Goal: Information Seeking & Learning: Learn about a topic

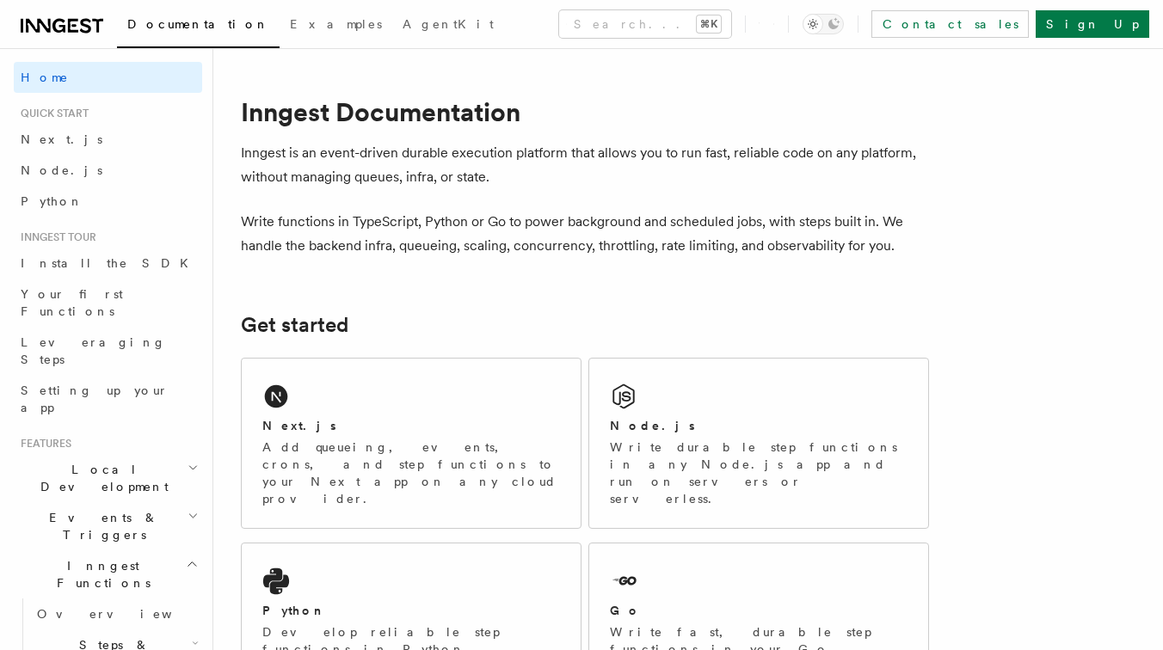
scroll to position [105, 0]
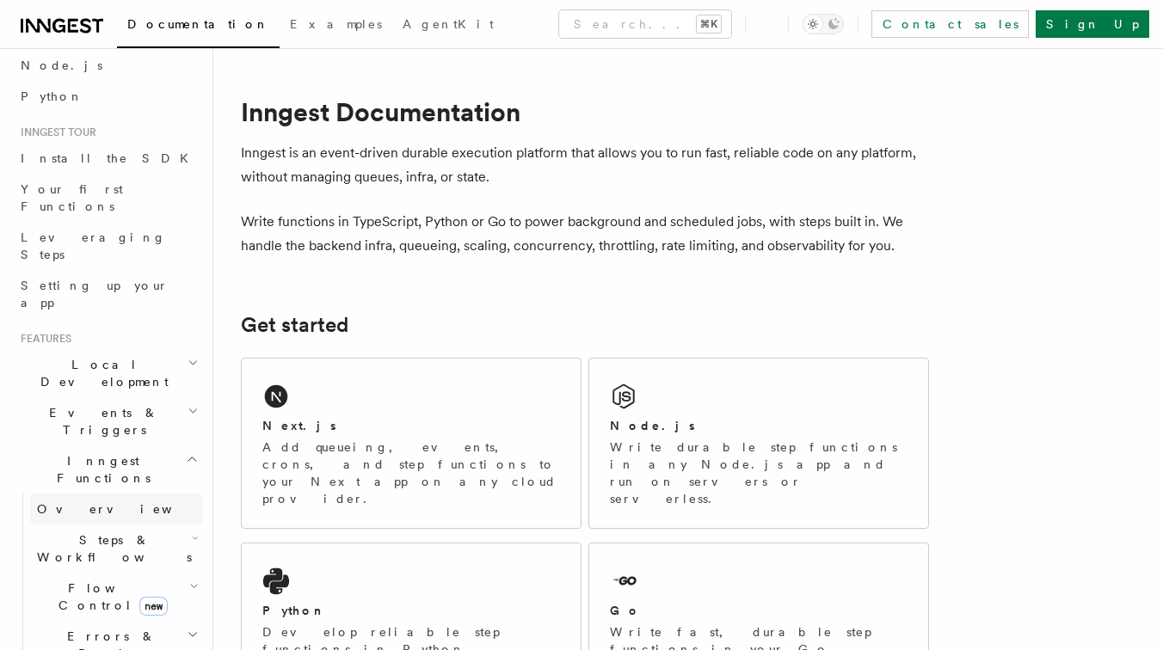
click at [106, 494] on link "Overview" at bounding box center [116, 509] width 172 height 31
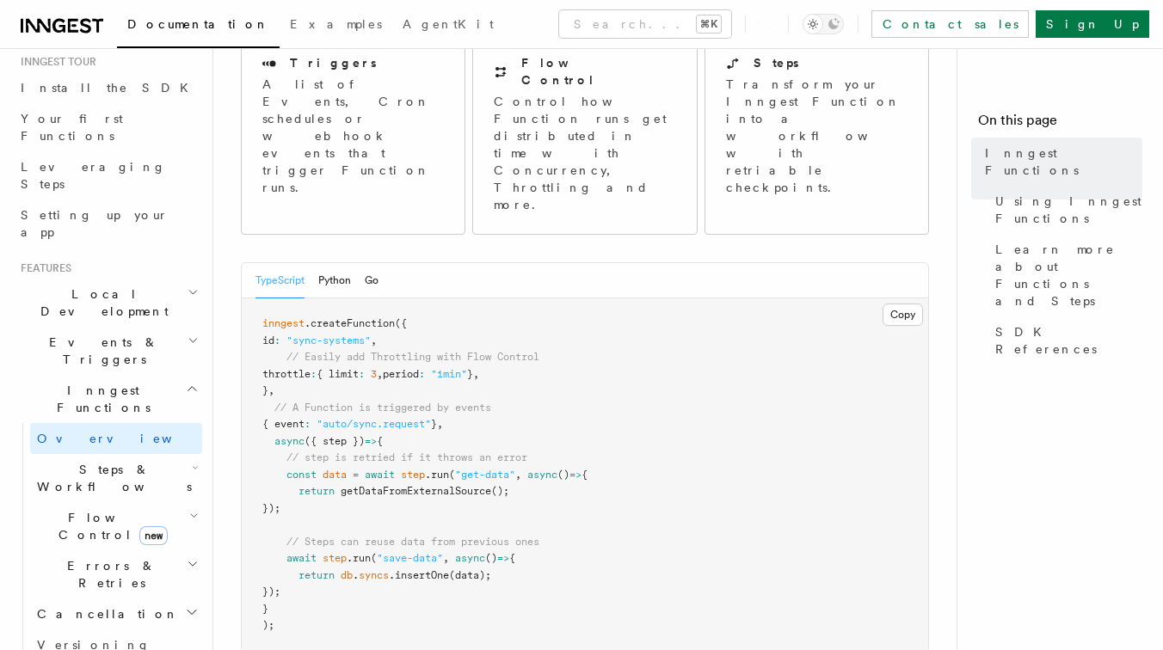
scroll to position [190, 0]
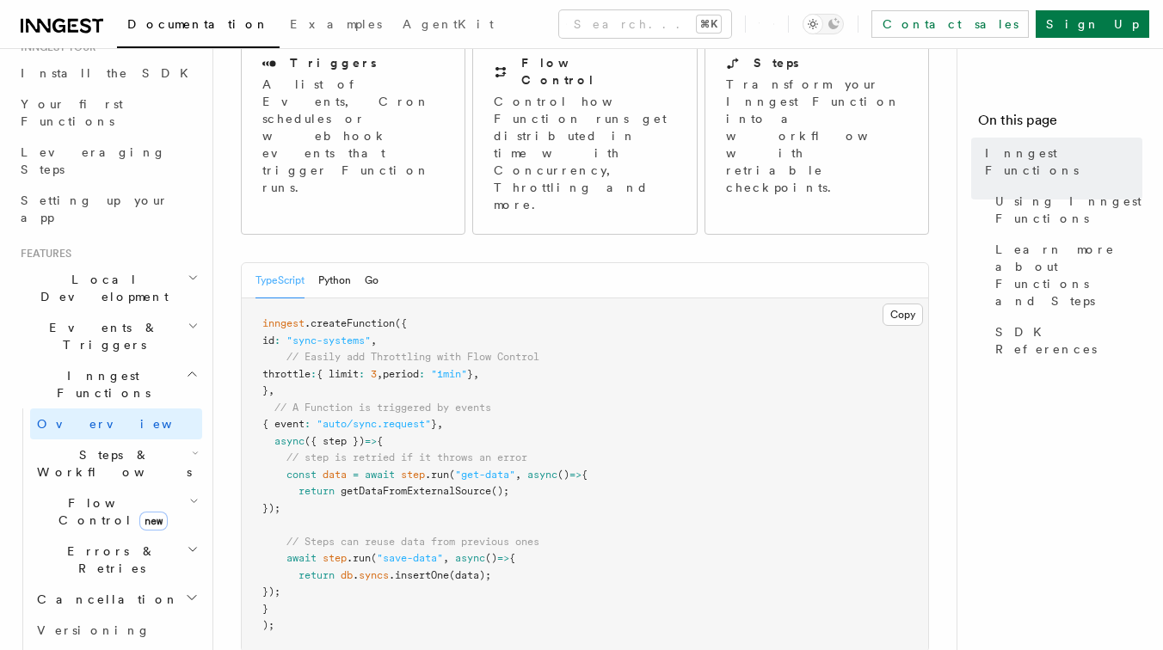
click at [193, 271] on icon "button" at bounding box center [192, 278] width 11 height 14
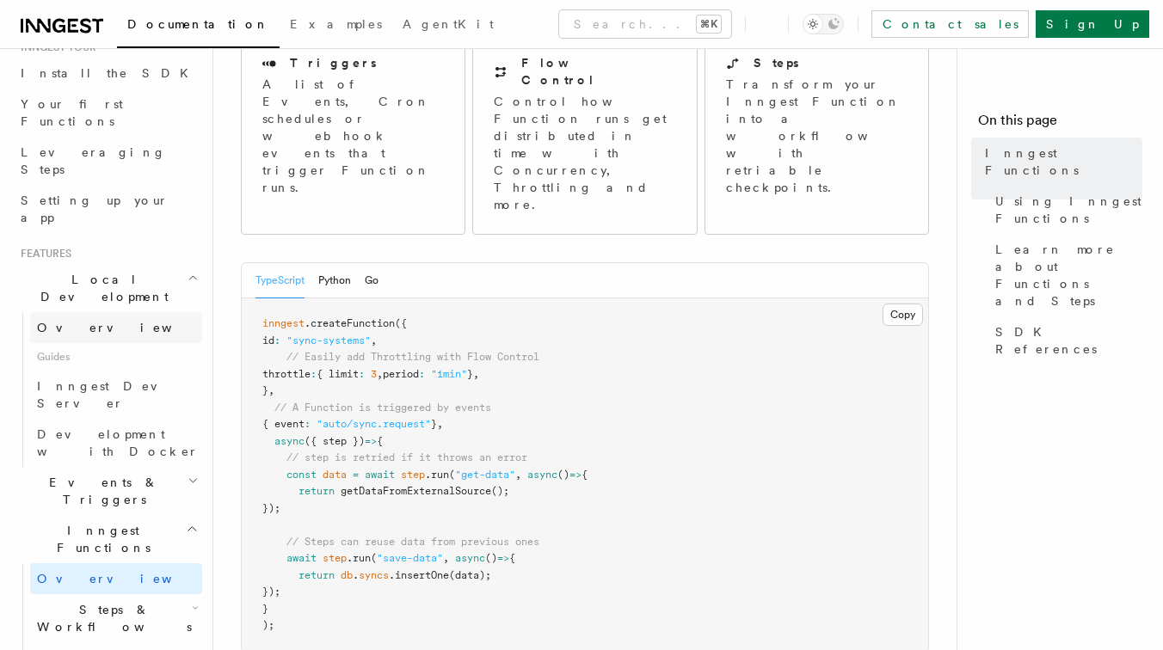
click at [167, 312] on link "Overview" at bounding box center [116, 327] width 172 height 31
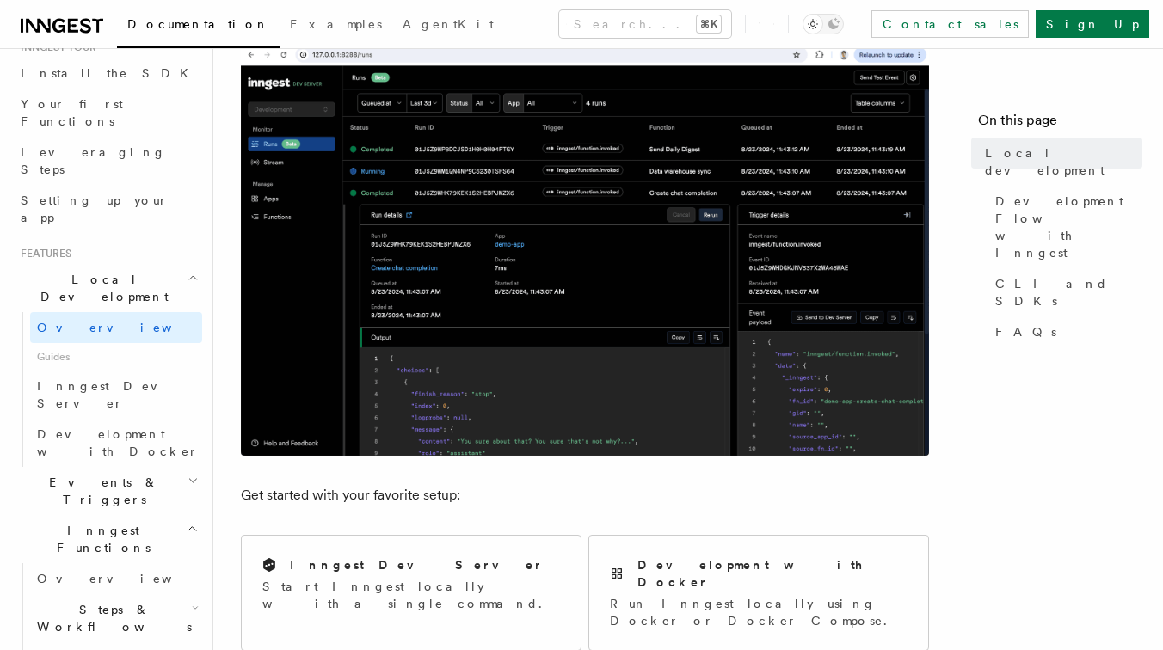
scroll to position [295, 0]
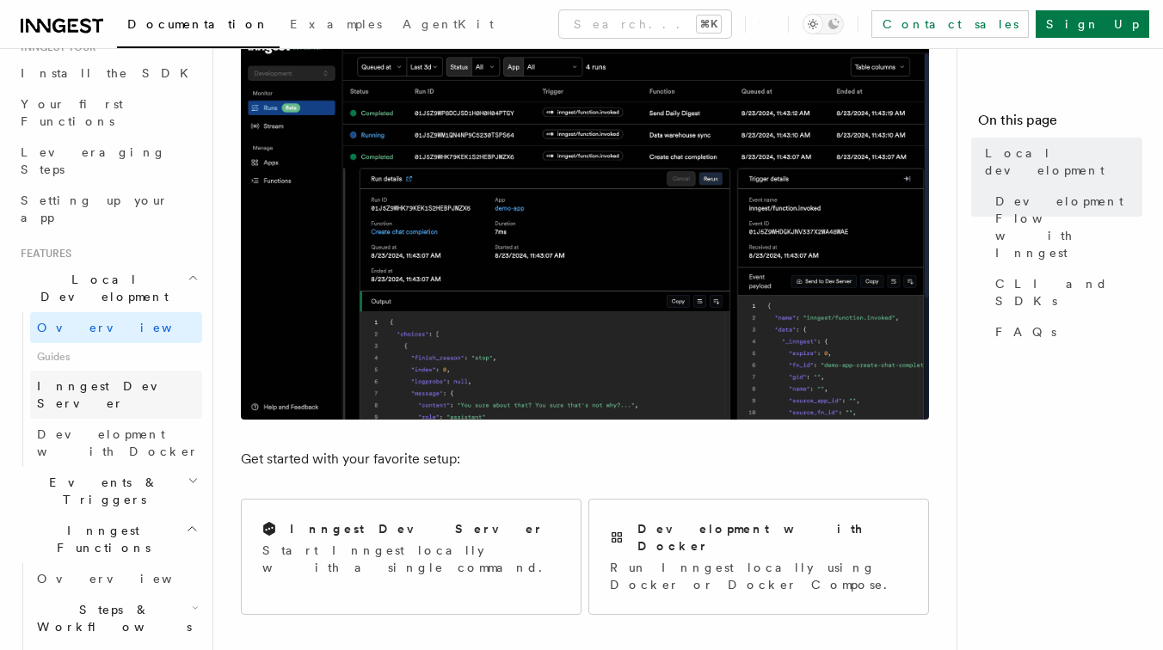
click at [161, 371] on link "Inngest Dev Server" at bounding box center [116, 395] width 172 height 48
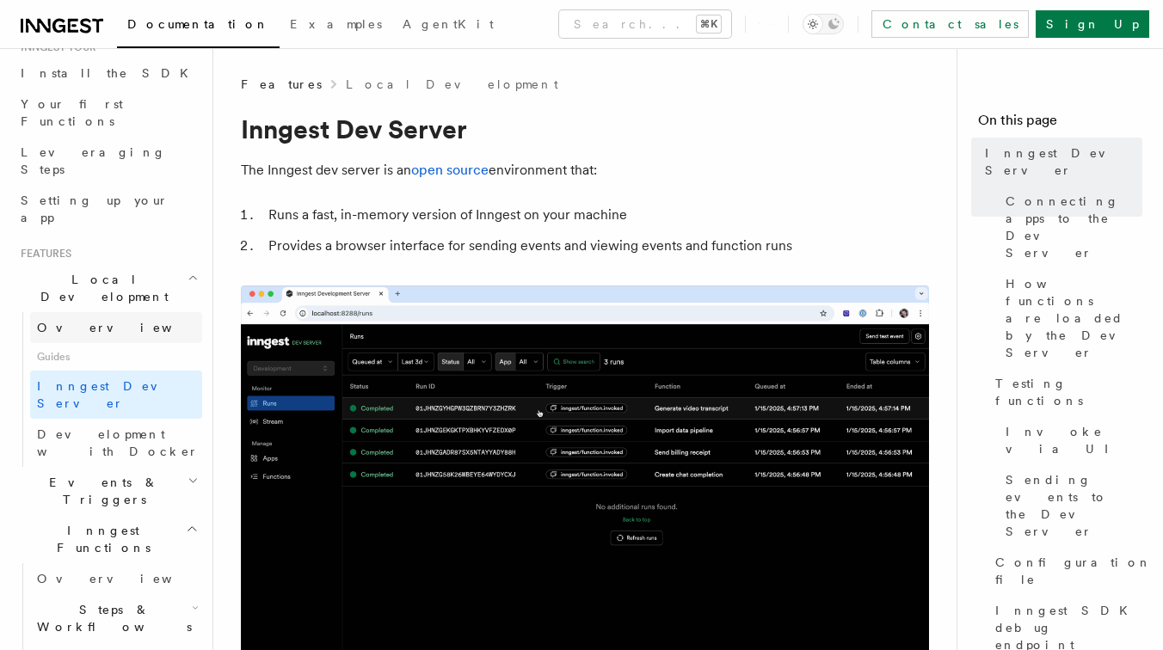
click at [96, 312] on link "Overview" at bounding box center [116, 327] width 172 height 31
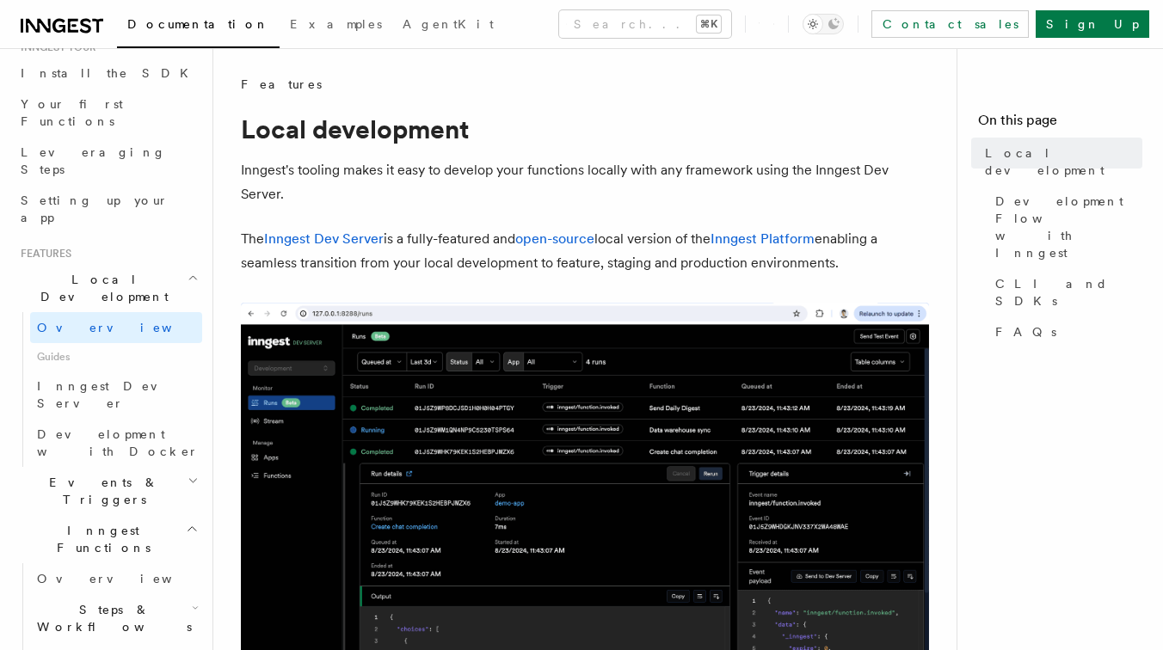
click at [409, 261] on p "The Inngest Dev Server is a fully-featured and open-source local version of the…" at bounding box center [585, 251] width 688 height 48
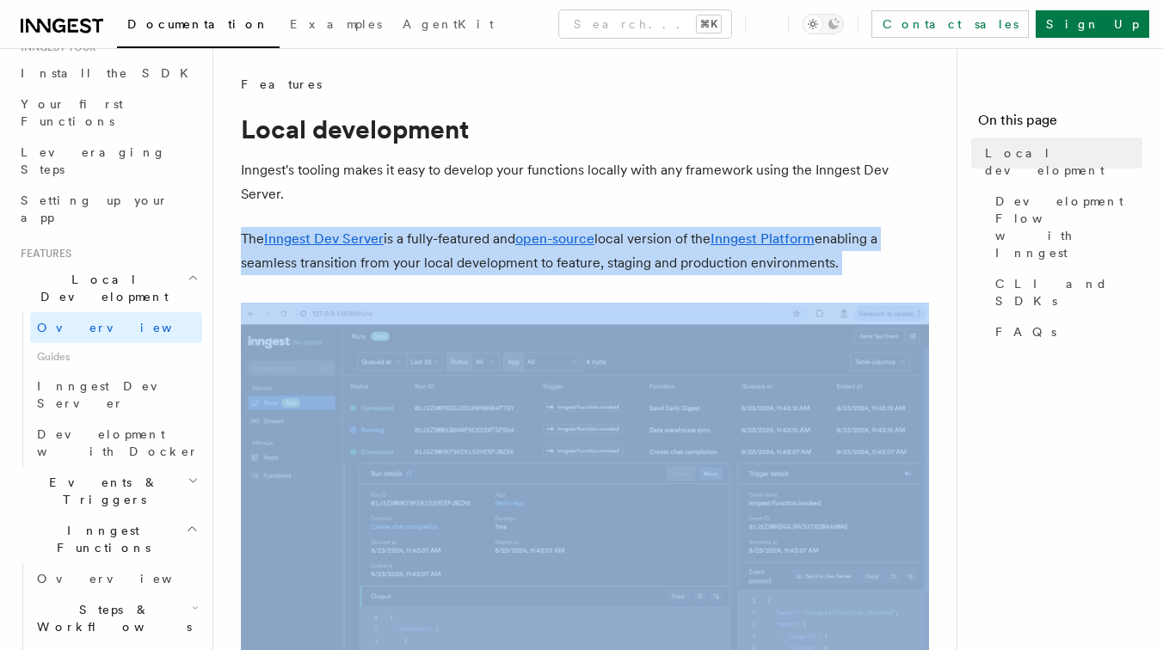
click at [409, 261] on p "The Inngest Dev Server is a fully-featured and open-source local version of the…" at bounding box center [585, 251] width 688 height 48
click at [428, 261] on p "The Inngest Dev Server is a fully-featured and open-source local version of the…" at bounding box center [585, 251] width 688 height 48
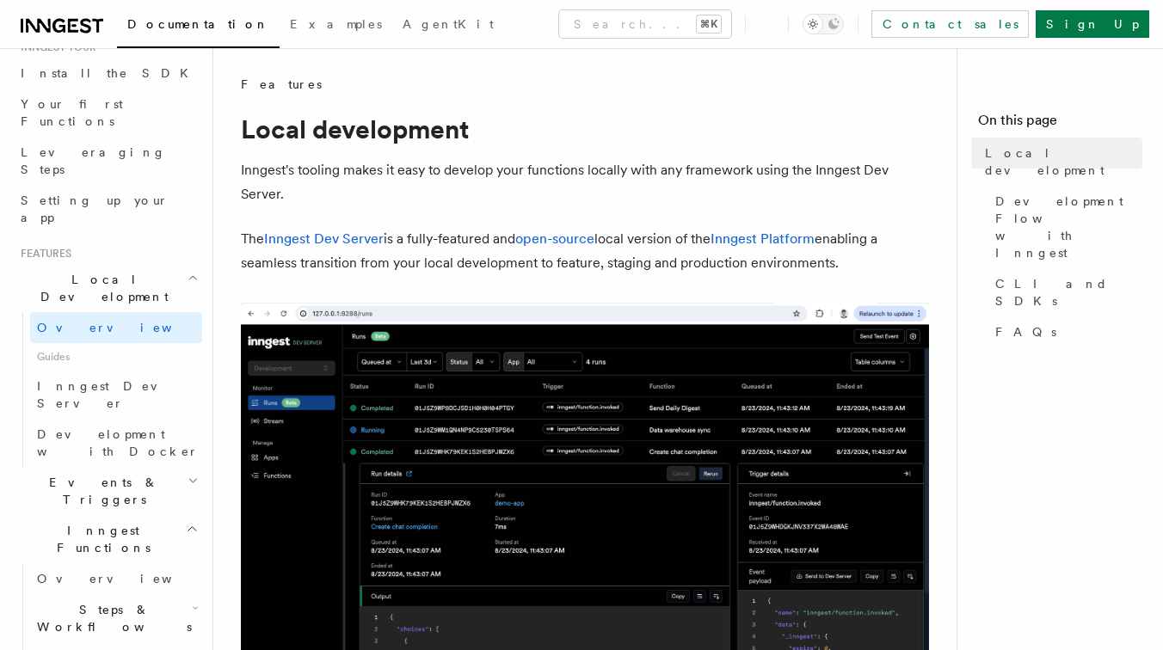
click at [451, 261] on p "The Inngest Dev Server is a fully-featured and open-source local version of the…" at bounding box center [585, 251] width 688 height 48
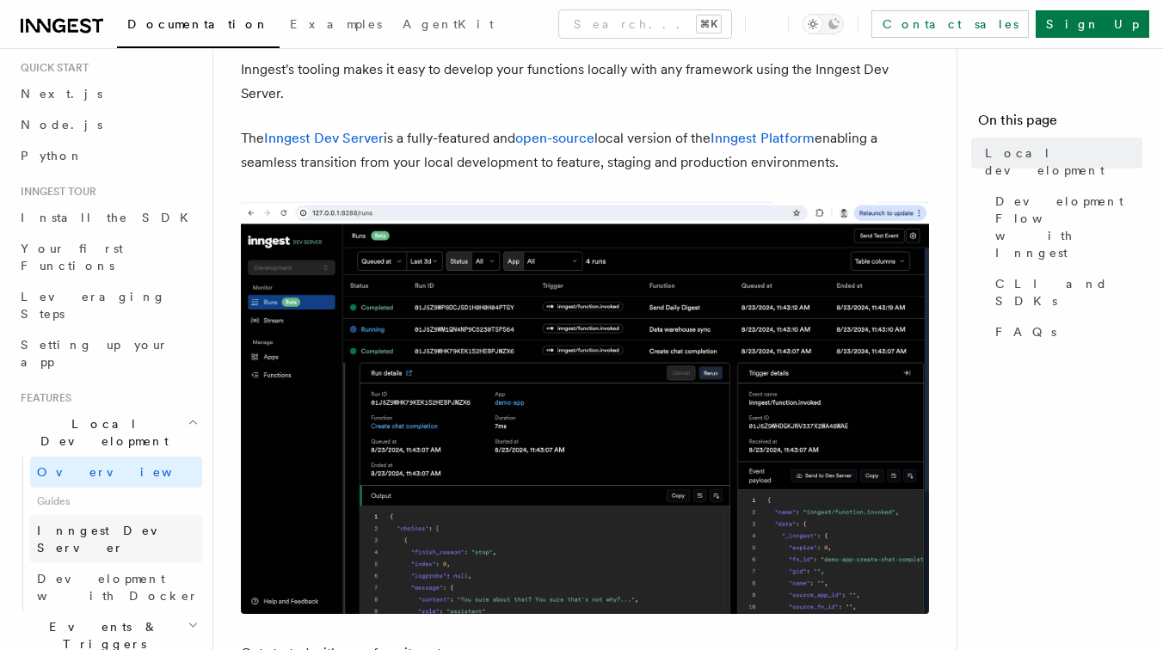
scroll to position [12, 0]
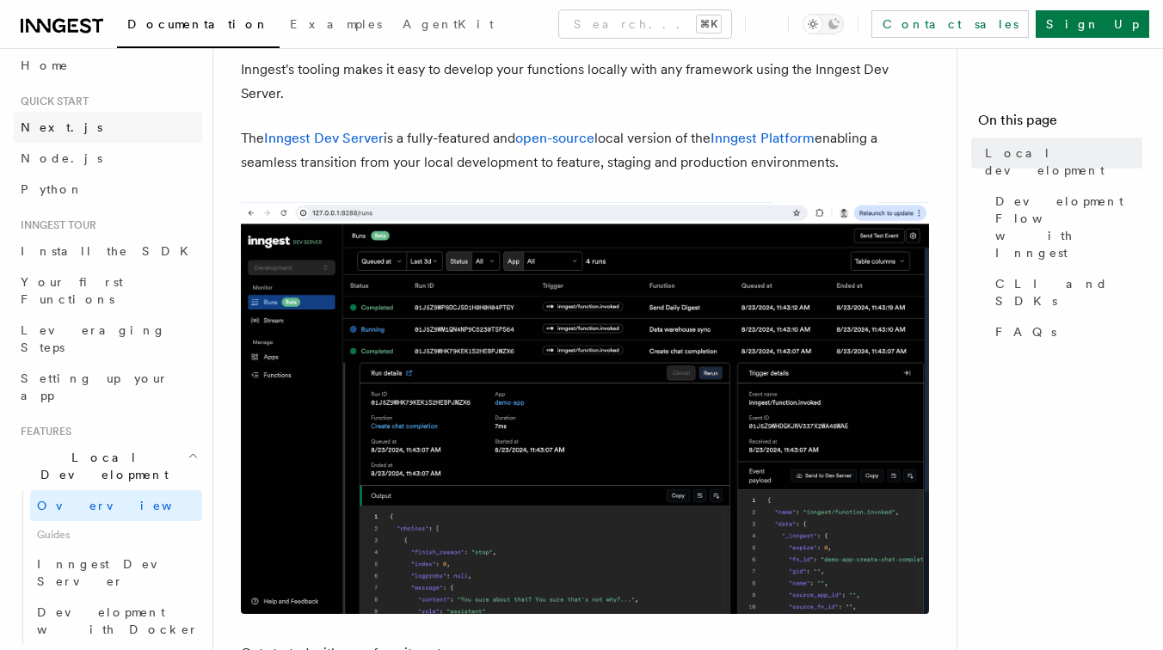
click at [107, 126] on link "Next.js" at bounding box center [108, 127] width 188 height 31
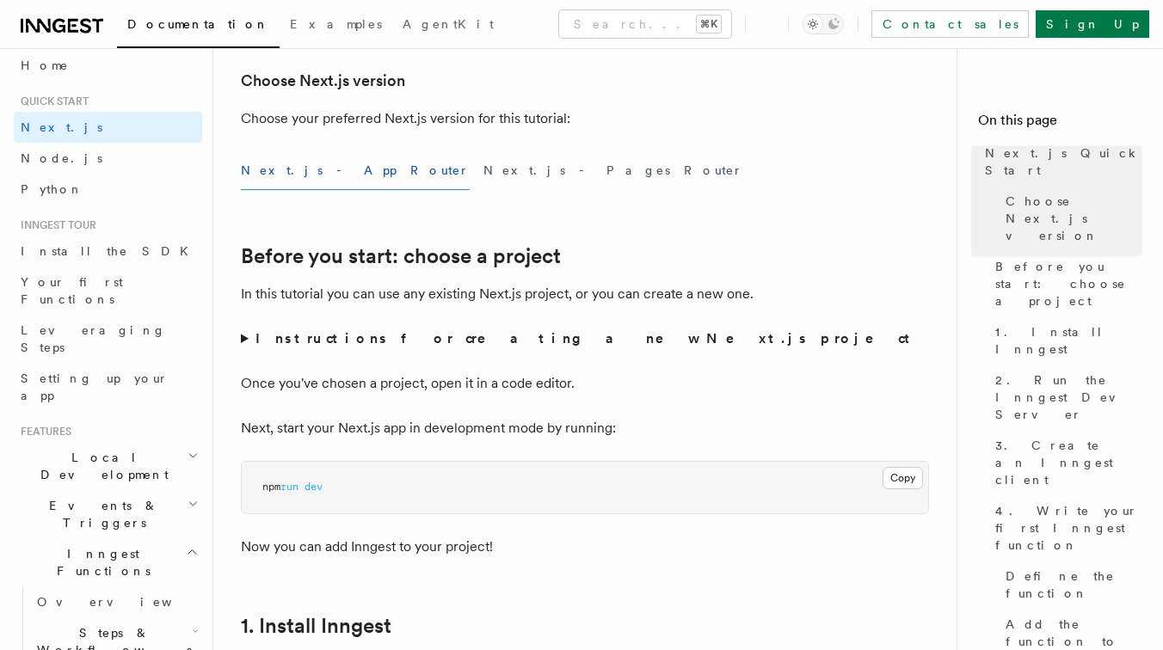
scroll to position [433, 0]
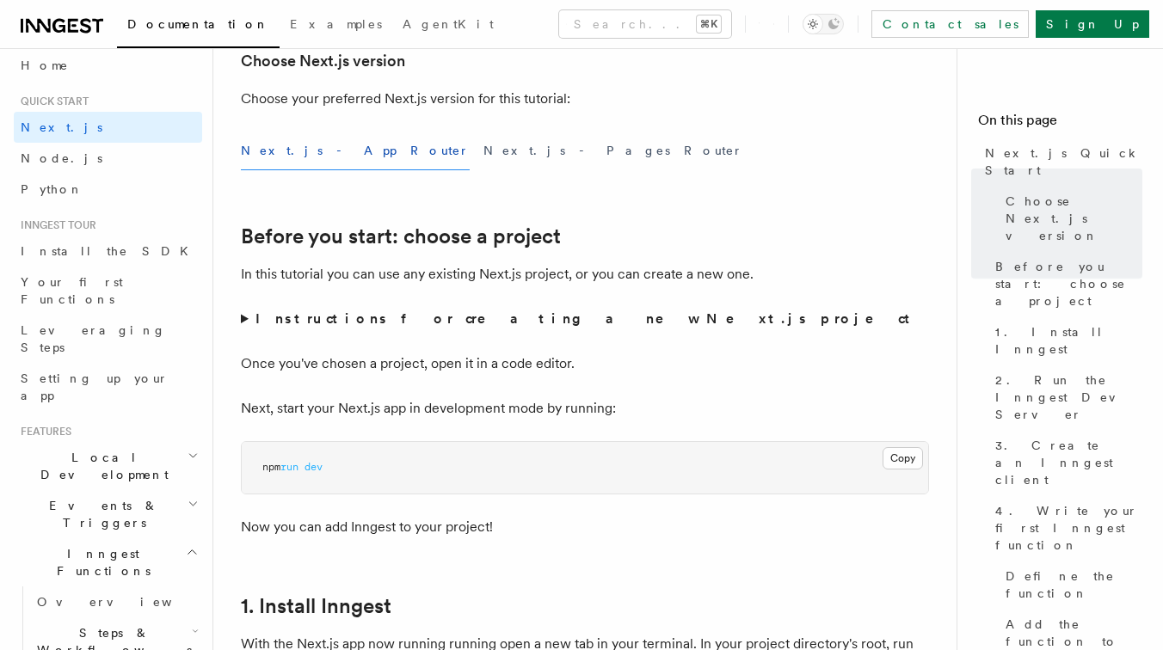
click at [402, 317] on strong "Instructions for creating a new Next.js project" at bounding box center [585, 318] width 661 height 16
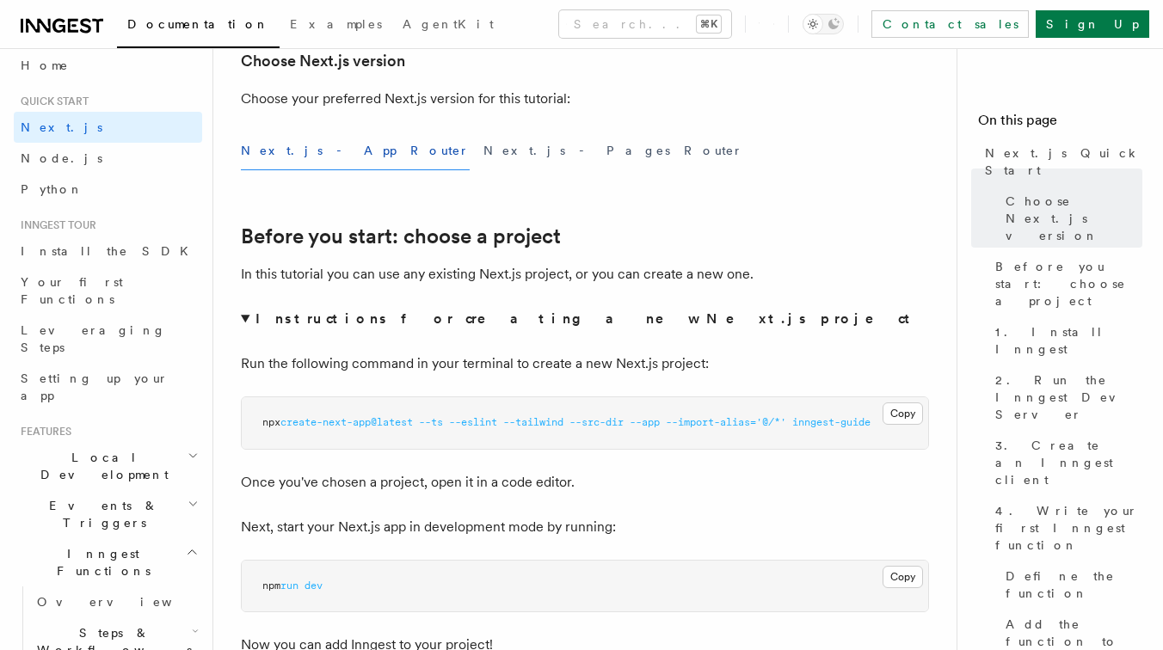
click at [481, 407] on pre "npx create-next-app@latest --ts --eslint --tailwind --src-dir --app --import-al…" at bounding box center [585, 423] width 686 height 52
click at [507, 414] on pre "npx create-next-app@latest --ts --eslint --tailwind --src-dir --app --import-al…" at bounding box center [585, 423] width 686 height 52
click at [893, 414] on button "Copy Copied" at bounding box center [902, 413] width 40 height 22
click at [897, 416] on button "Copy Copied" at bounding box center [902, 413] width 40 height 22
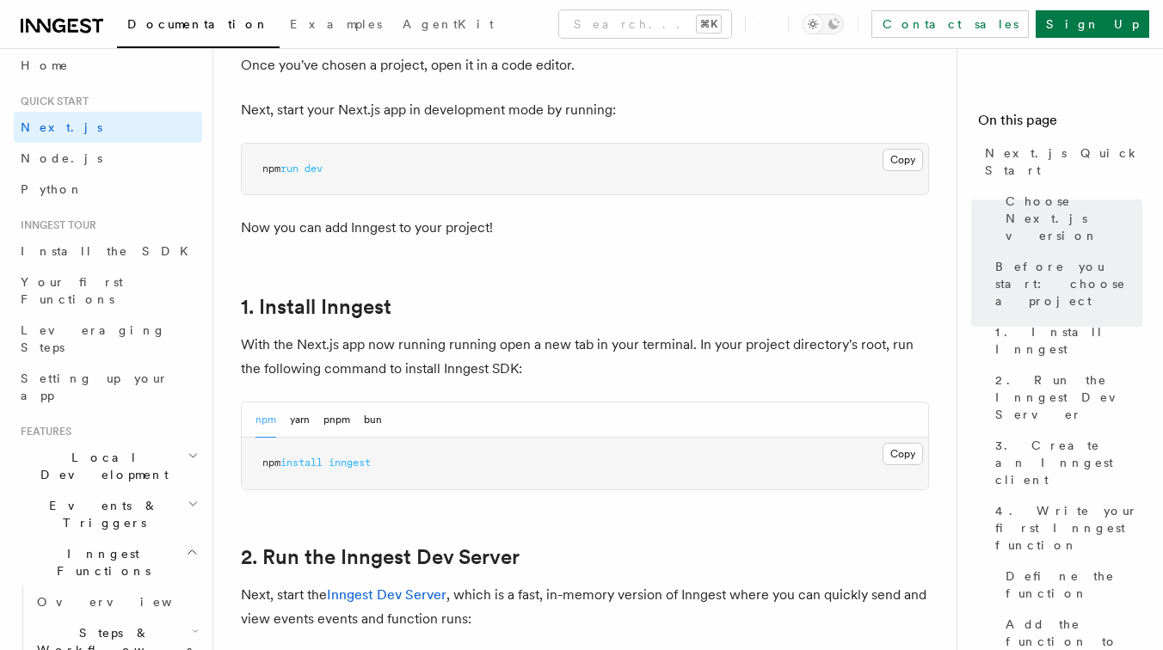
scroll to position [826, 0]
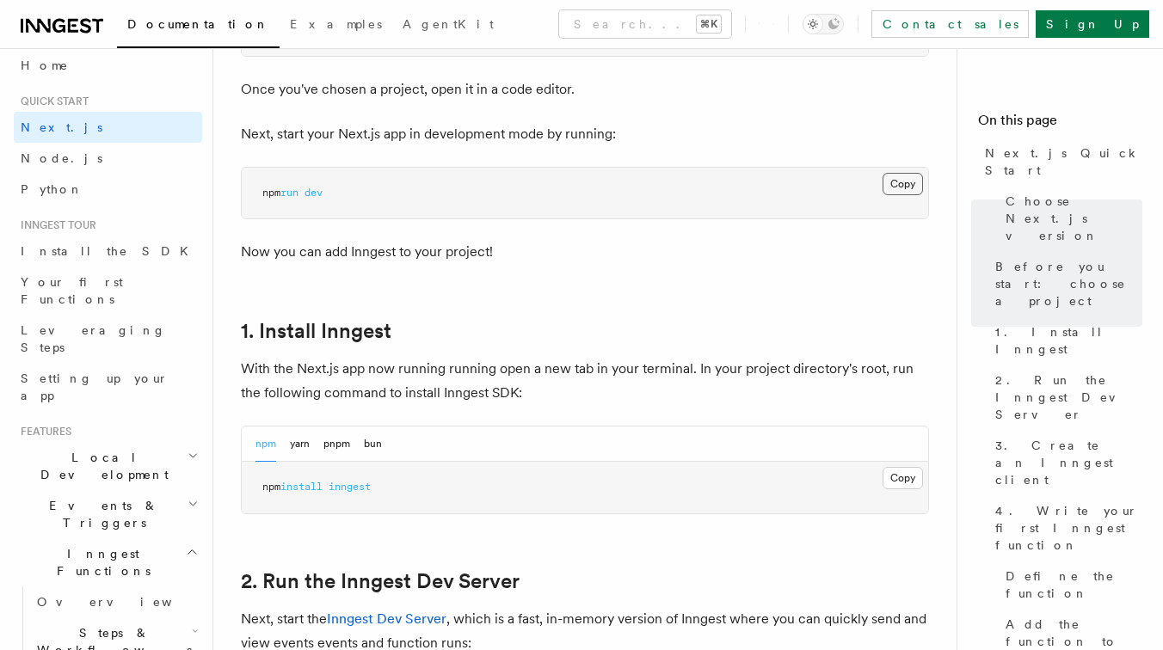
click at [887, 183] on button "Copy Copied" at bounding box center [902, 184] width 40 height 22
click at [896, 471] on button "Copy Copied" at bounding box center [902, 478] width 40 height 22
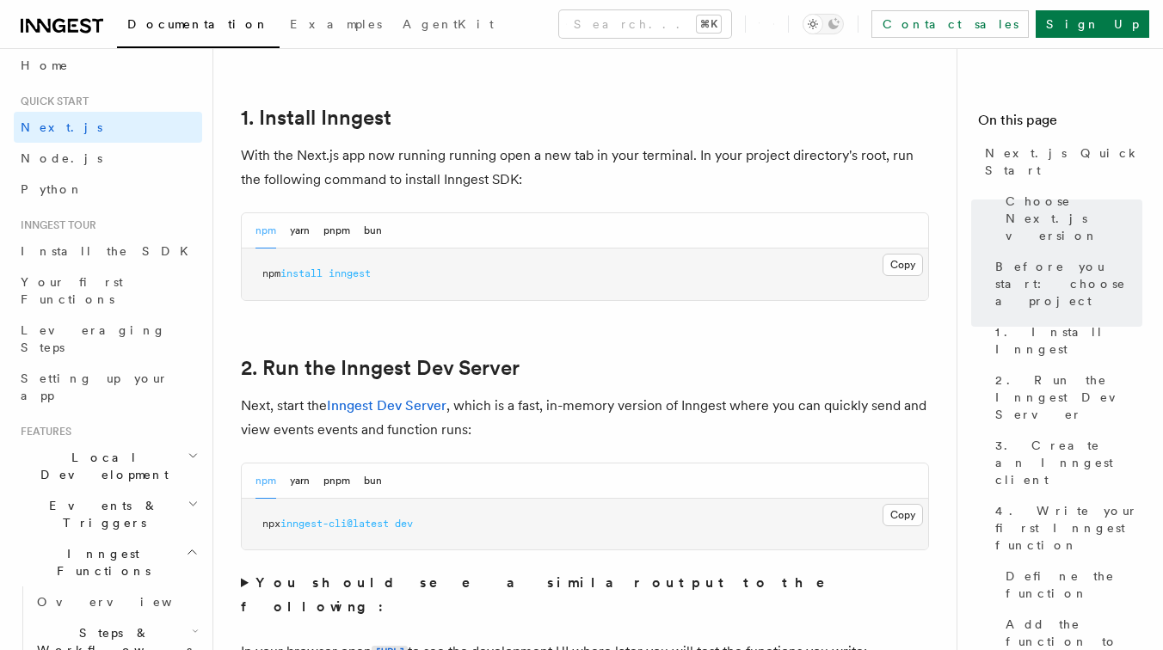
scroll to position [1150, 0]
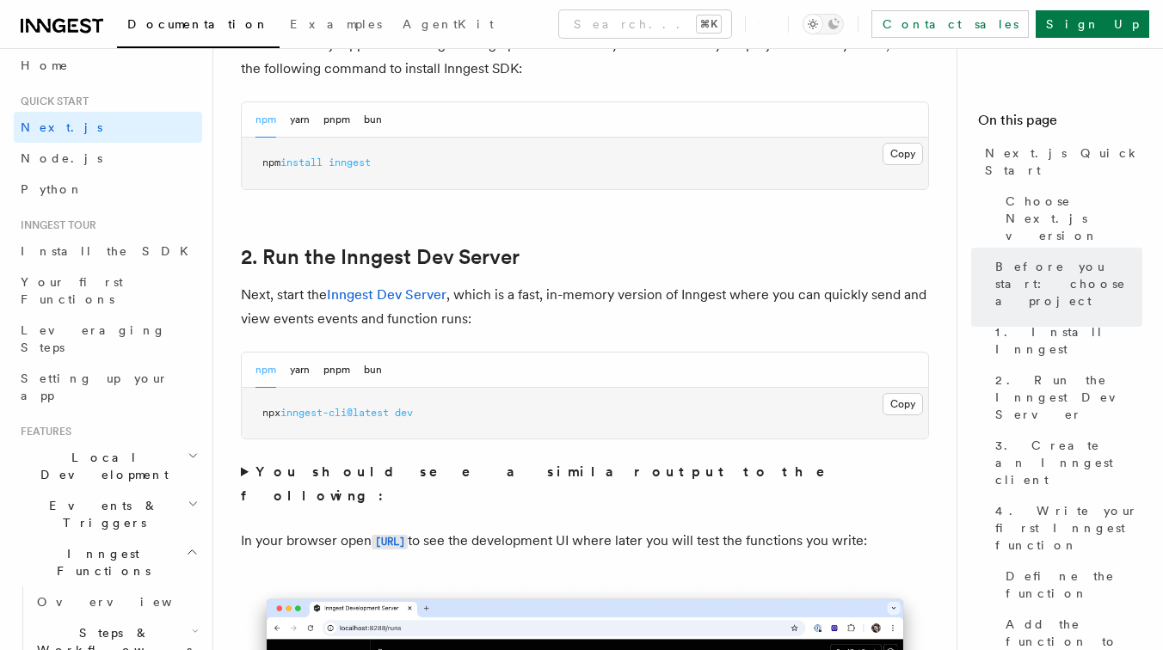
click at [735, 306] on p "Next, start the Inngest Dev Server , which is a fast, in-memory version of Inng…" at bounding box center [585, 307] width 688 height 48
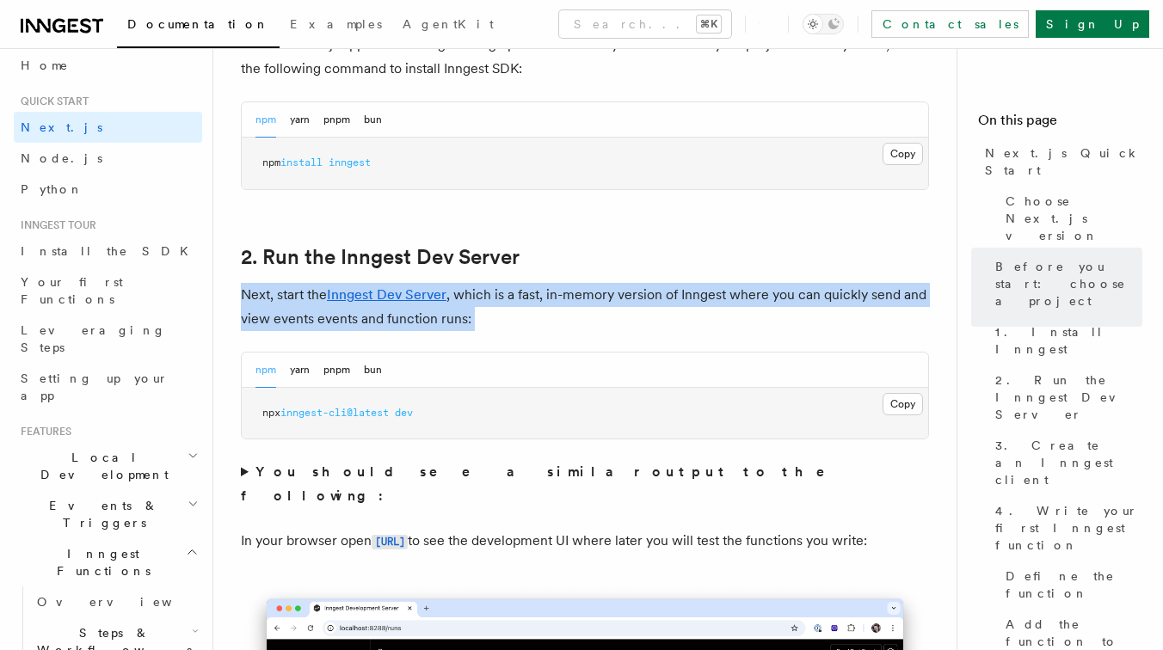
click at [764, 306] on p "Next, start the Inngest Dev Server , which is a fast, in-memory version of Inng…" at bounding box center [585, 307] width 688 height 48
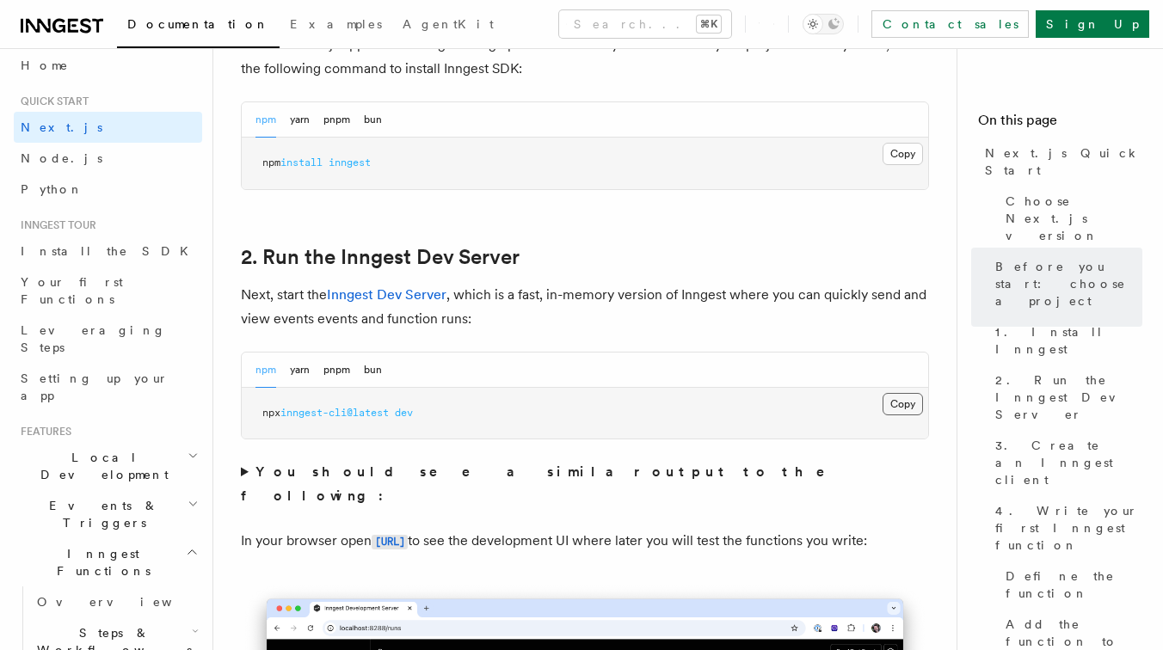
click at [897, 404] on button "Copy Copied" at bounding box center [902, 404] width 40 height 22
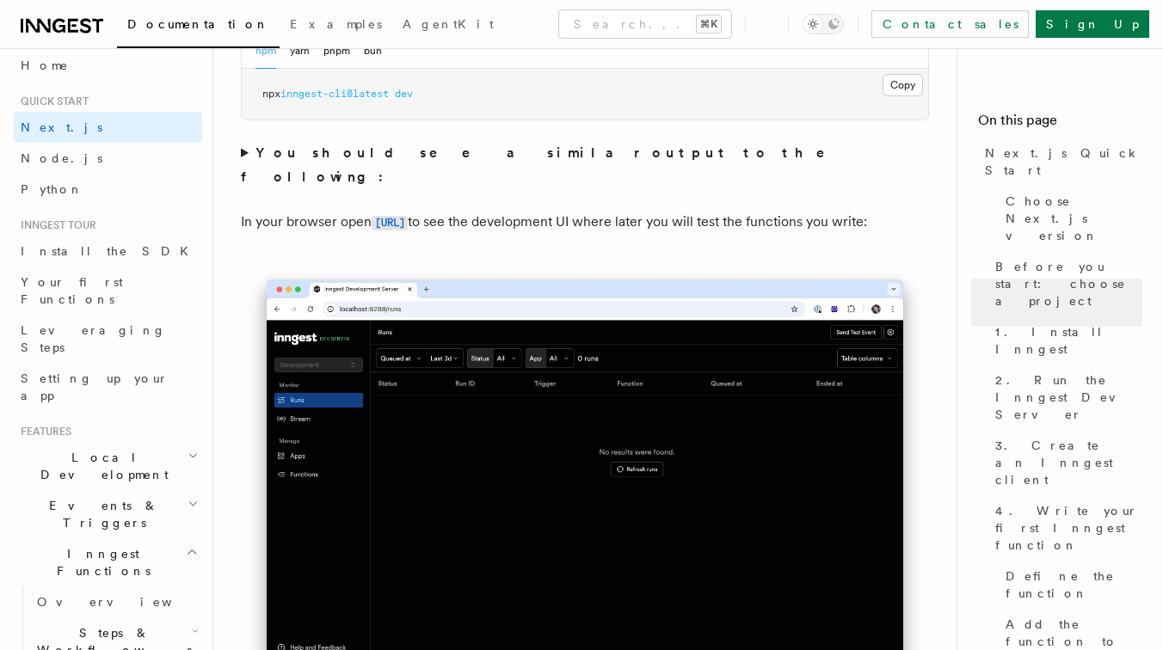
scroll to position [1437, 0]
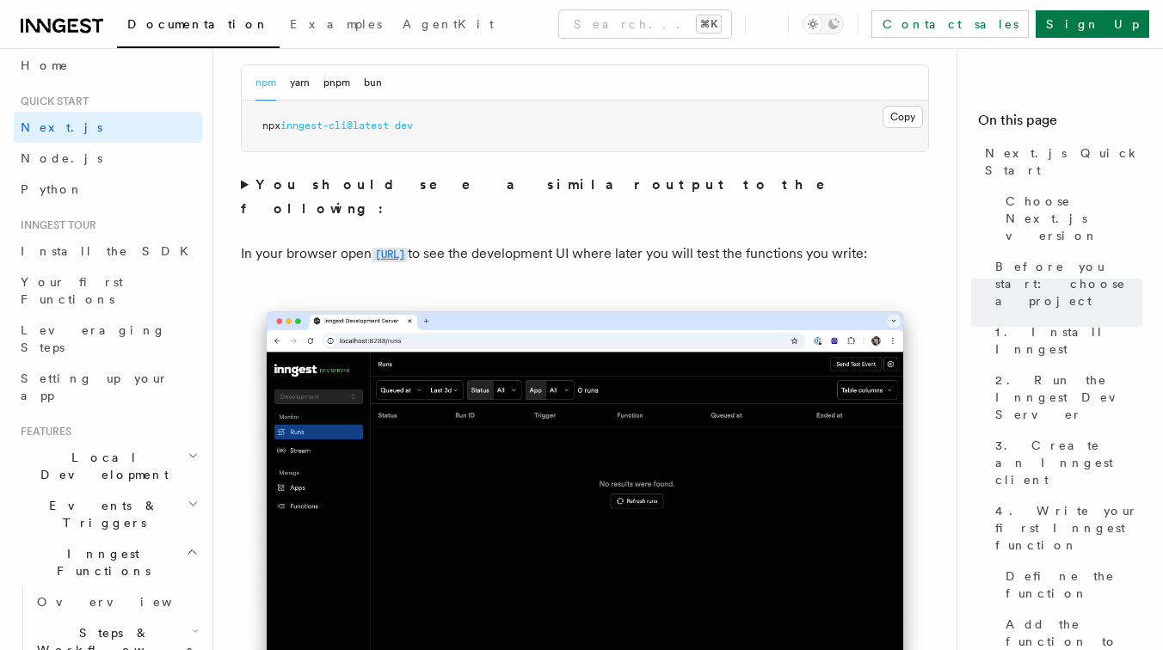
click at [408, 248] on code "[URL]" at bounding box center [389, 255] width 36 height 15
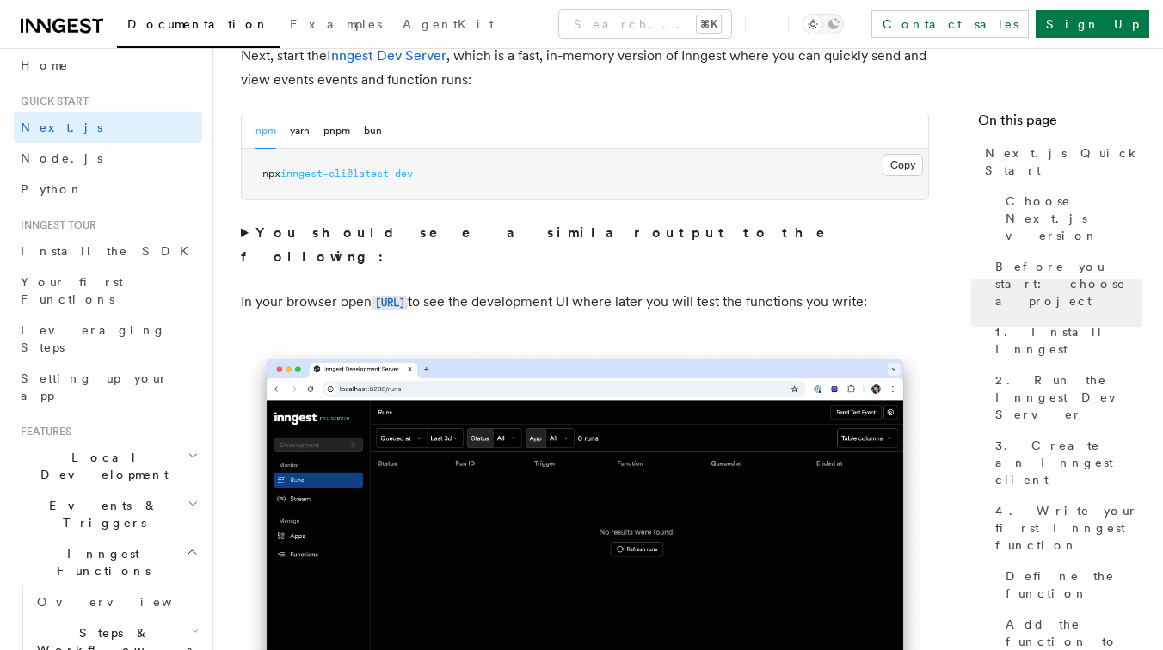
scroll to position [1370, 0]
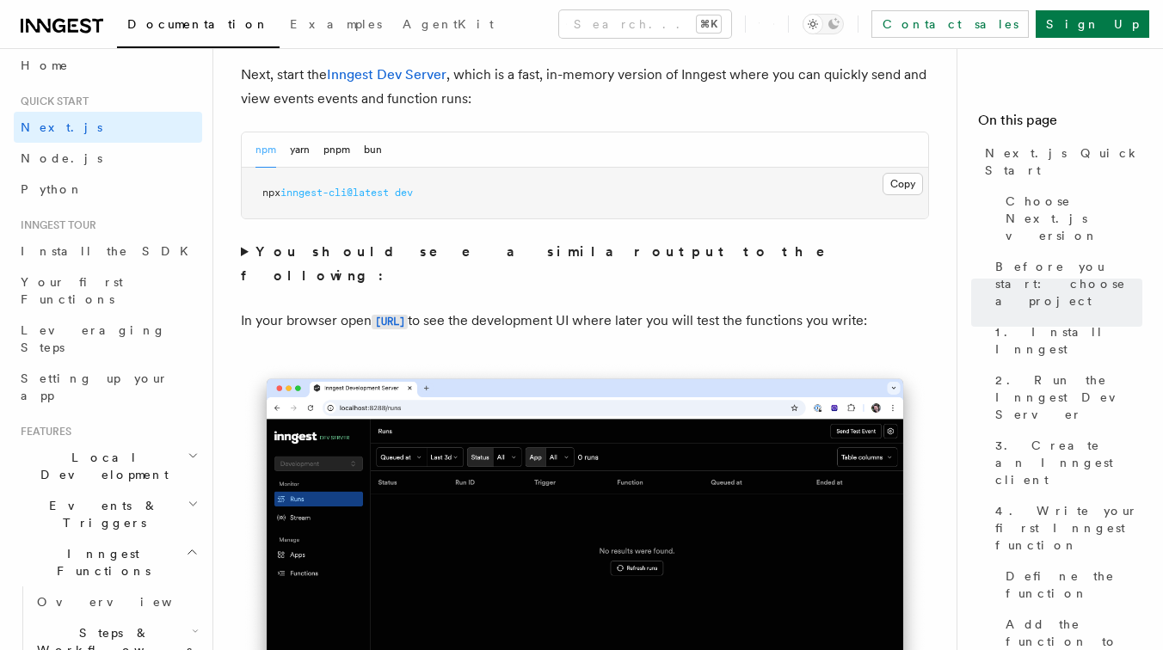
click at [505, 251] on strong "You should see a similar output to the following:" at bounding box center [545, 263] width 608 height 40
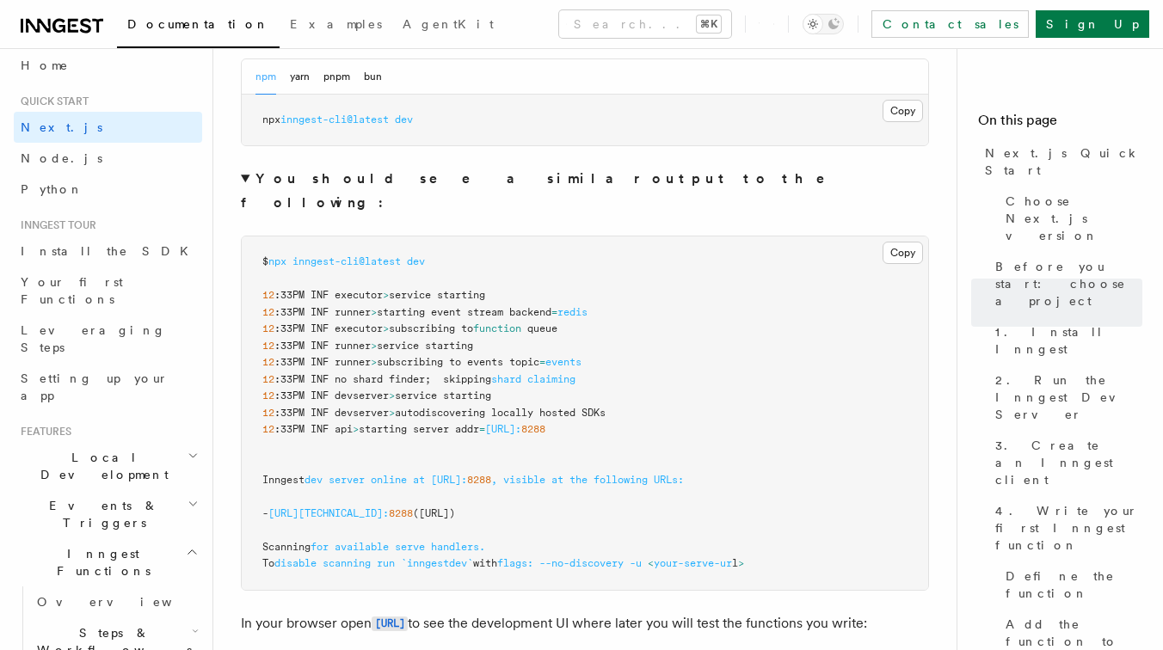
scroll to position [1430, 0]
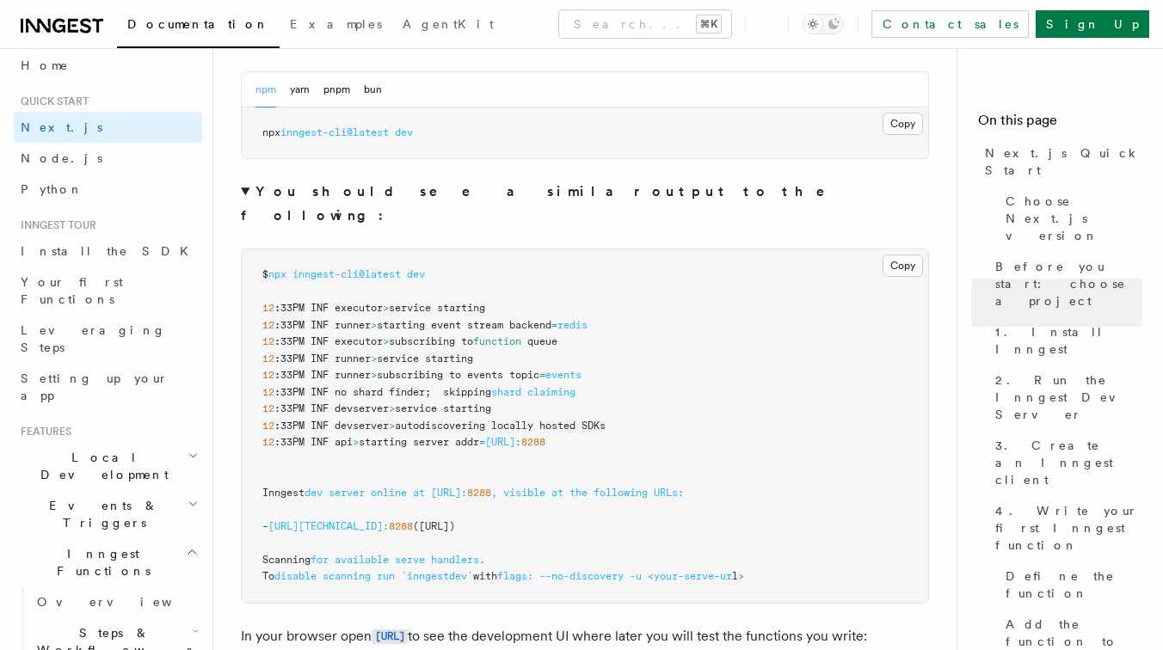
click at [410, 190] on strong "You should see a similar output to the following:" at bounding box center [545, 203] width 608 height 40
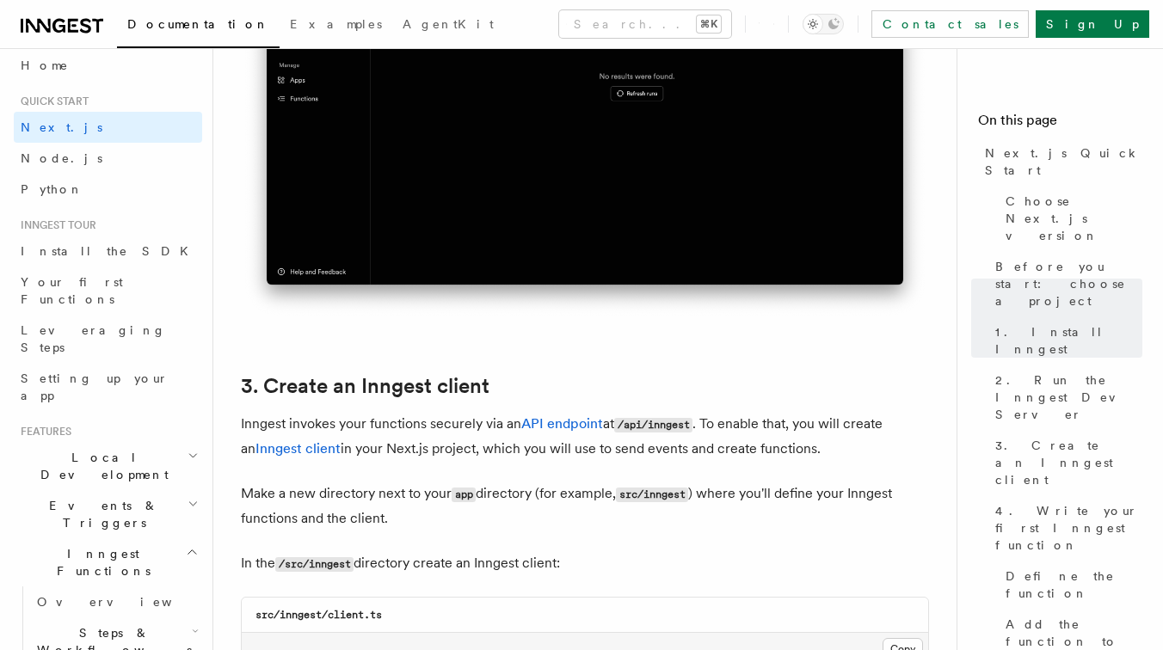
scroll to position [2084, 0]
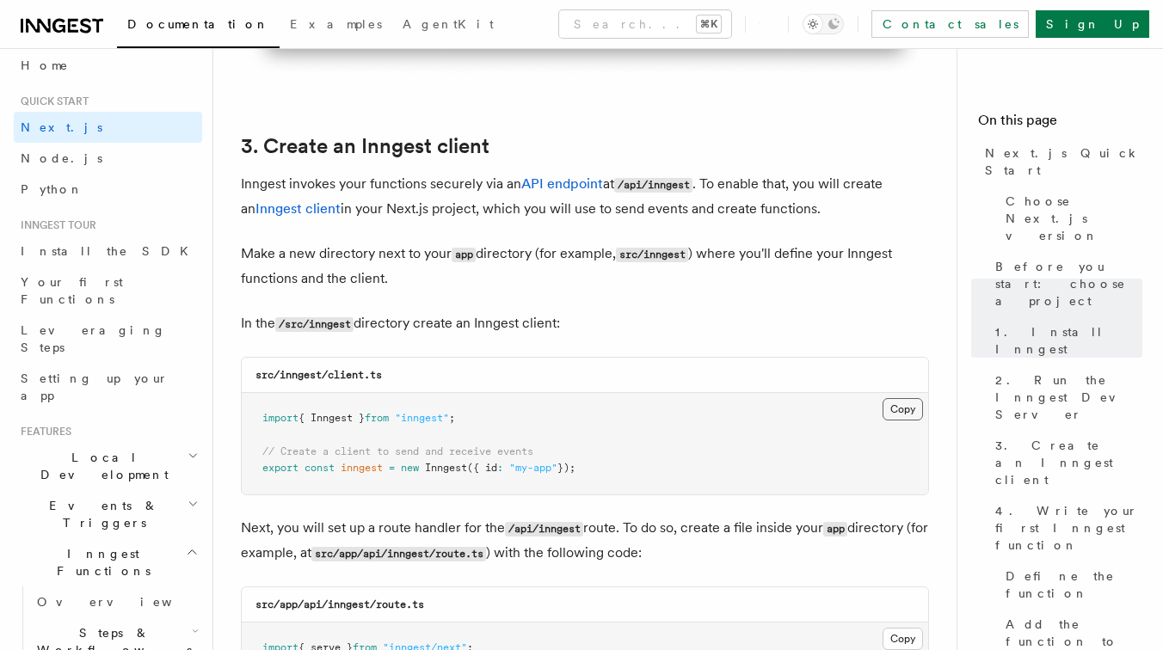
click at [901, 408] on button "Copy Copied" at bounding box center [902, 409] width 40 height 22
click at [896, 408] on button "Copy Copied" at bounding box center [902, 409] width 40 height 22
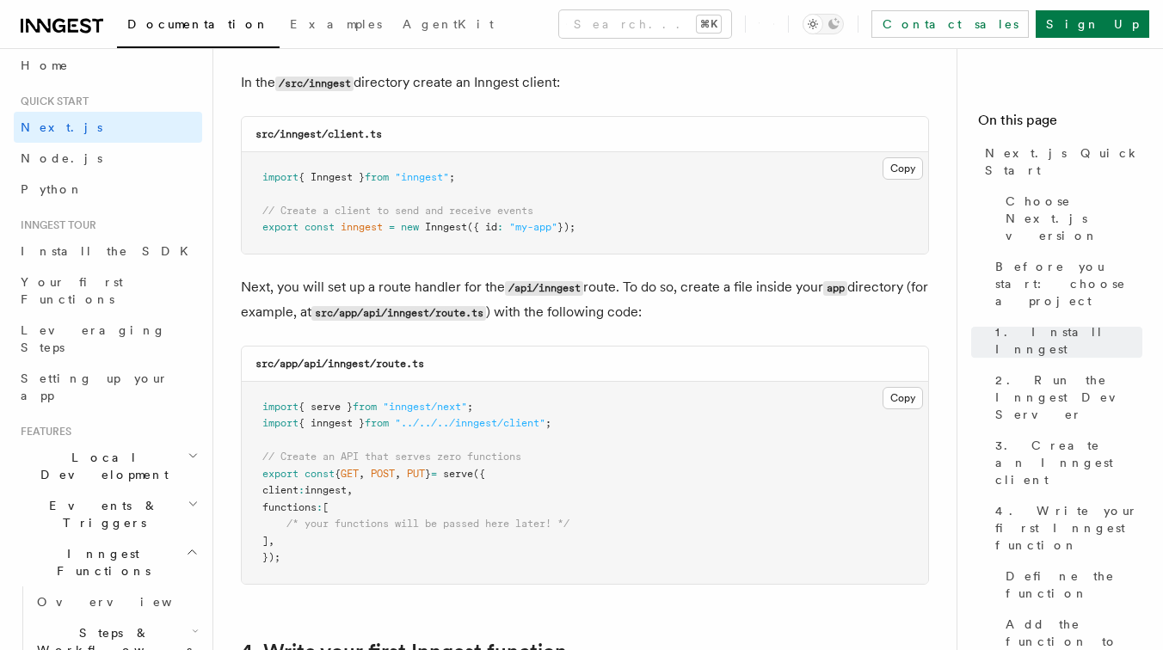
scroll to position [2333, 0]
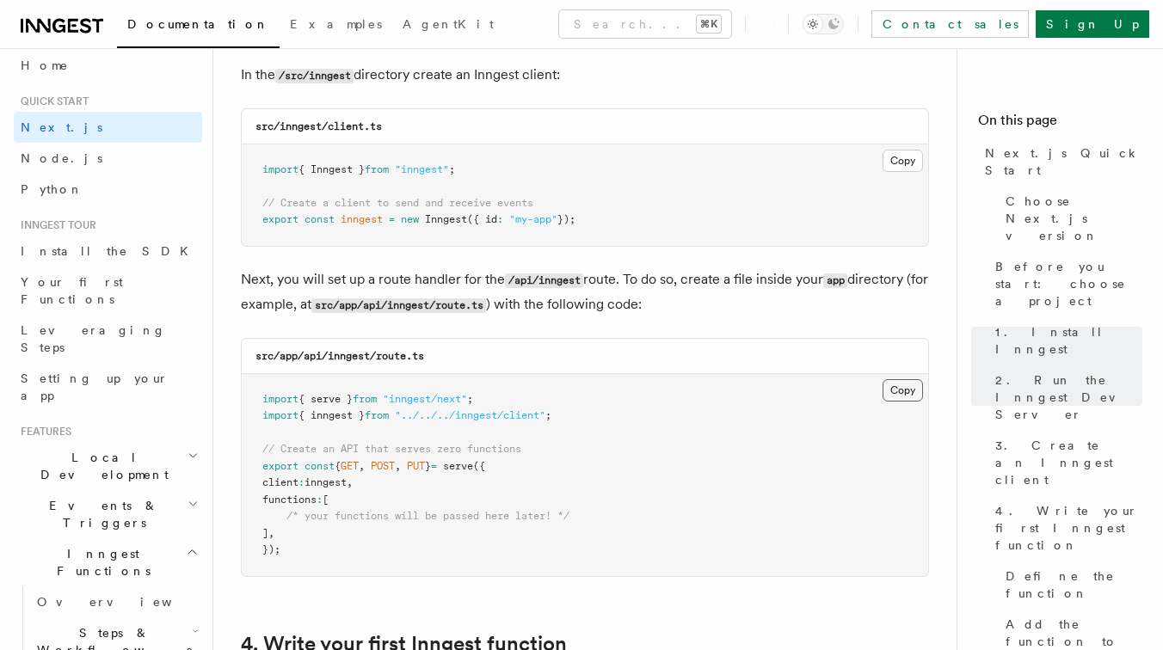
click at [904, 395] on button "Copy Copied" at bounding box center [902, 390] width 40 height 22
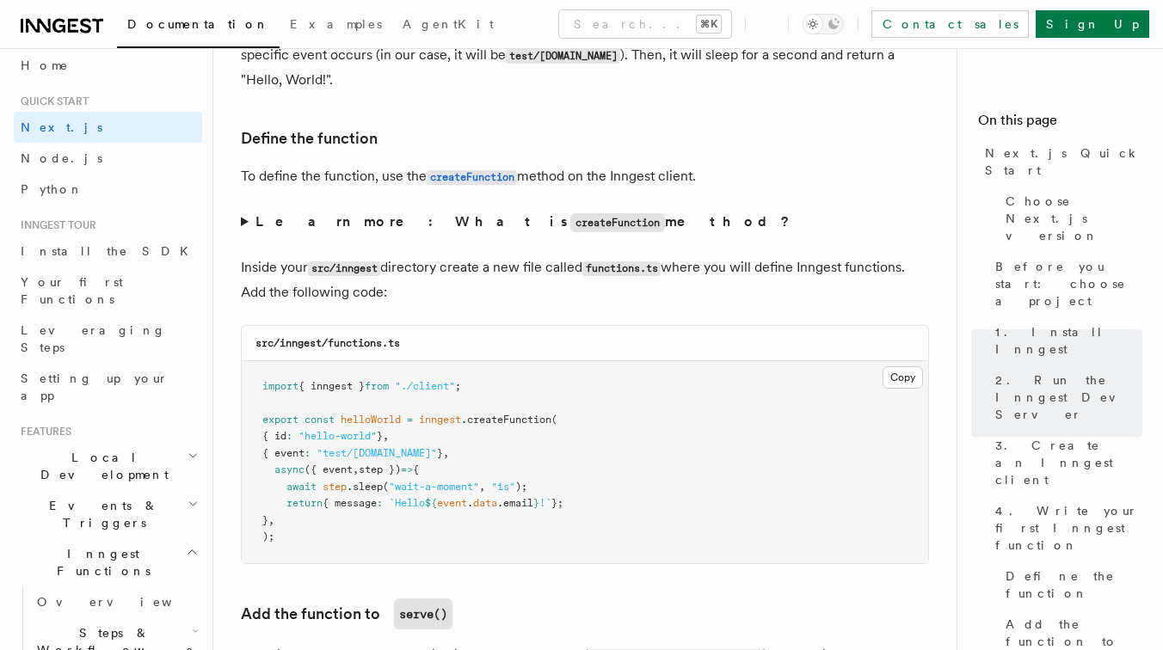
scroll to position [3001, 0]
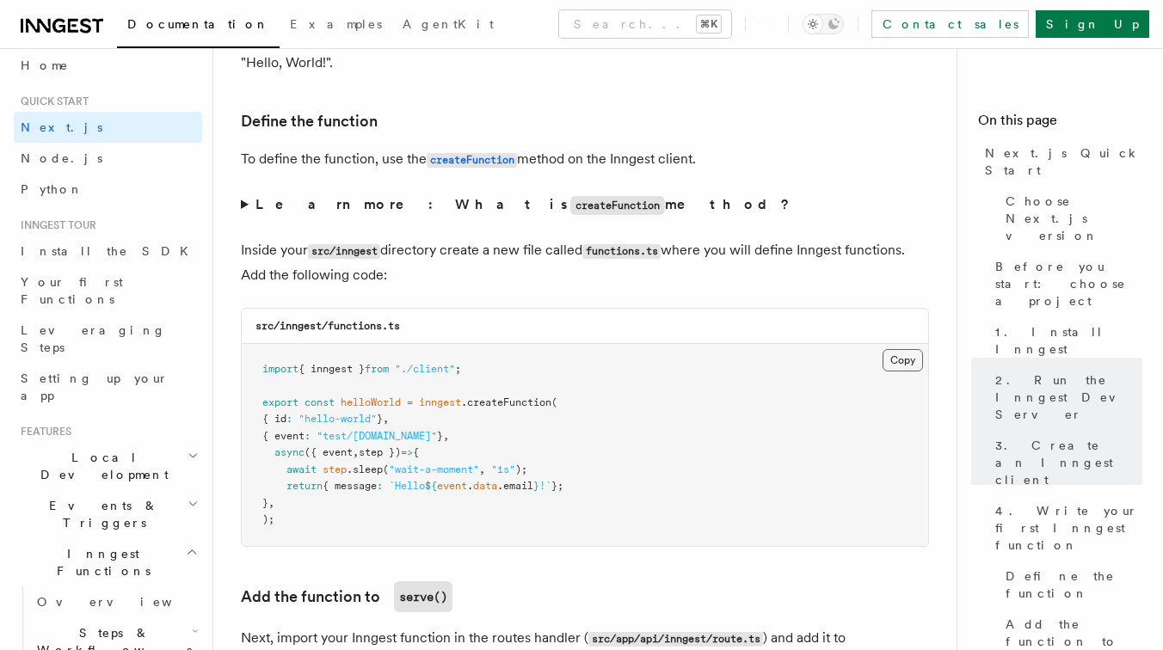
click at [912, 363] on button "Copy Copied" at bounding box center [902, 360] width 40 height 22
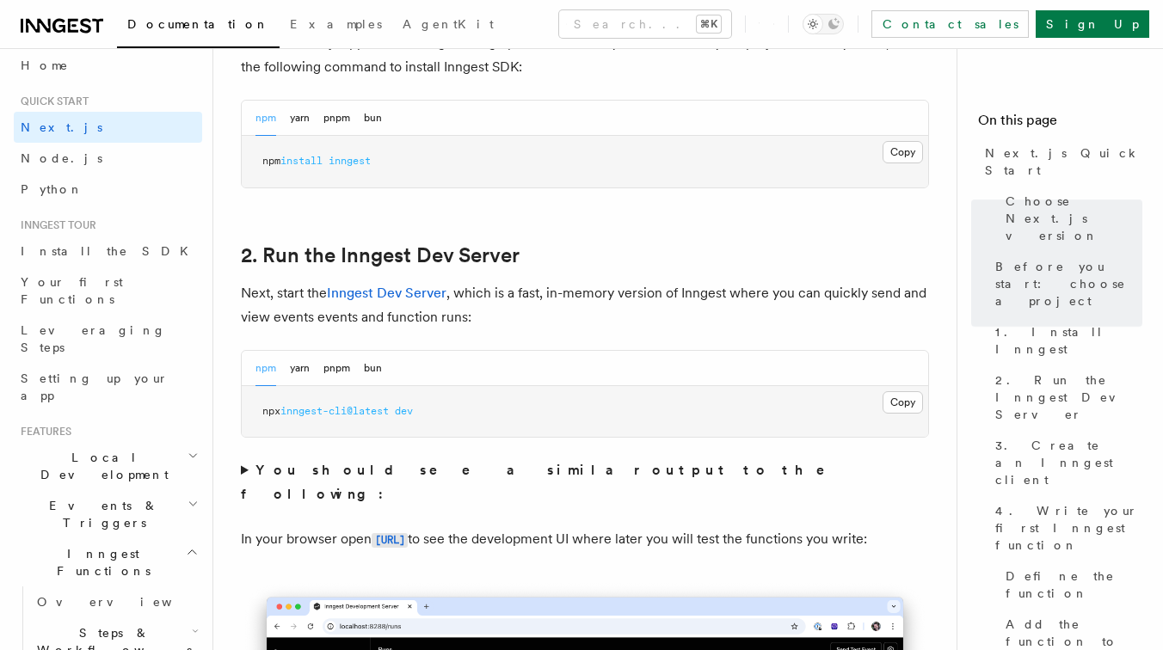
scroll to position [1259, 0]
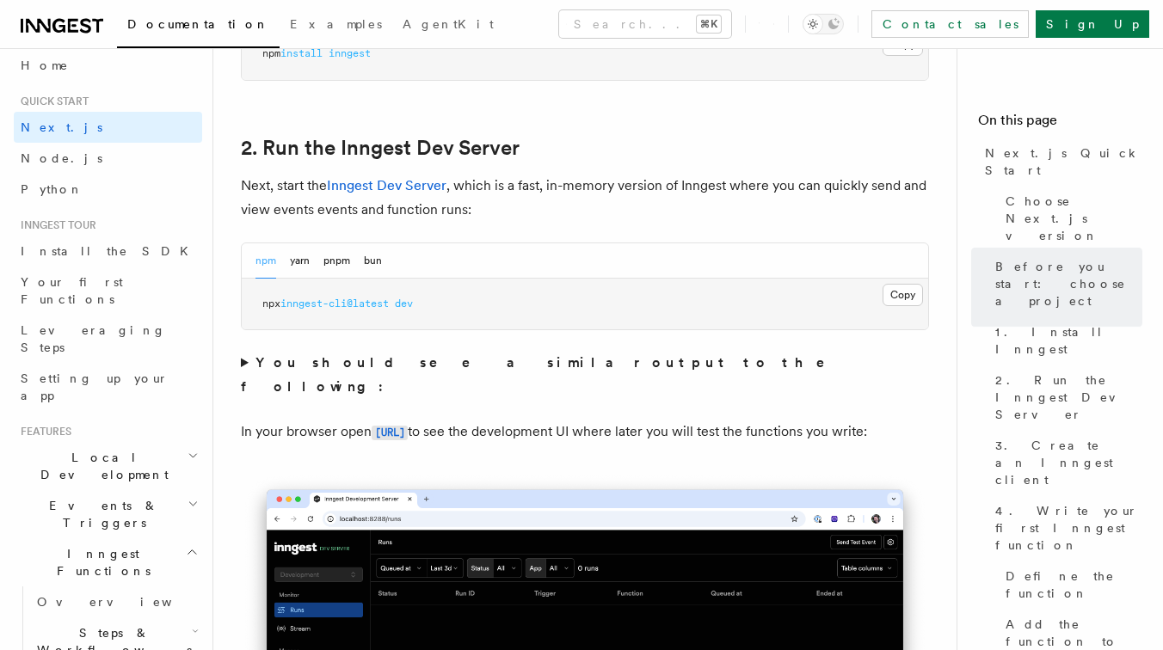
click at [678, 211] on p "Next, start the Inngest Dev Server , which is a fast, in-memory version of Inng…" at bounding box center [585, 198] width 688 height 48
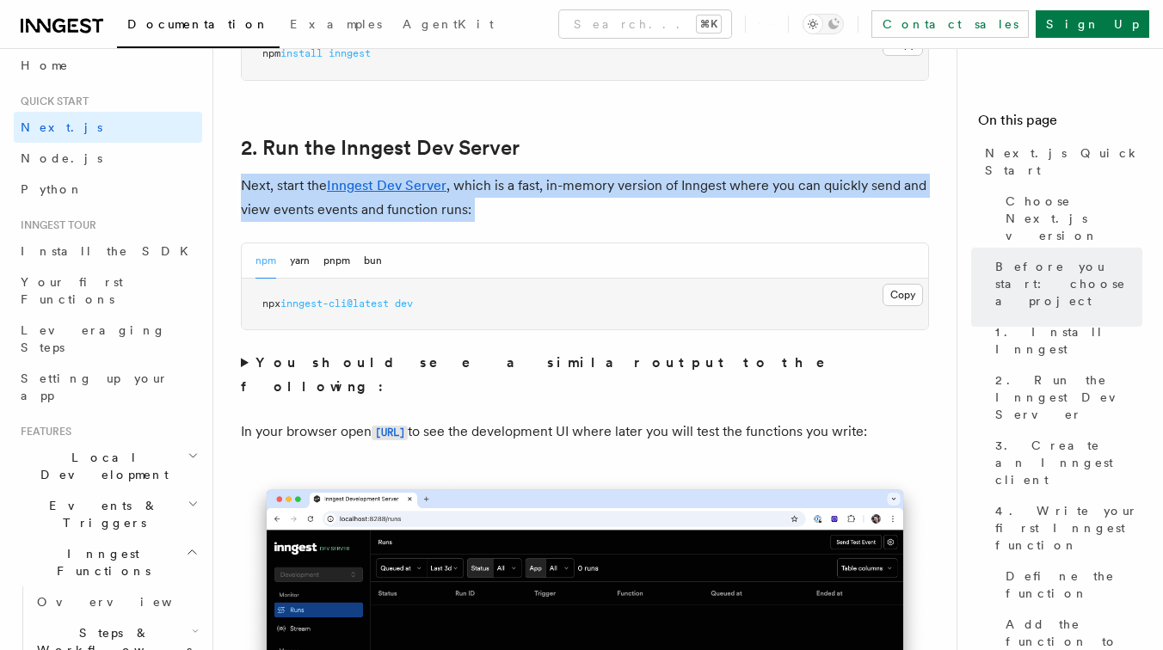
click at [695, 206] on p "Next, start the Inngest Dev Server , which is a fast, in-memory version of Inng…" at bounding box center [585, 198] width 688 height 48
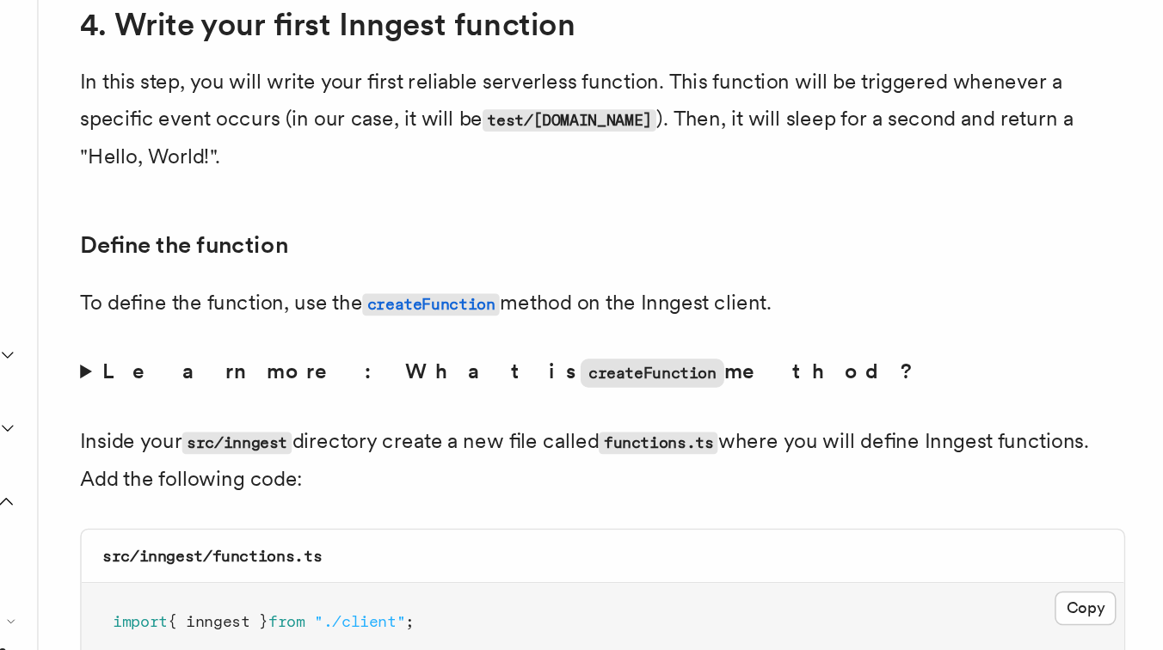
scroll to position [2743, 0]
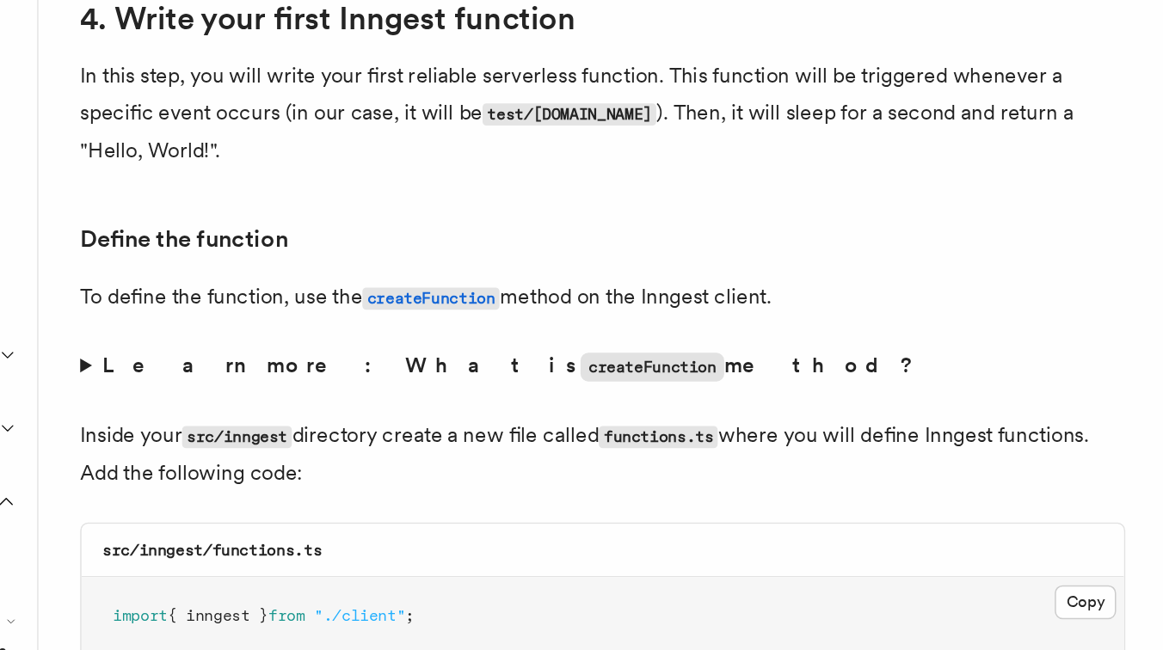
click at [245, 465] on summary "Learn more: What is createFunction method?" at bounding box center [585, 463] width 688 height 25
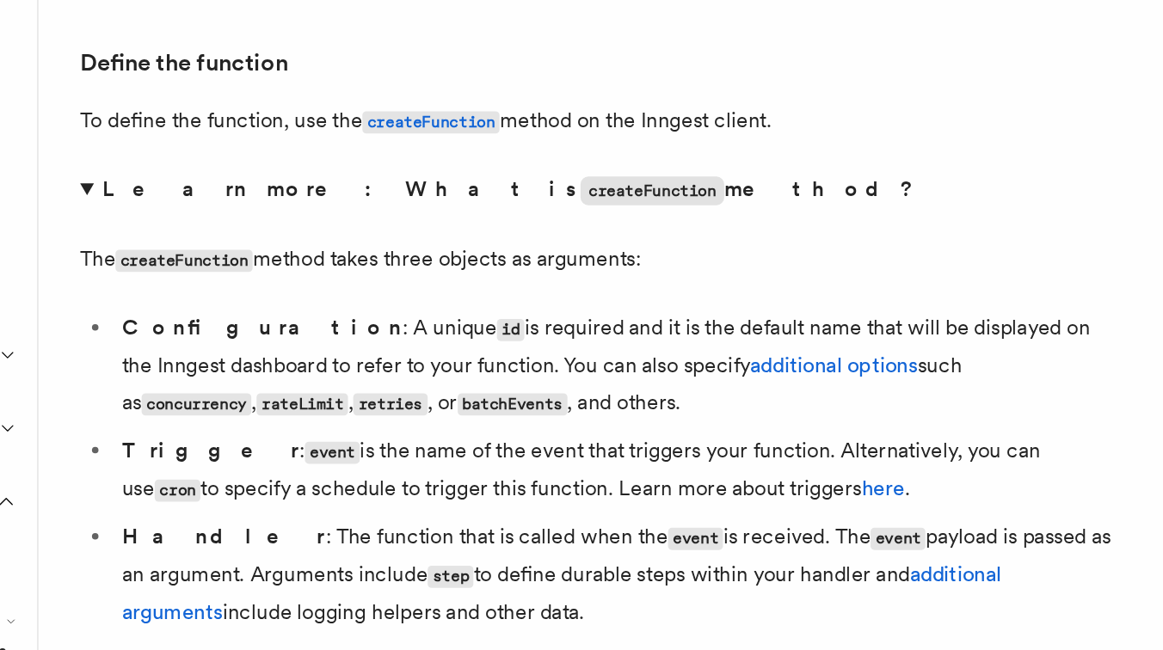
scroll to position [2860, 0]
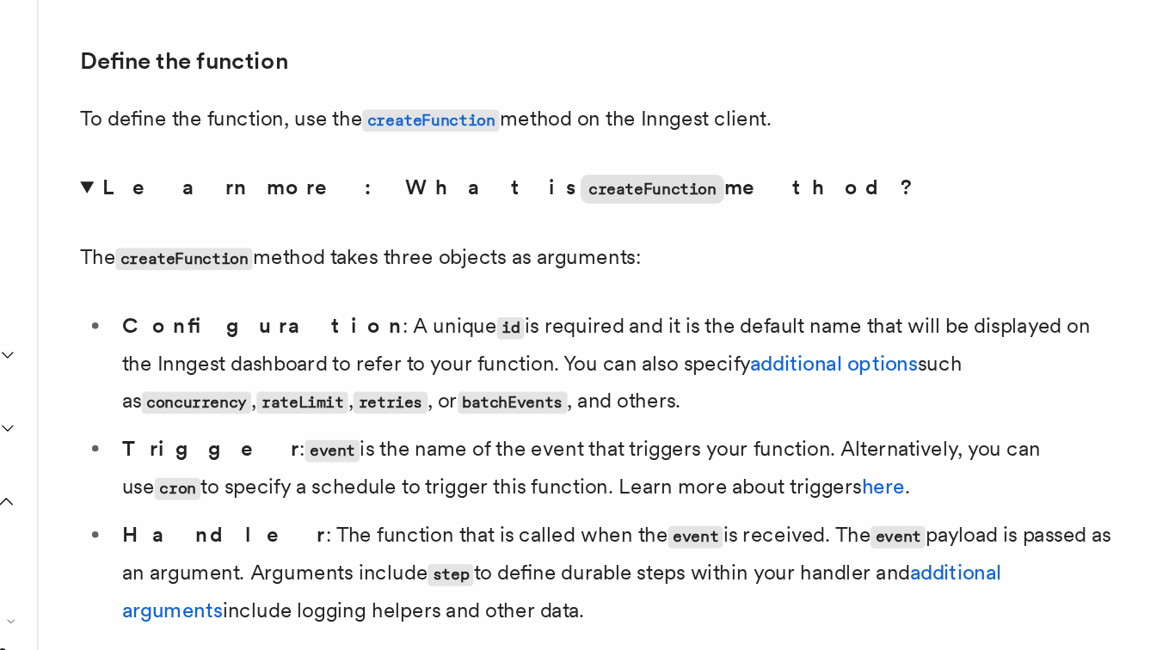
click at [242, 345] on summary "Learn more: What is createFunction method?" at bounding box center [585, 346] width 688 height 25
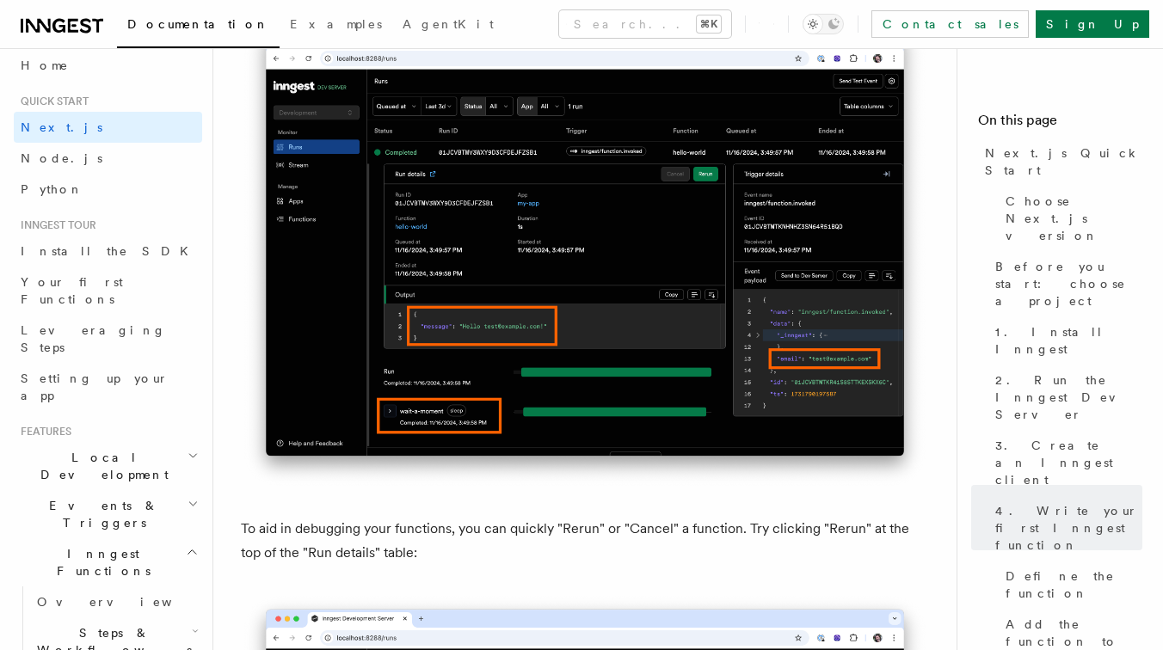
scroll to position [7437, 0]
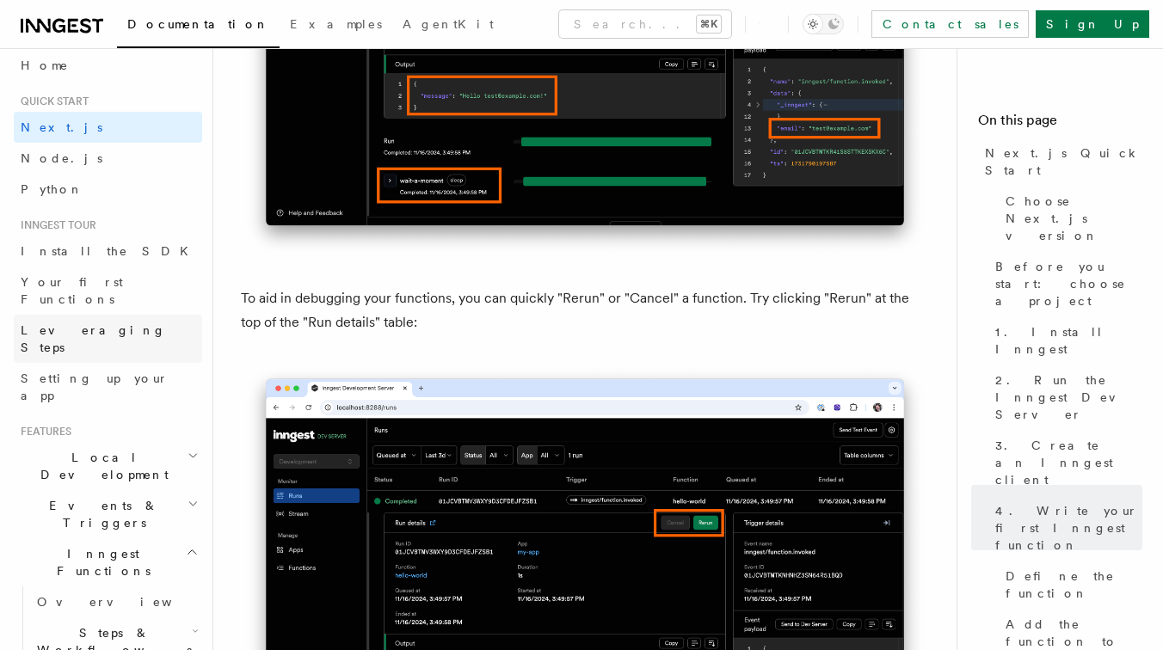
click at [114, 315] on link "Leveraging Steps" at bounding box center [108, 339] width 188 height 48
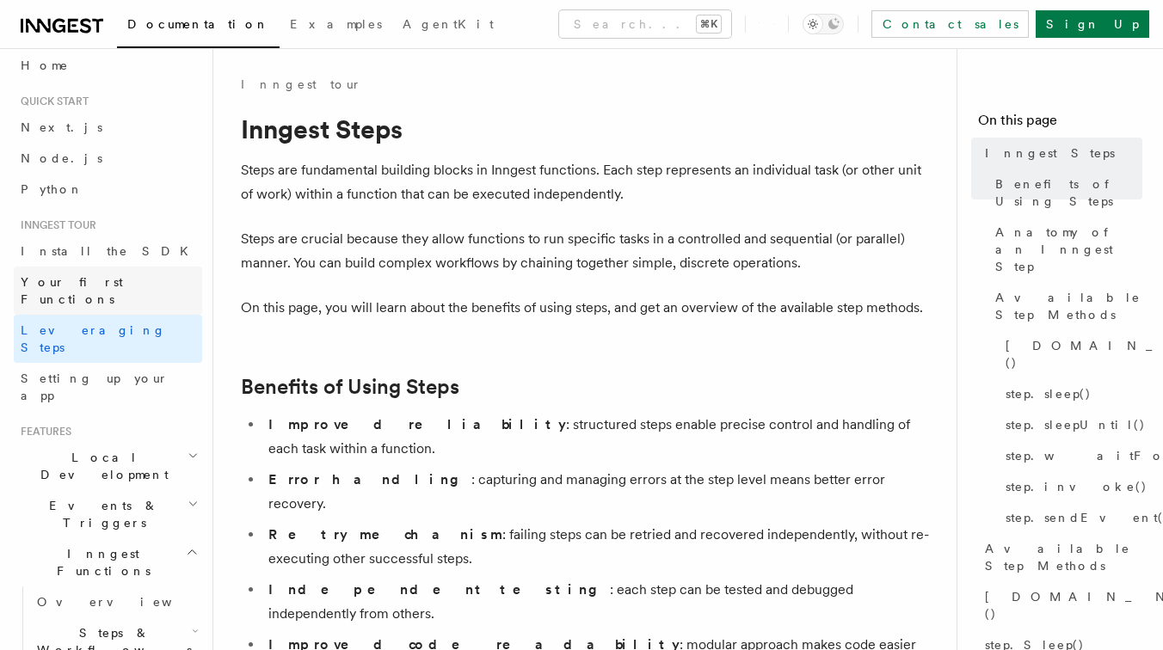
click at [146, 280] on link "Your first Functions" at bounding box center [108, 291] width 188 height 48
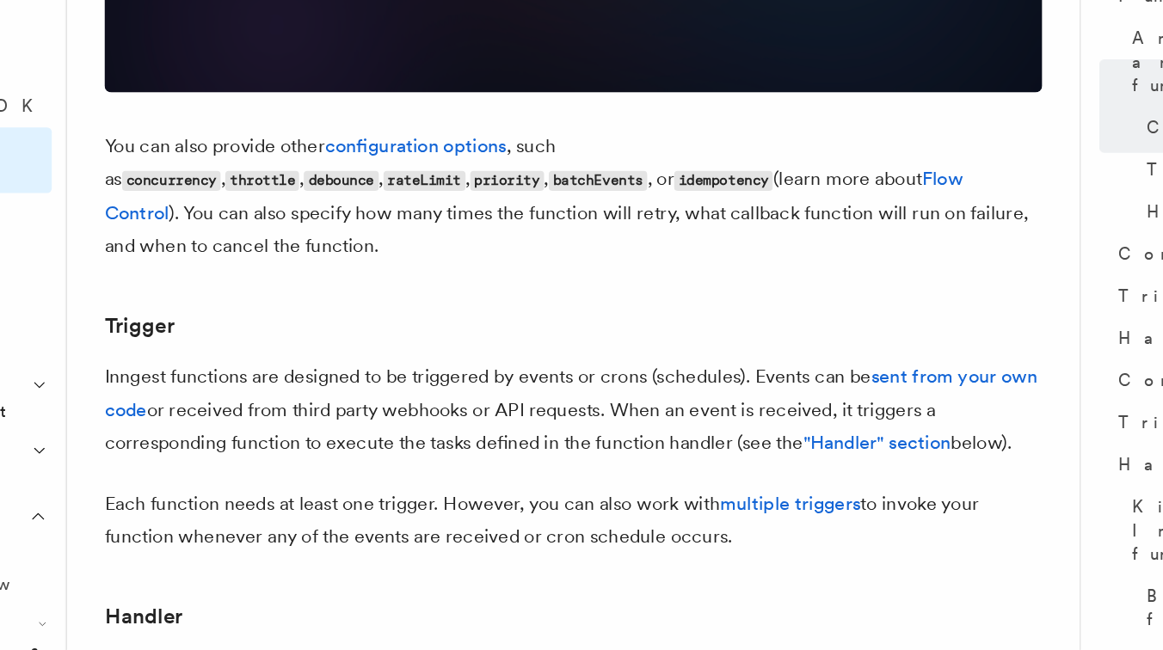
scroll to position [1475, 0]
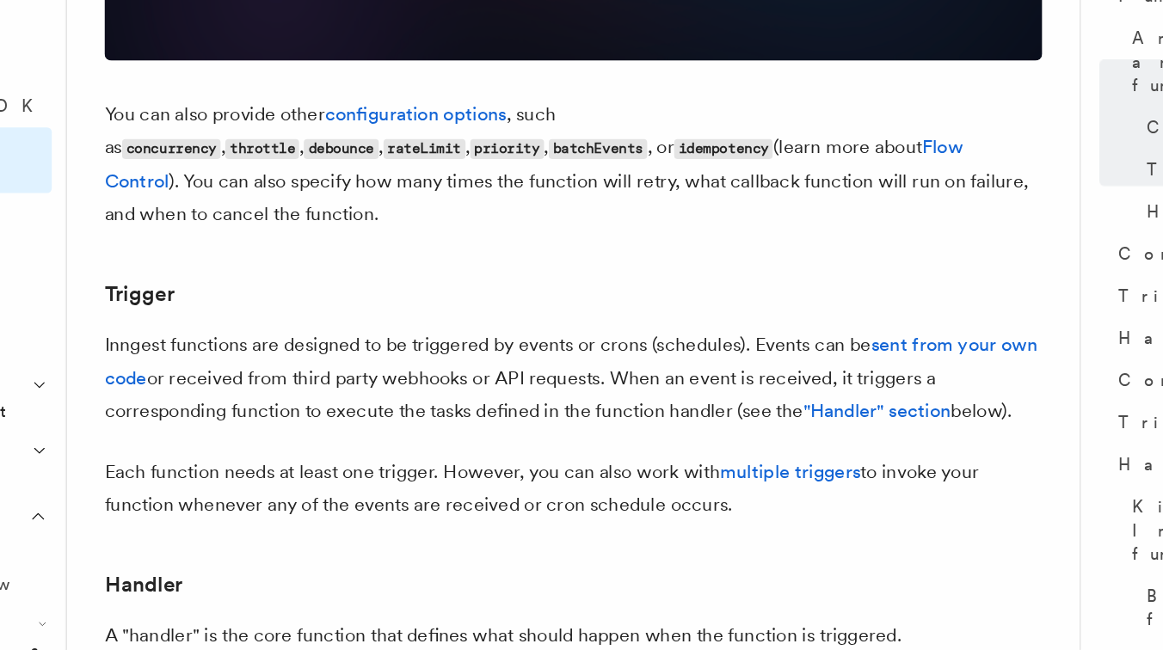
click at [506, 414] on p "Inngest functions are designed to be triggered by events or crons (schedules). …" at bounding box center [585, 450] width 688 height 72
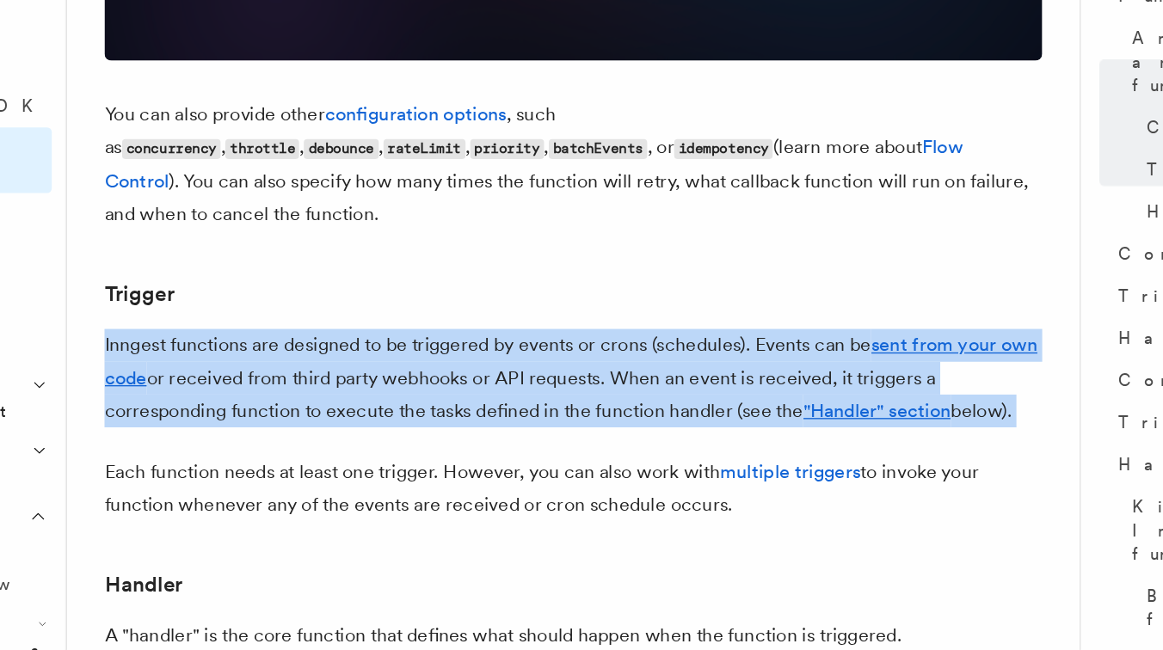
click at [537, 414] on p "Inngest functions are designed to be triggered by events or crons (schedules). …" at bounding box center [585, 450] width 688 height 72
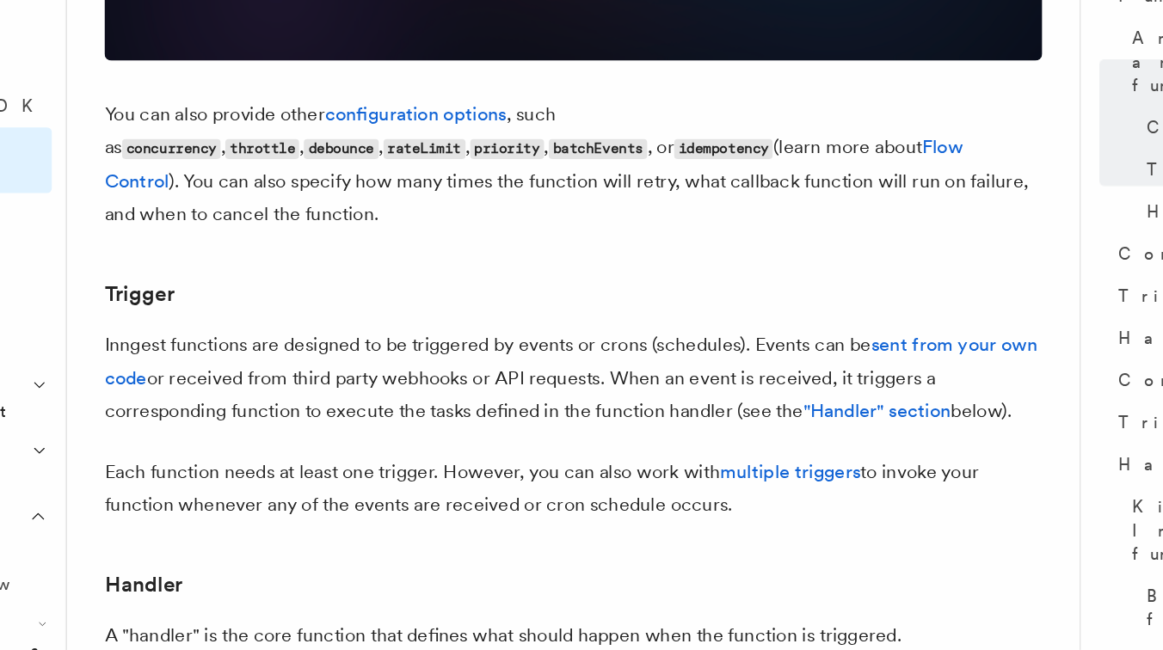
click at [537, 414] on p "Inngest functions are designed to be triggered by events or crons (schedules). …" at bounding box center [585, 450] width 688 height 72
click at [429, 507] on p "Each function needs at least one trigger. However, you can also work with multi…" at bounding box center [585, 531] width 688 height 48
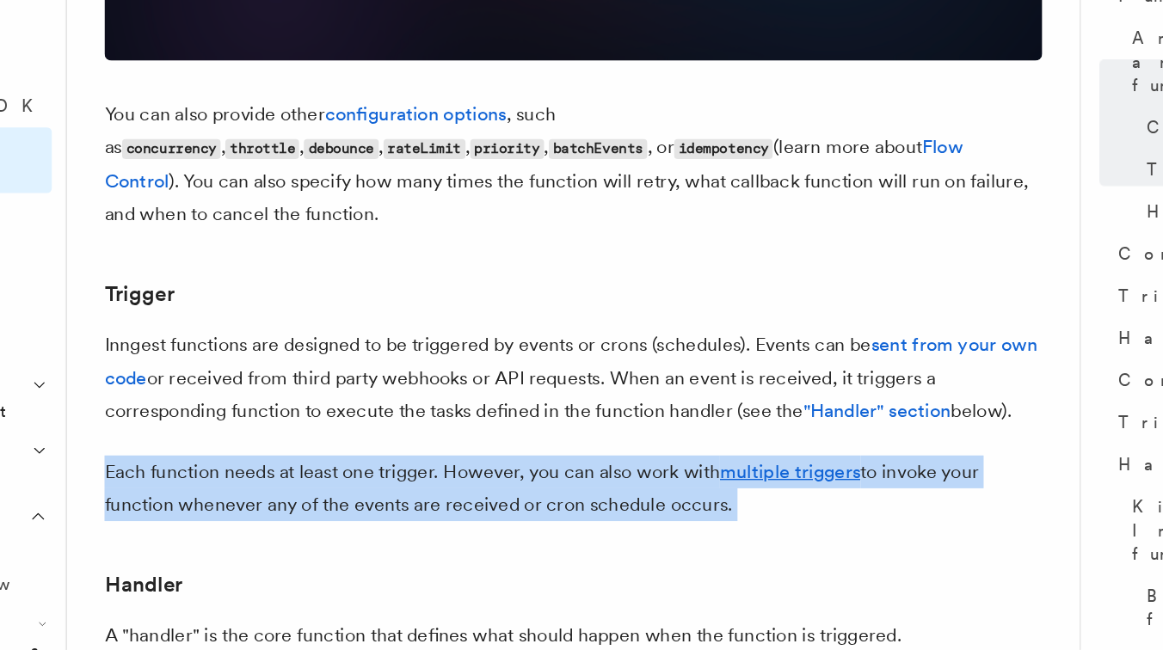
click at [429, 507] on p "Each function needs at least one trigger. However, you can also work with multi…" at bounding box center [585, 531] width 688 height 48
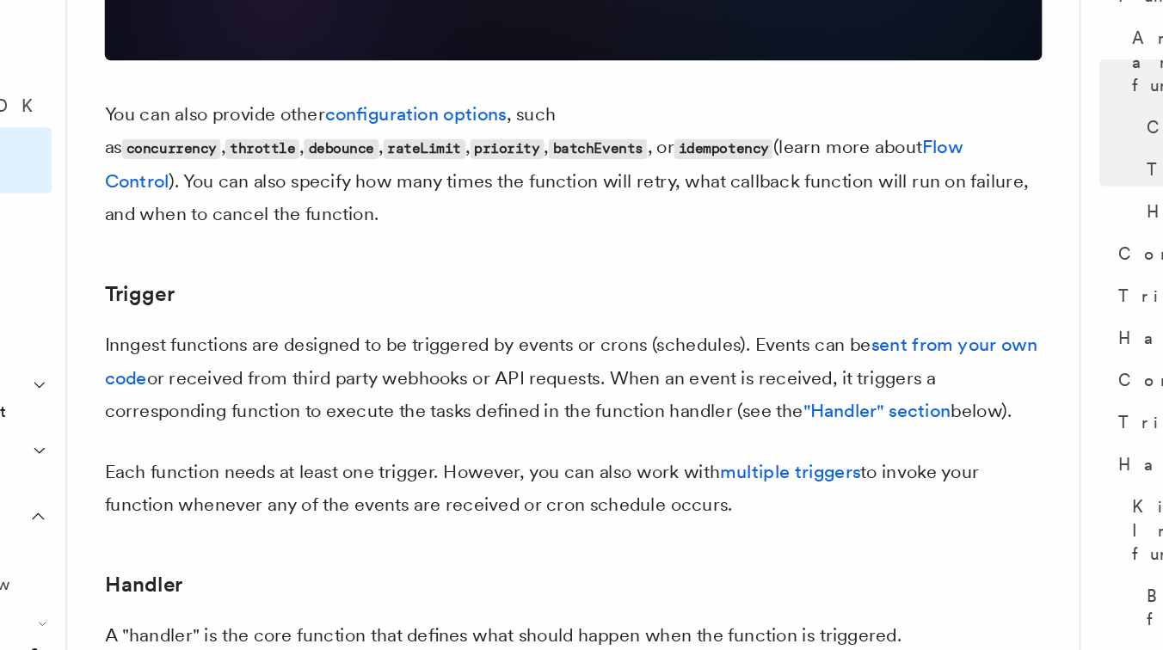
click at [429, 507] on p "Each function needs at least one trigger. However, you can also work with multi…" at bounding box center [585, 531] width 688 height 48
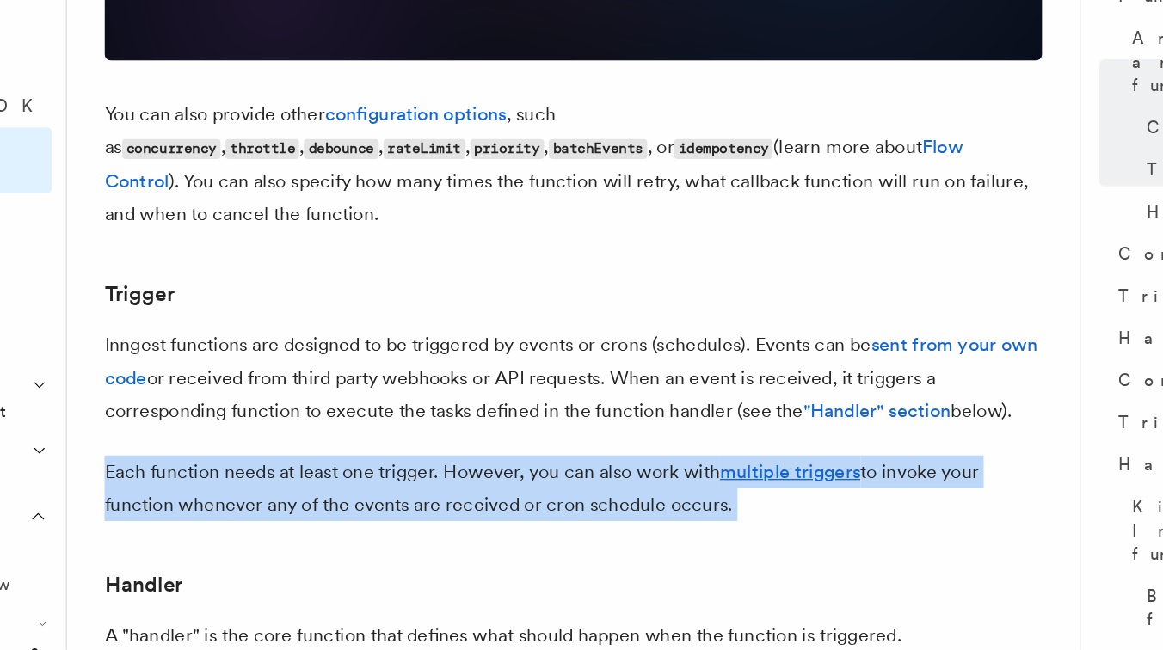
click at [457, 507] on p "Each function needs at least one trigger. However, you can also work with multi…" at bounding box center [585, 531] width 688 height 48
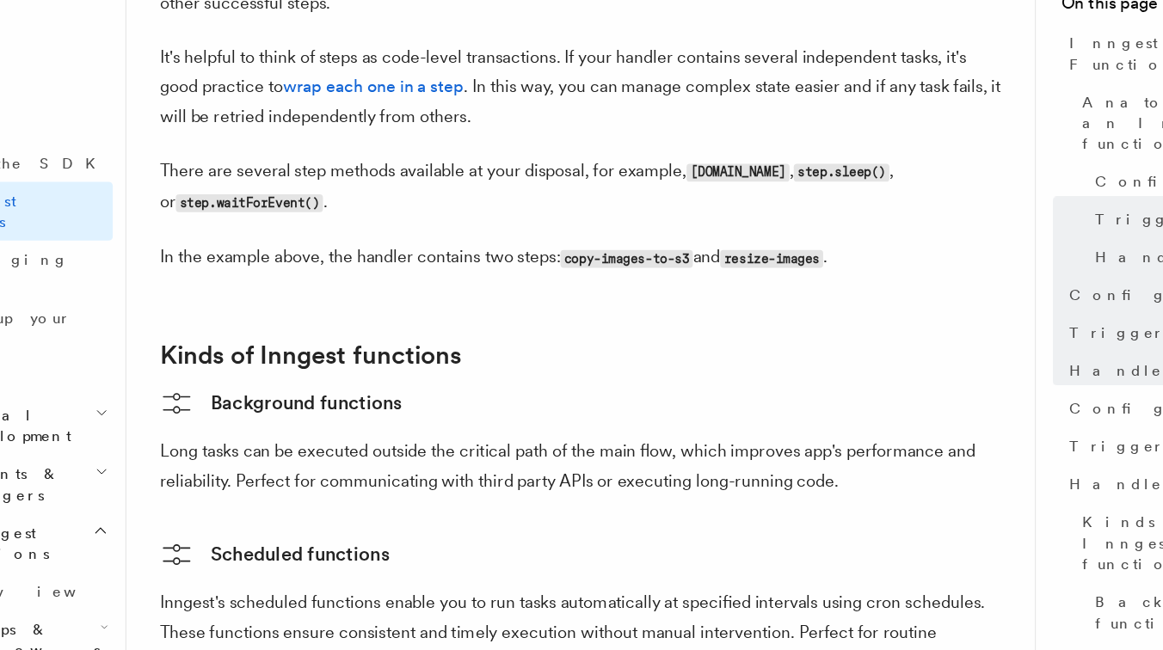
scroll to position [2424, 0]
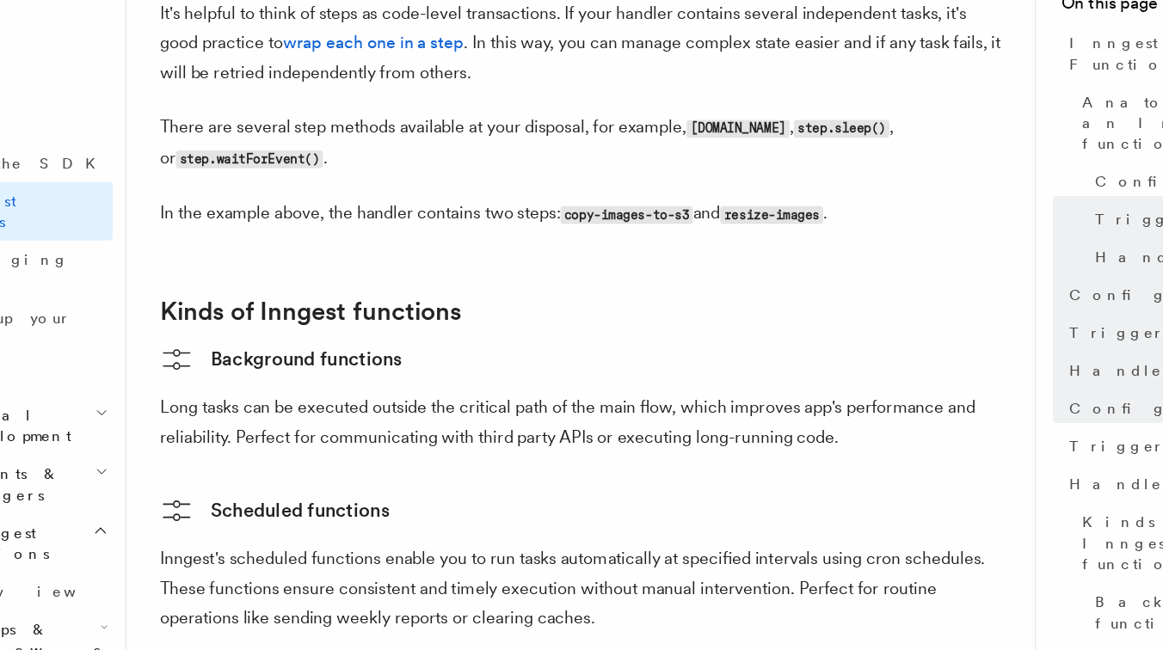
click at [463, 439] on p "Long tasks can be executed outside the critical path of the main flow, which im…" at bounding box center [585, 463] width 688 height 48
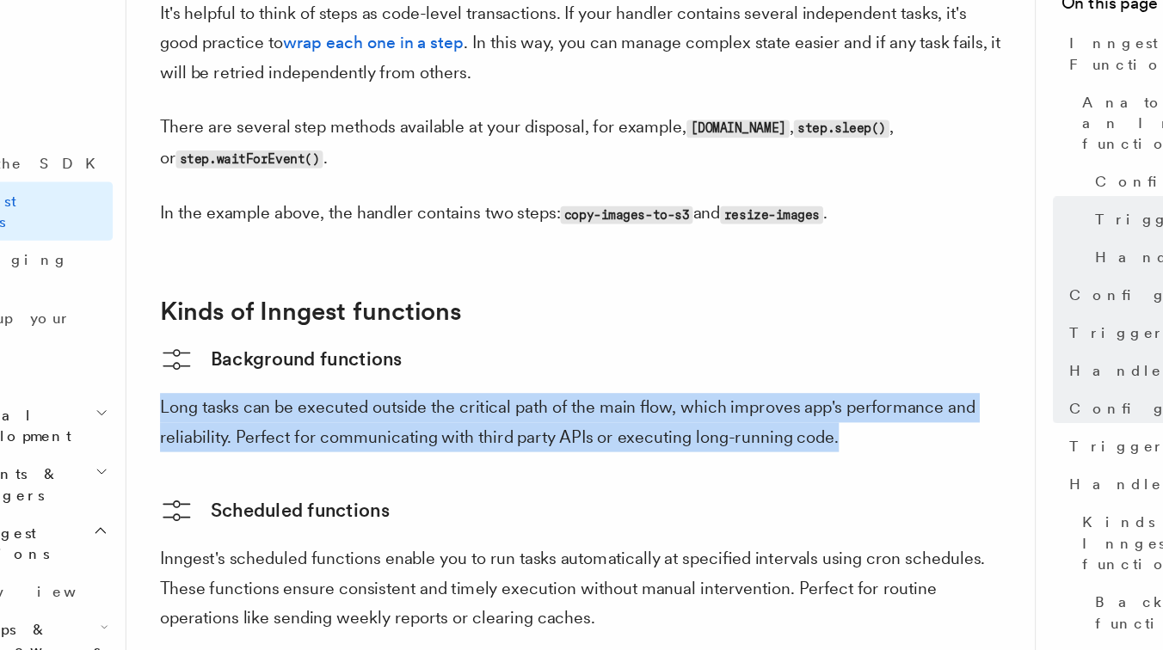
click at [502, 439] on p "Long tasks can be executed outside the critical path of the main flow, which im…" at bounding box center [585, 463] width 688 height 48
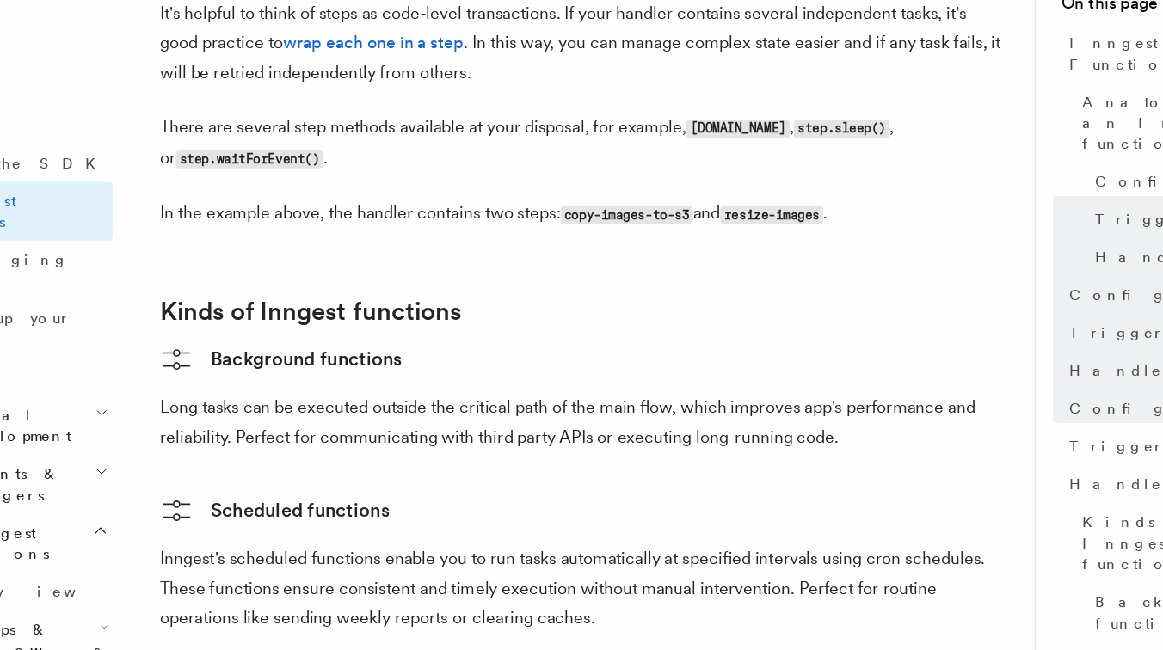
click at [502, 439] on p "Long tasks can be executed outside the critical path of the main flow, which im…" at bounding box center [585, 463] width 688 height 48
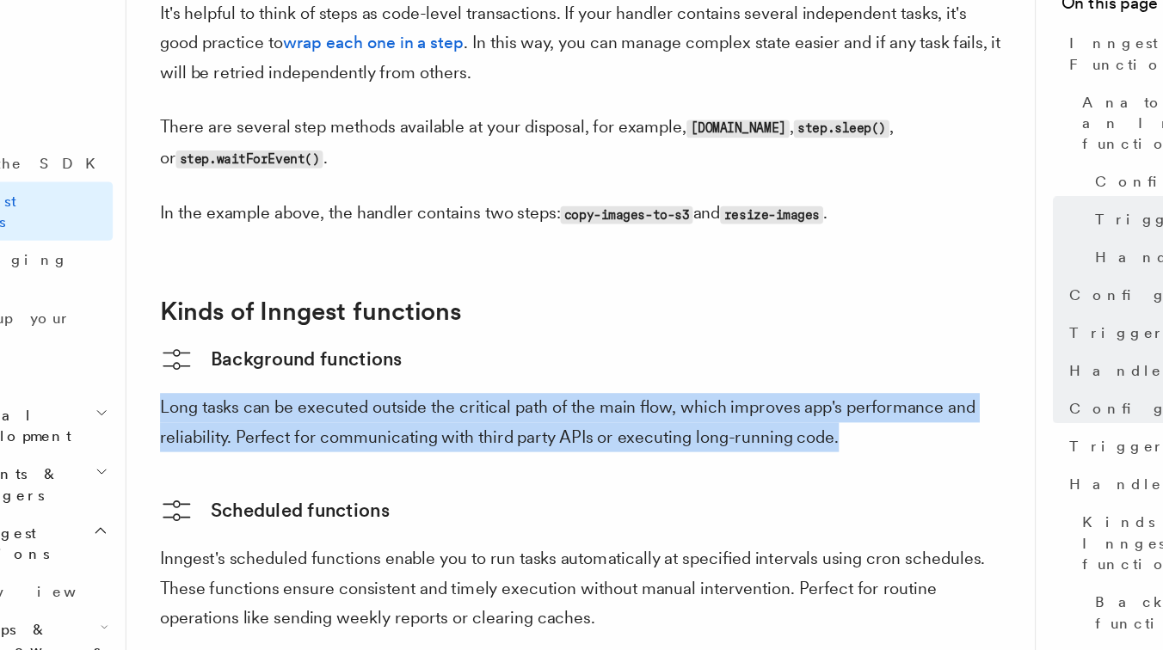
click at [478, 439] on p "Long tasks can be executed outside the critical path of the main flow, which im…" at bounding box center [585, 463] width 688 height 48
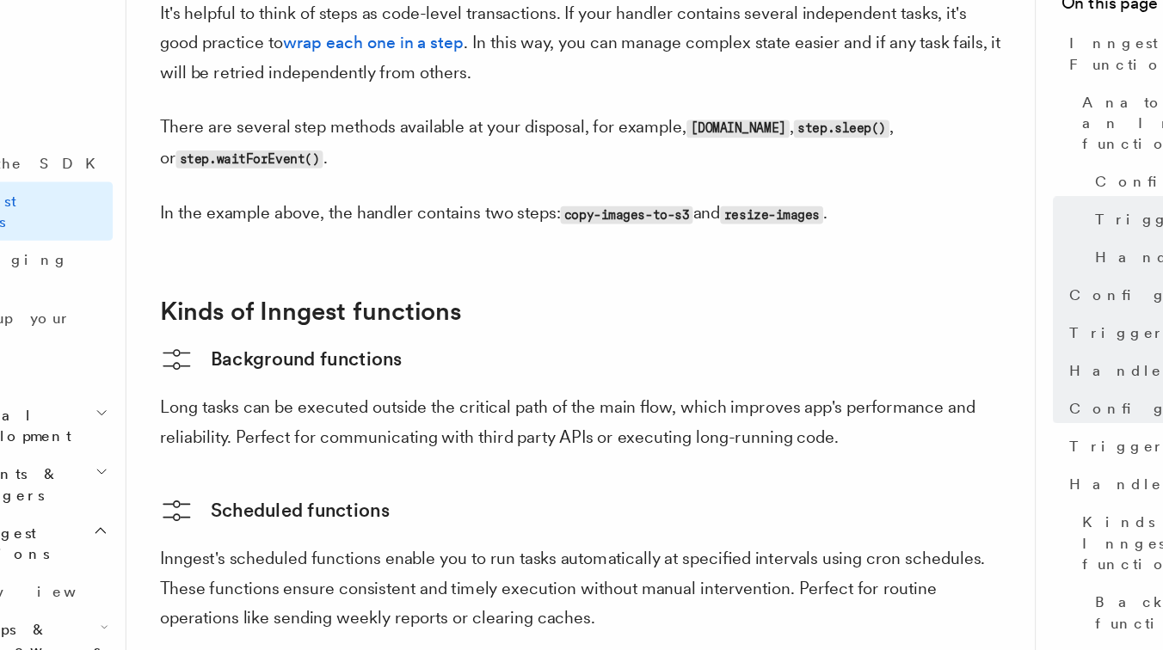
click at [478, 439] on p "Long tasks can be executed outside the critical path of the main flow, which im…" at bounding box center [585, 463] width 688 height 48
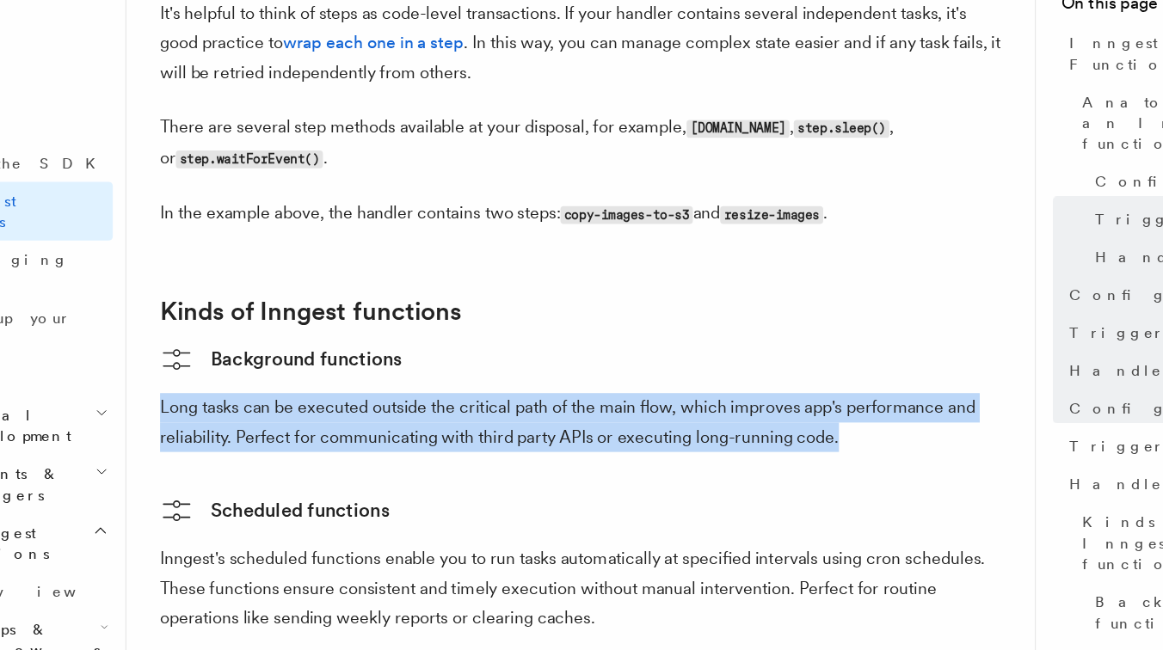
click at [507, 439] on p "Long tasks can be executed outside the critical path of the main flow, which im…" at bounding box center [585, 463] width 688 height 48
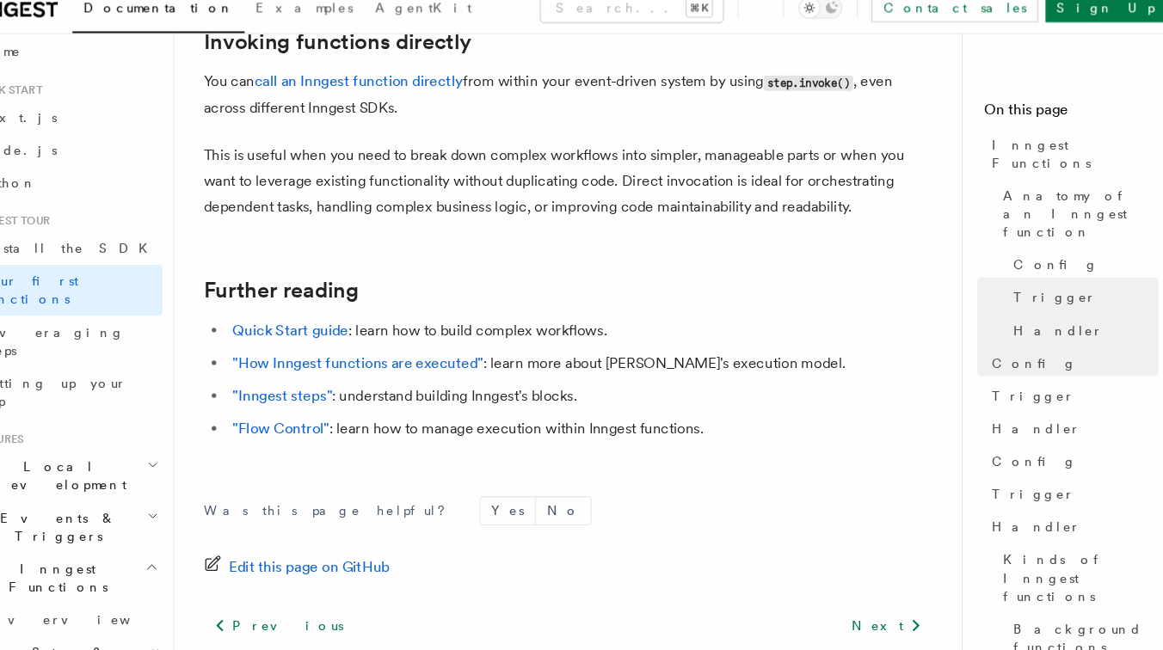
scroll to position [3570, 0]
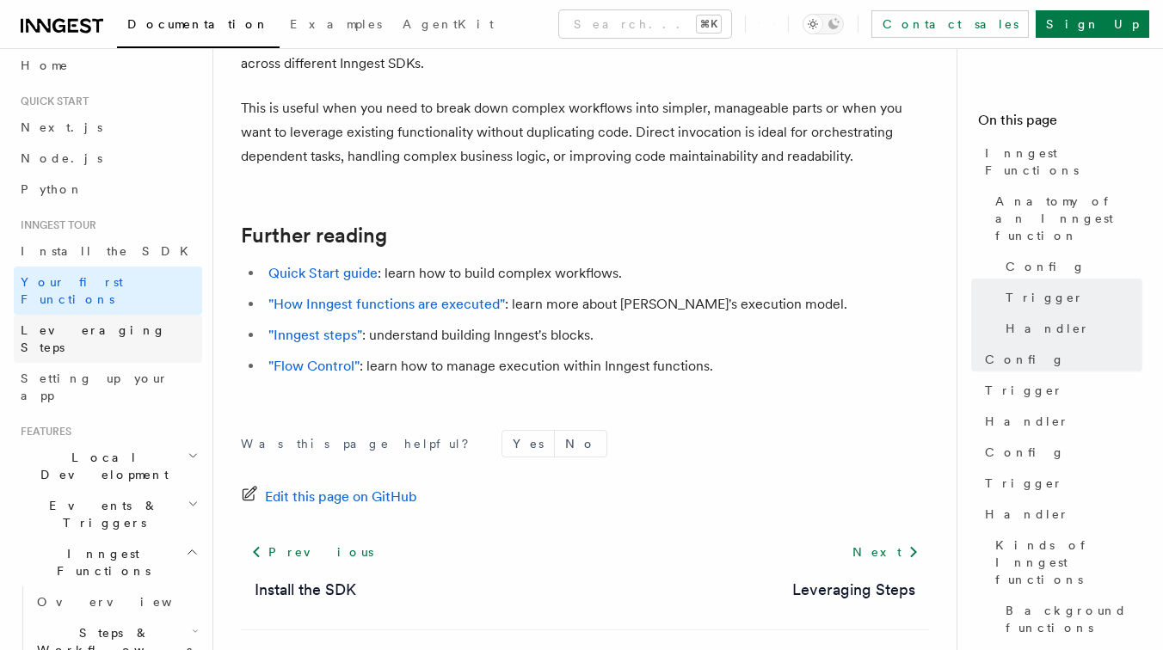
click at [127, 317] on link "Leveraging Steps" at bounding box center [108, 339] width 188 height 48
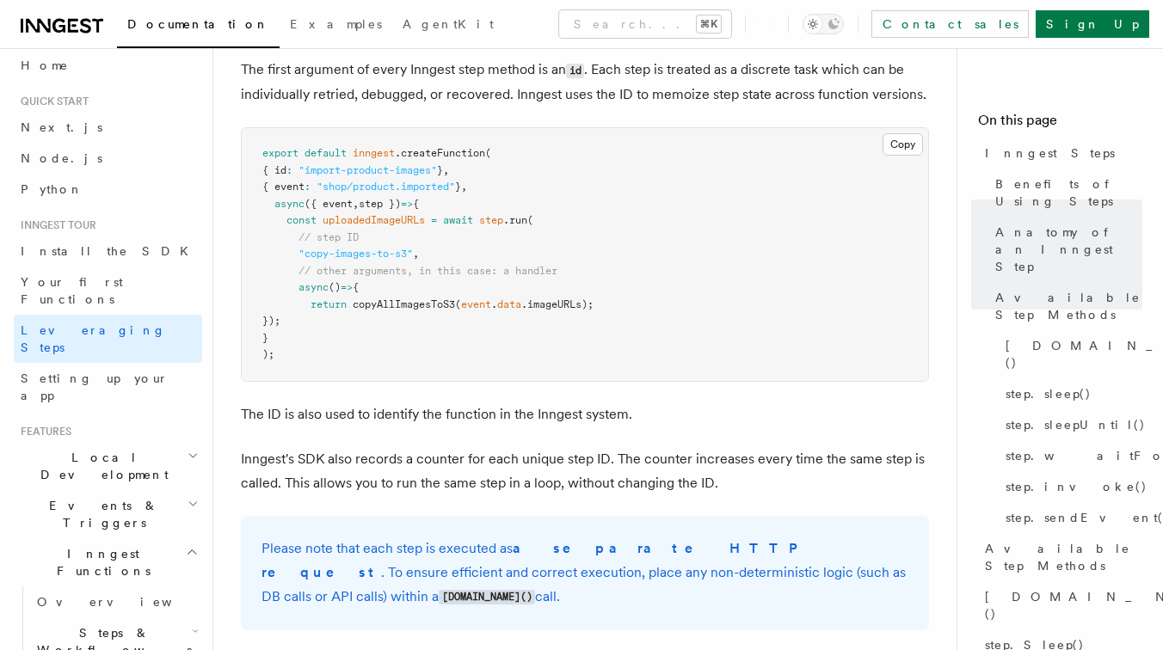
scroll to position [52, 0]
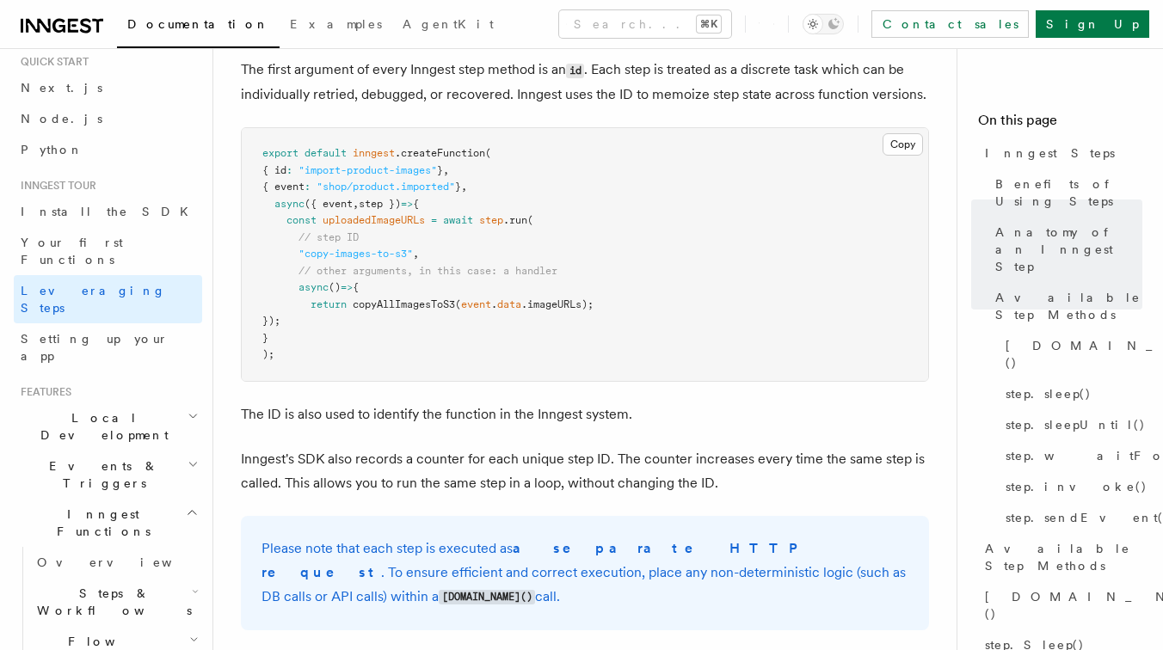
click at [180, 402] on h2 "Local Development" at bounding box center [108, 426] width 188 height 48
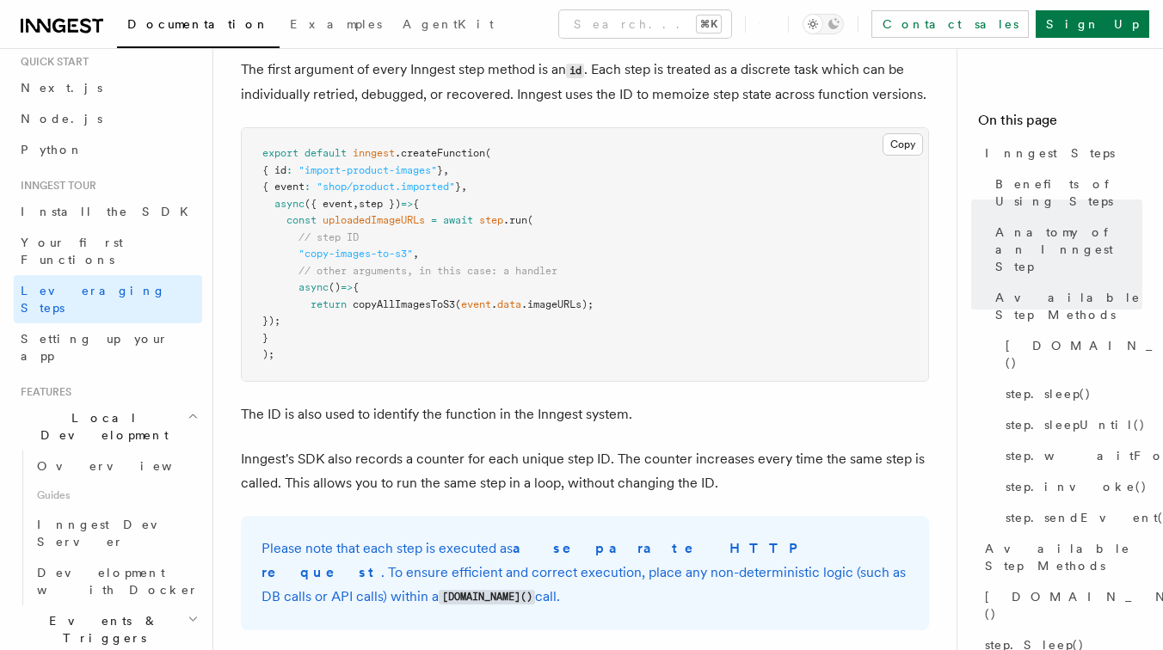
click at [180, 402] on h2 "Local Development" at bounding box center [108, 426] width 188 height 48
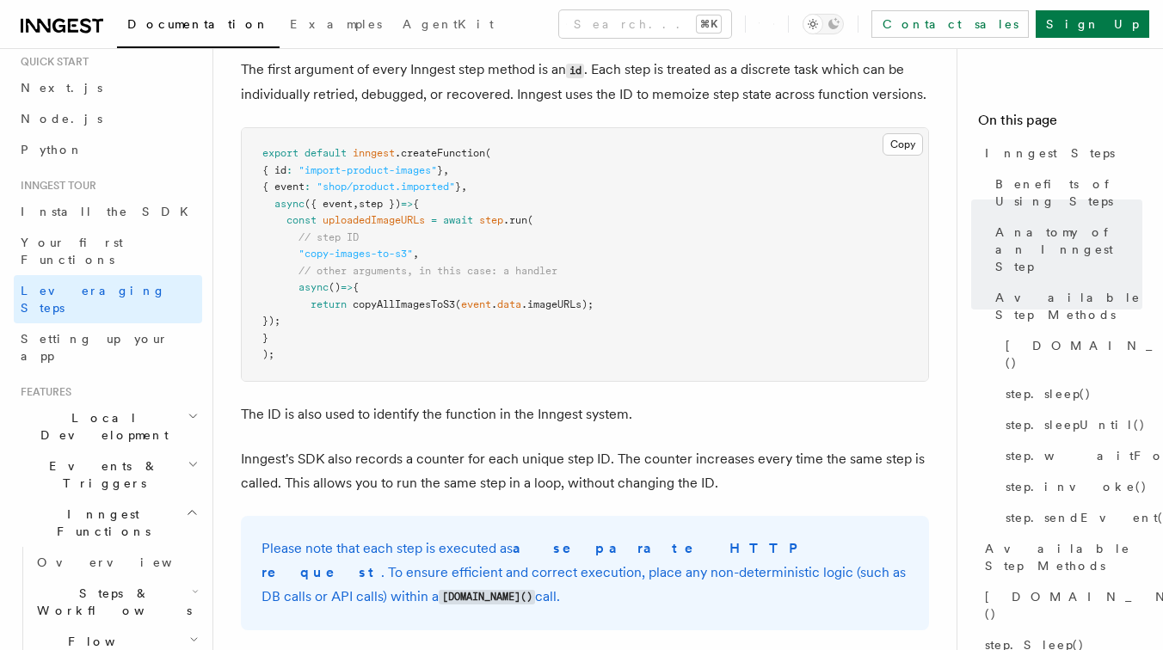
click at [182, 451] on h2 "Events & Triggers" at bounding box center [108, 475] width 188 height 48
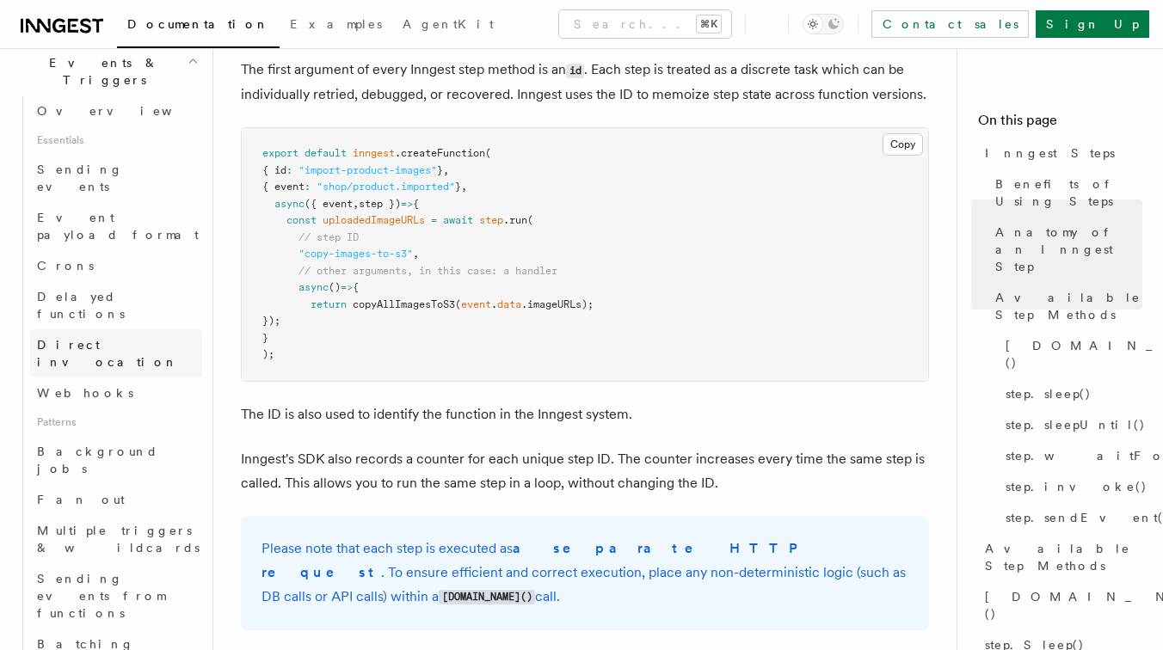
scroll to position [456, 0]
click at [129, 377] on link "Webhooks" at bounding box center [116, 392] width 172 height 31
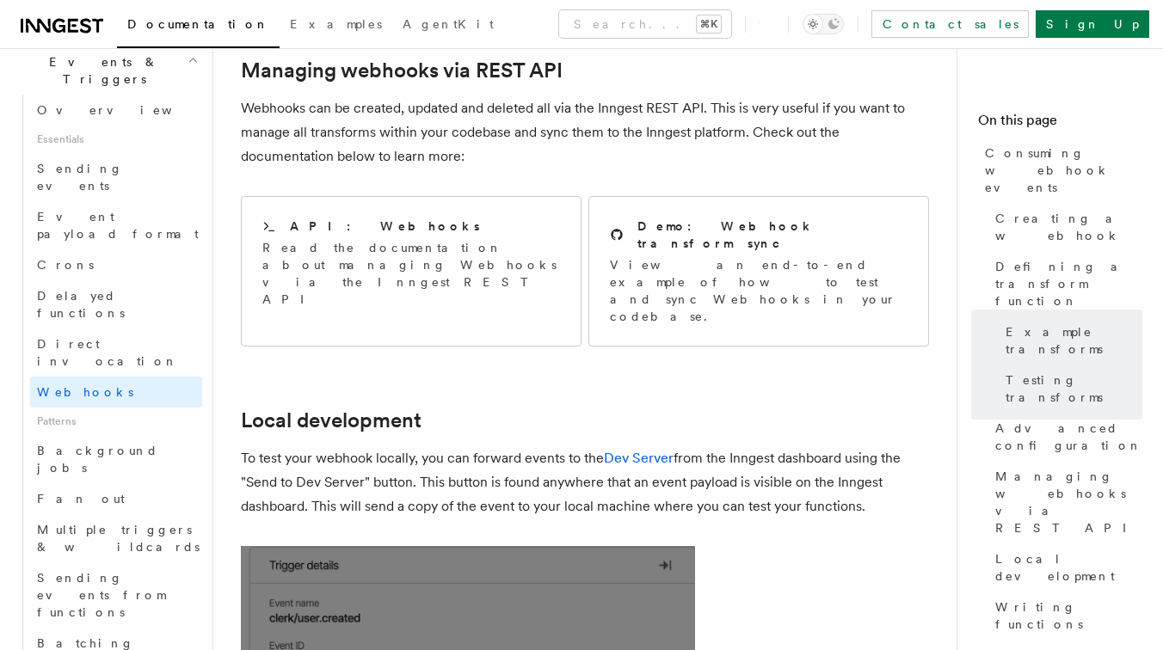
scroll to position [3692, 0]
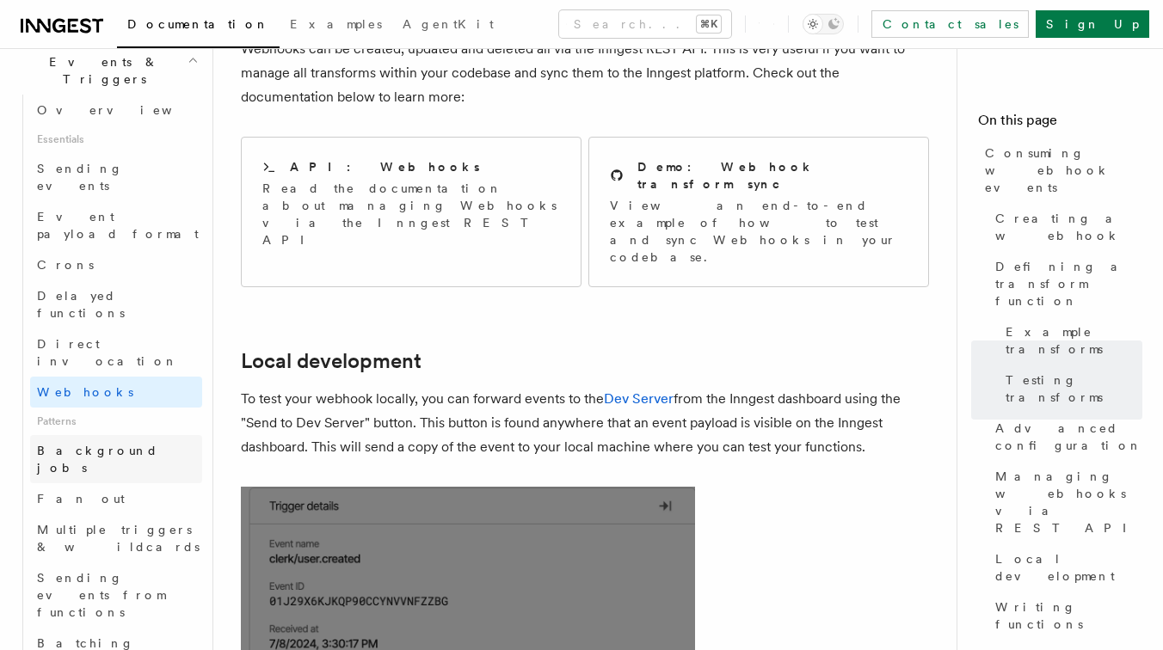
click at [120, 444] on span "Background jobs" at bounding box center [97, 459] width 121 height 31
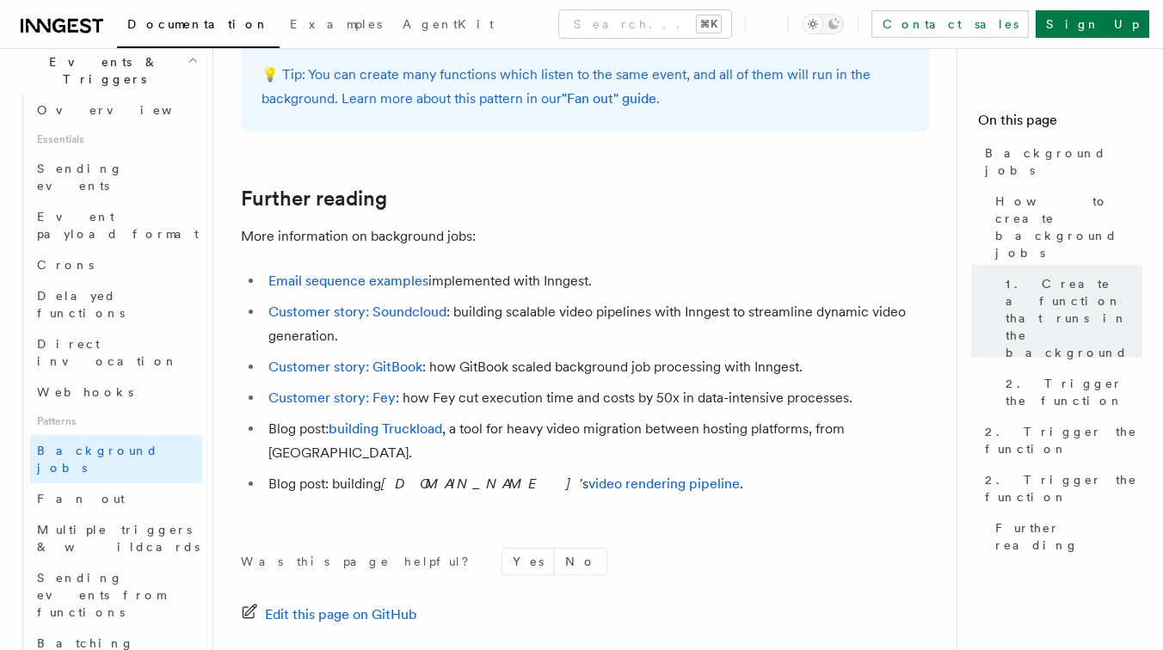
scroll to position [1668, 0]
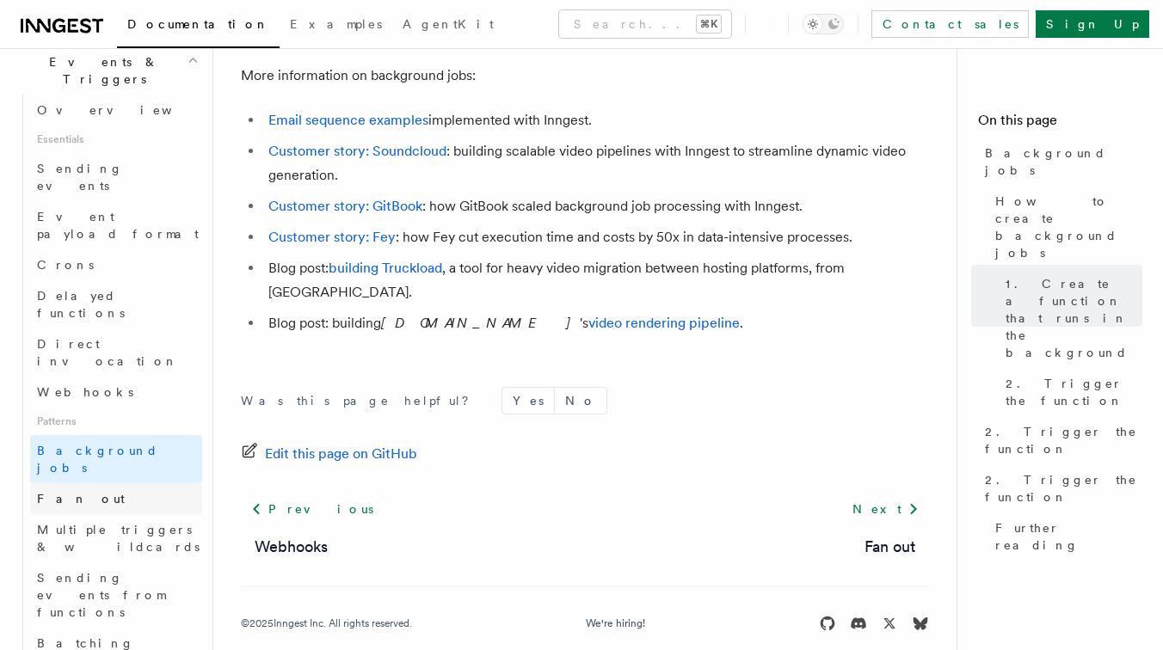
click at [163, 483] on link "Fan out" at bounding box center [116, 498] width 172 height 31
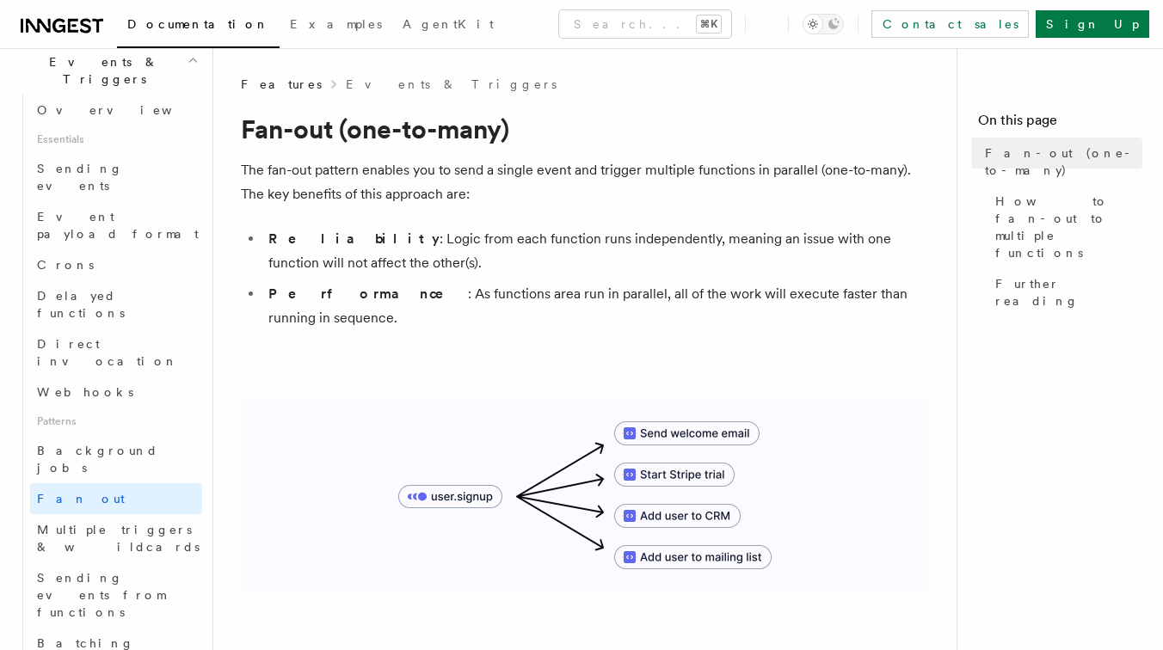
click at [361, 198] on p "The fan-out pattern enables you to send a single event and trigger multiple fun…" at bounding box center [585, 182] width 688 height 48
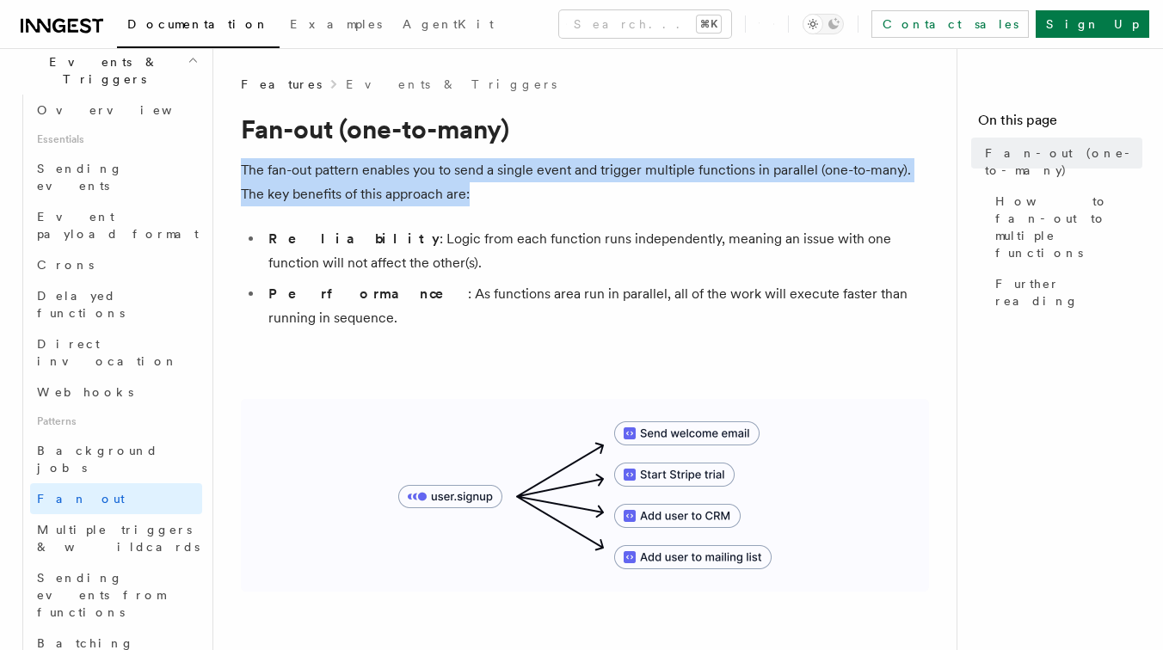
click at [394, 194] on p "The fan-out pattern enables you to send a single event and trigger multiple fun…" at bounding box center [585, 182] width 688 height 48
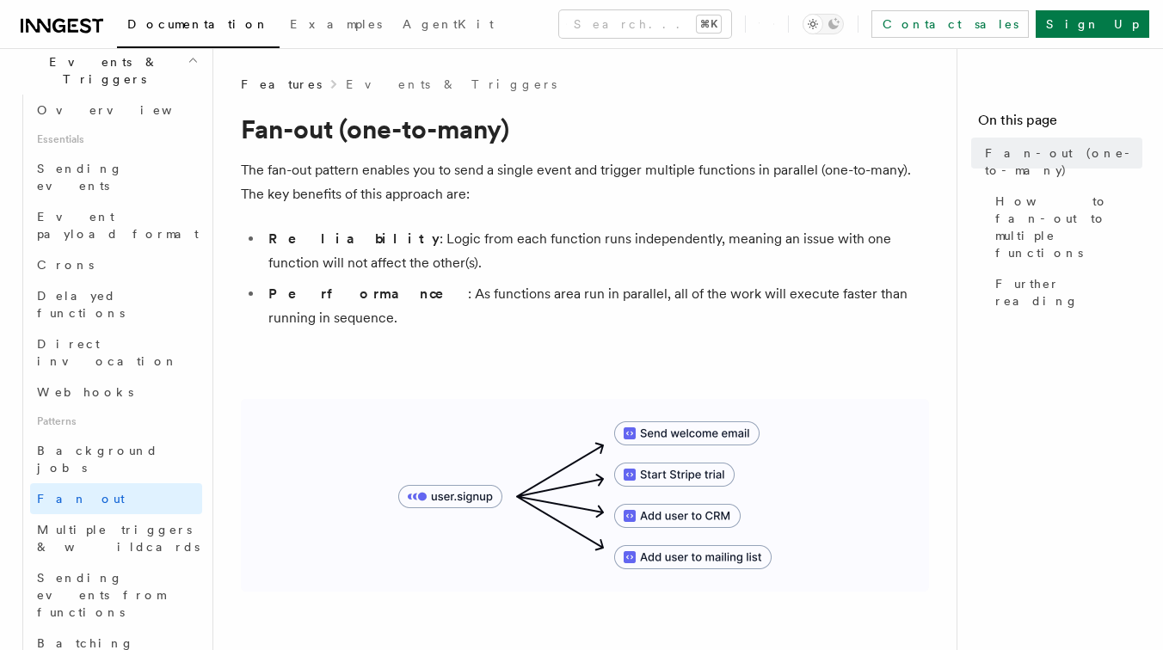
click at [394, 194] on p "The fan-out pattern enables you to send a single event and trigger multiple fun…" at bounding box center [585, 182] width 688 height 48
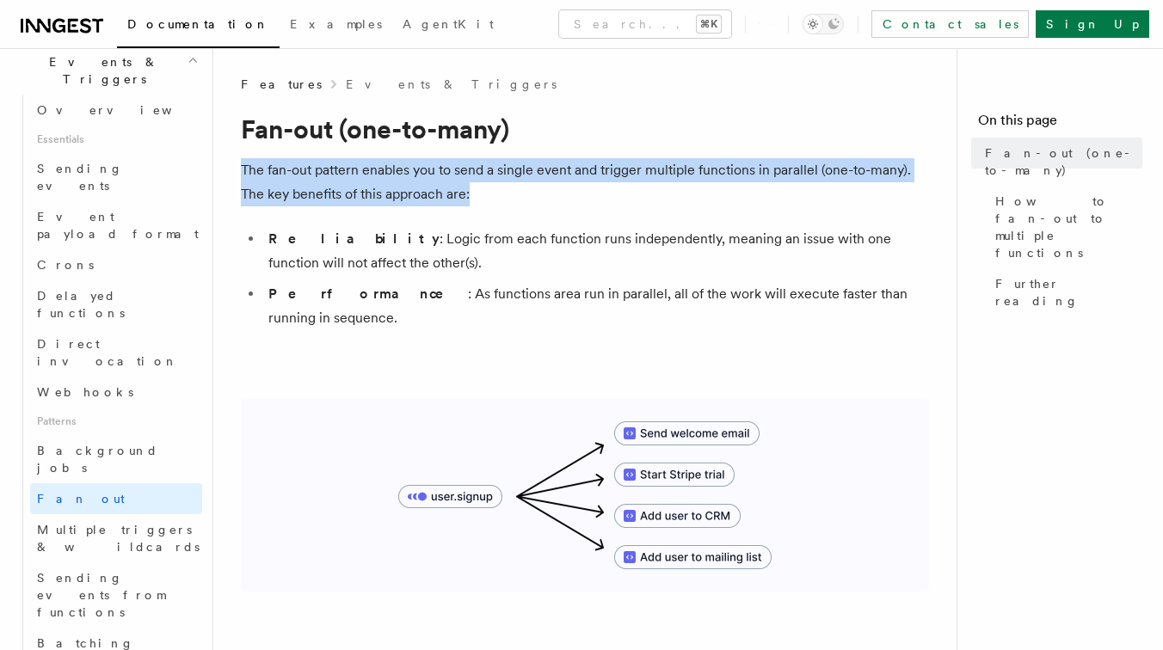
click at [394, 194] on p "The fan-out pattern enables you to send a single event and trigger multiple fun…" at bounding box center [585, 182] width 688 height 48
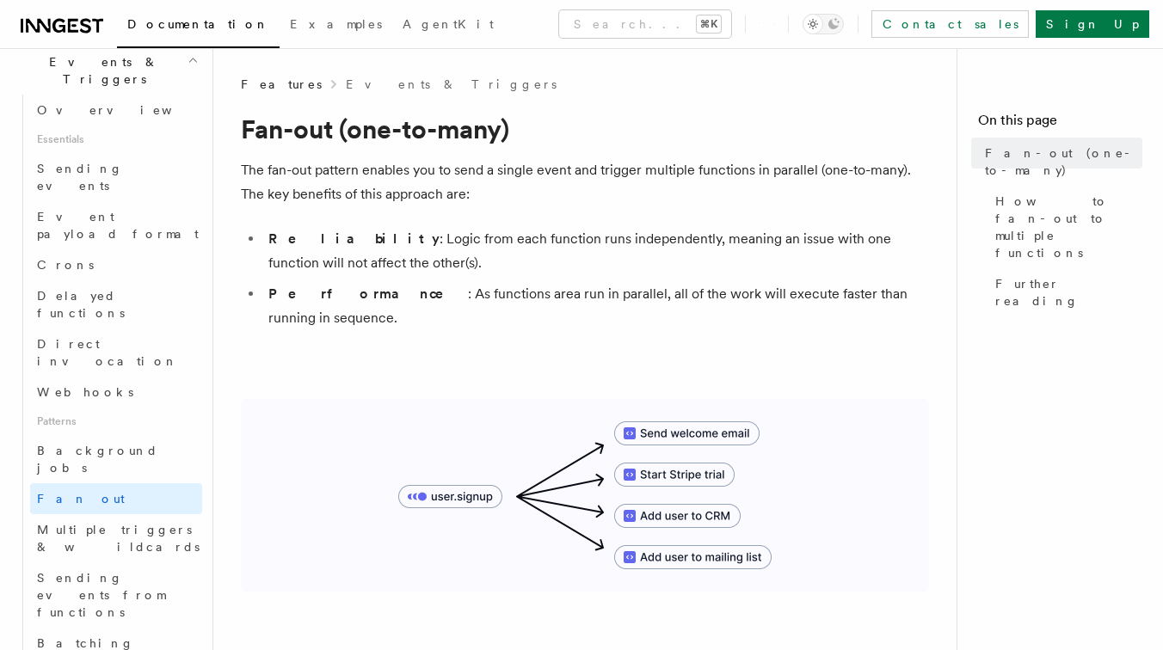
click at [394, 194] on p "The fan-out pattern enables you to send a single event and trigger multiple fun…" at bounding box center [585, 182] width 688 height 48
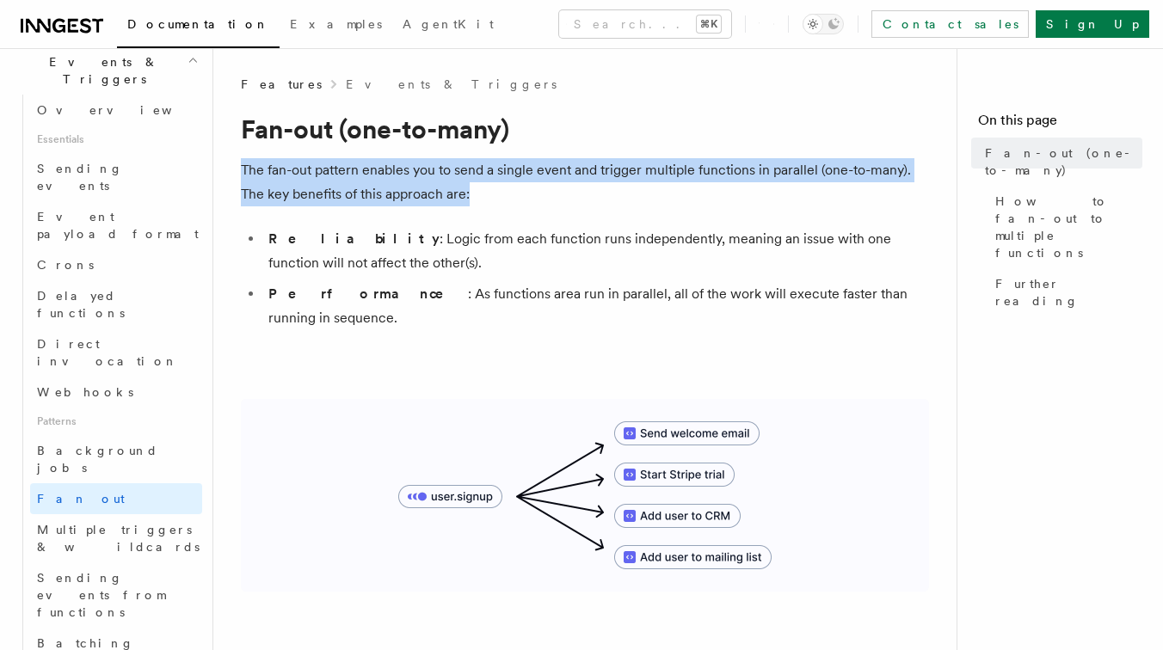
click at [416, 194] on p "The fan-out pattern enables you to send a single event and trigger multiple fun…" at bounding box center [585, 182] width 688 height 48
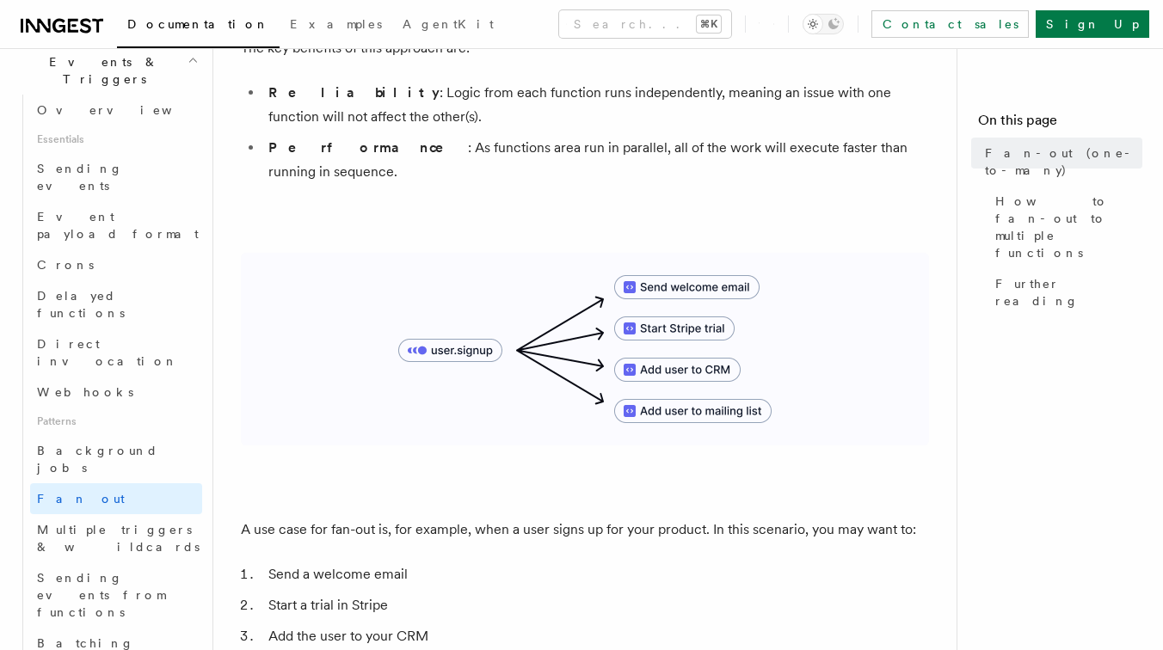
scroll to position [201, 0]
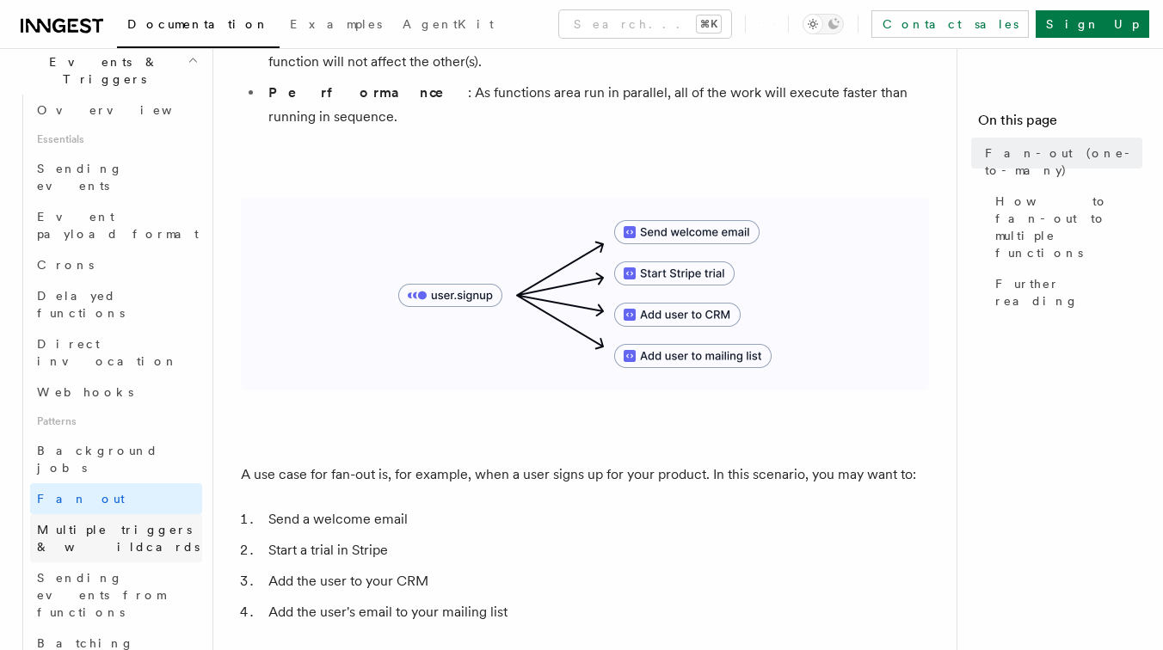
click at [138, 523] on span "Multiple triggers & wildcards" at bounding box center [118, 538] width 163 height 31
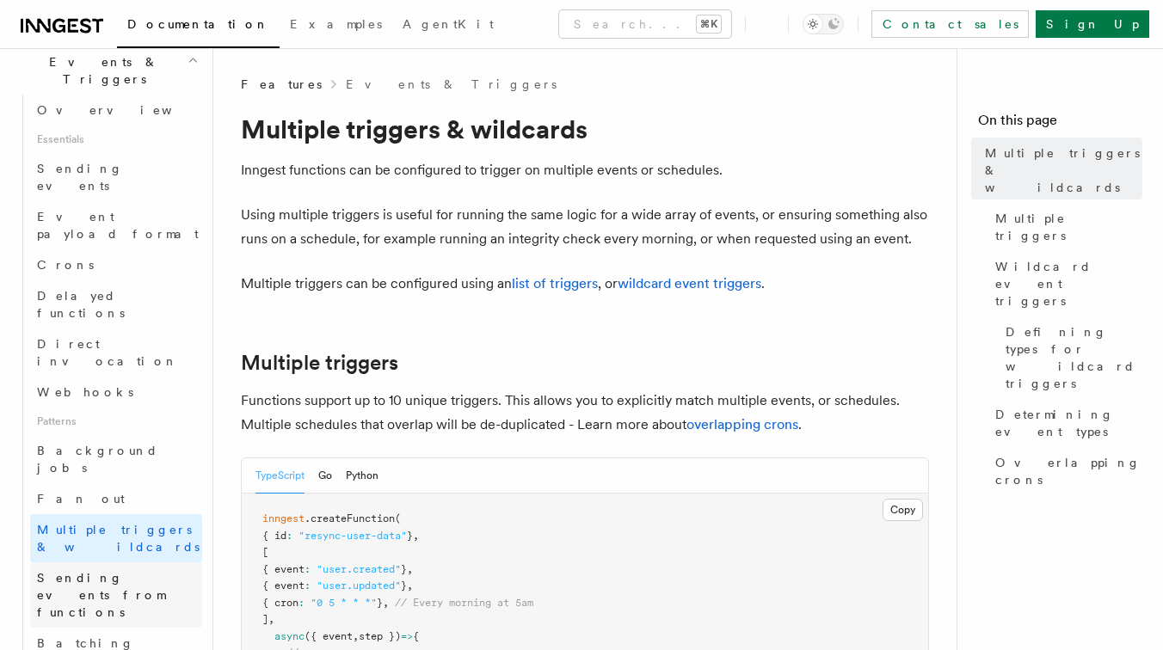
click at [150, 571] on span "Sending events from functions" at bounding box center [101, 595] width 128 height 48
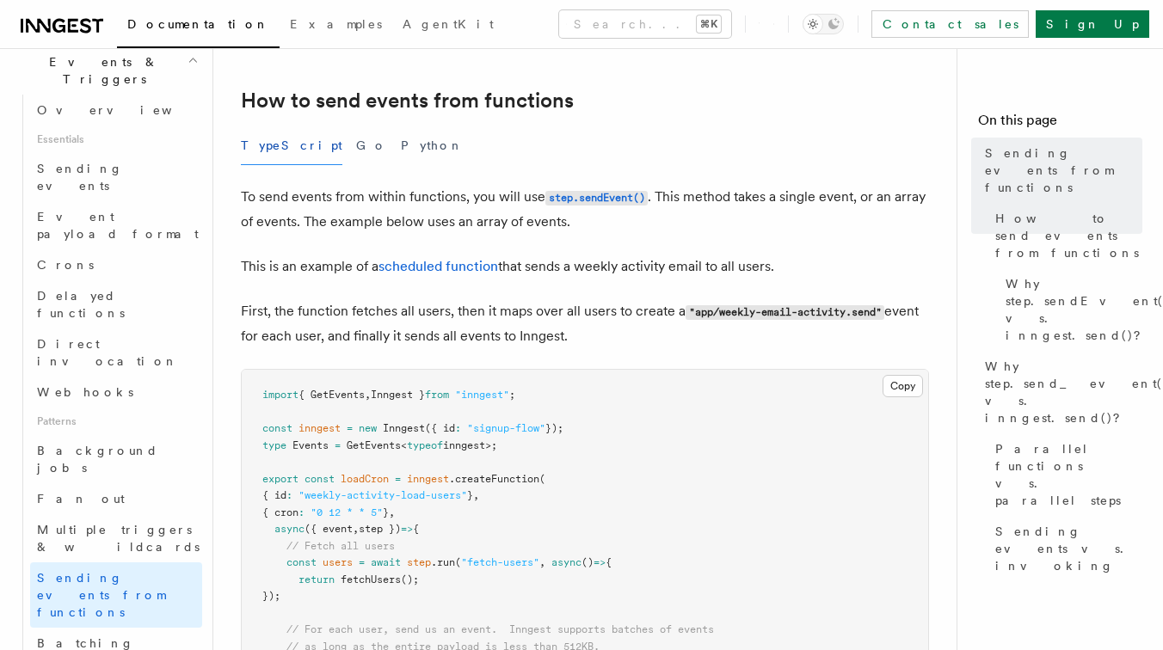
scroll to position [709, 0]
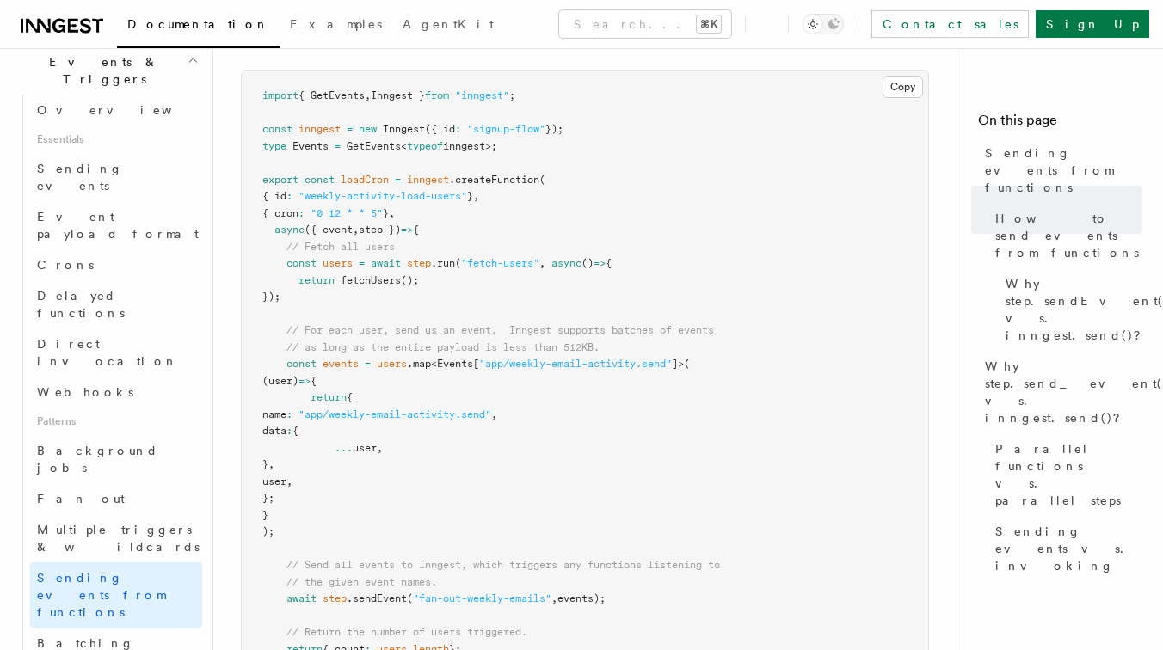
click at [256, 384] on pre "import { GetEvents , Inngest } from "inngest" ; const inngest = new Inngest ({ …" at bounding box center [585, 390] width 686 height 638
click at [159, 628] on link "Batching events" at bounding box center [116, 652] width 172 height 48
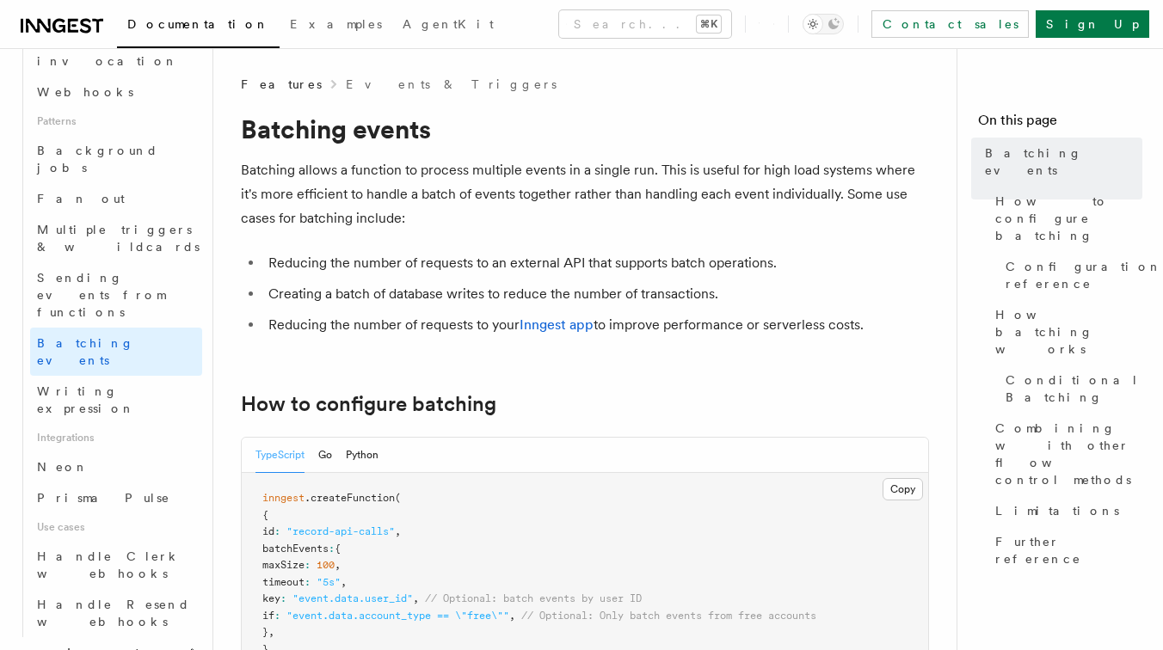
scroll to position [757, 0]
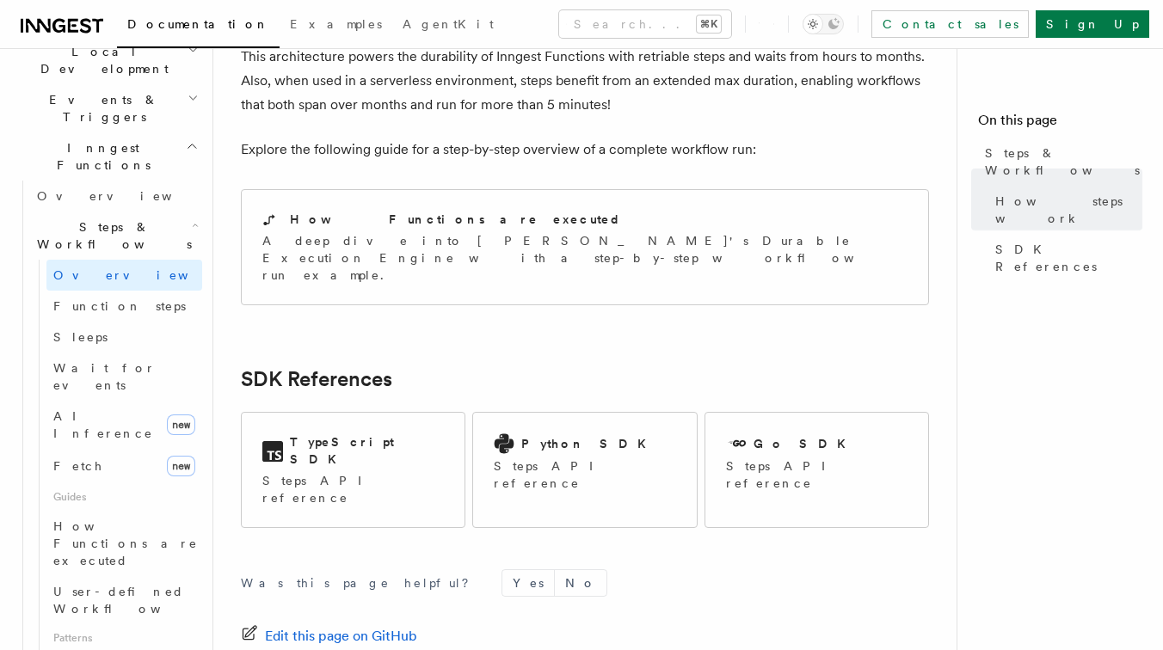
scroll to position [420, 0]
click at [127, 298] on span "Function steps" at bounding box center [119, 305] width 132 height 14
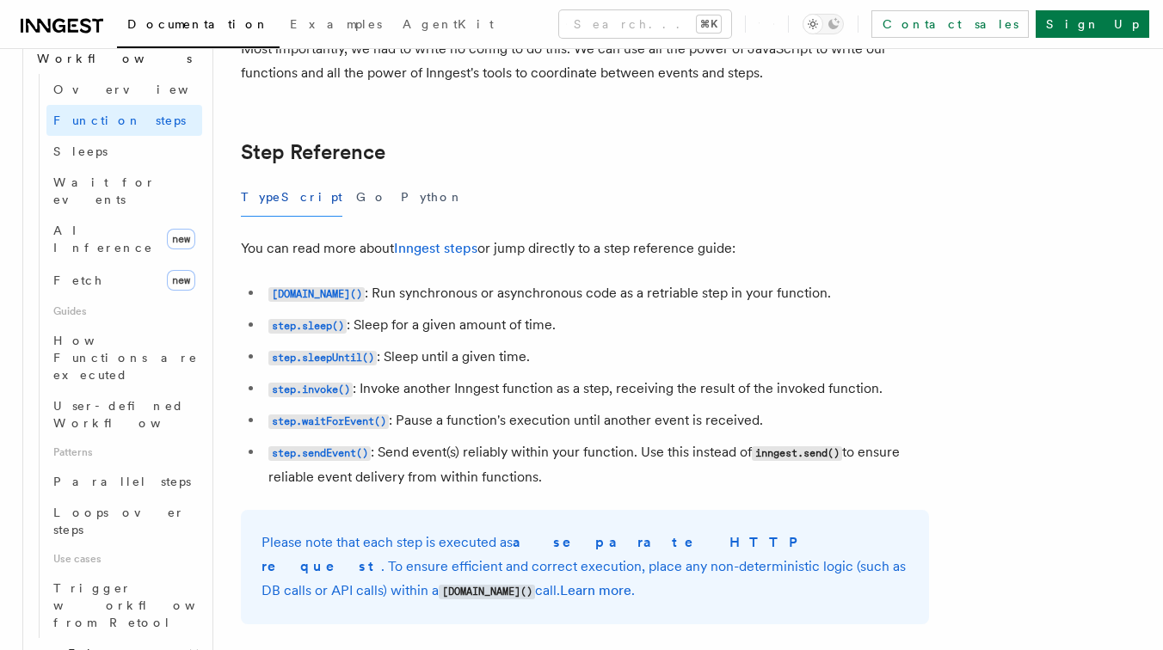
scroll to position [614, 0]
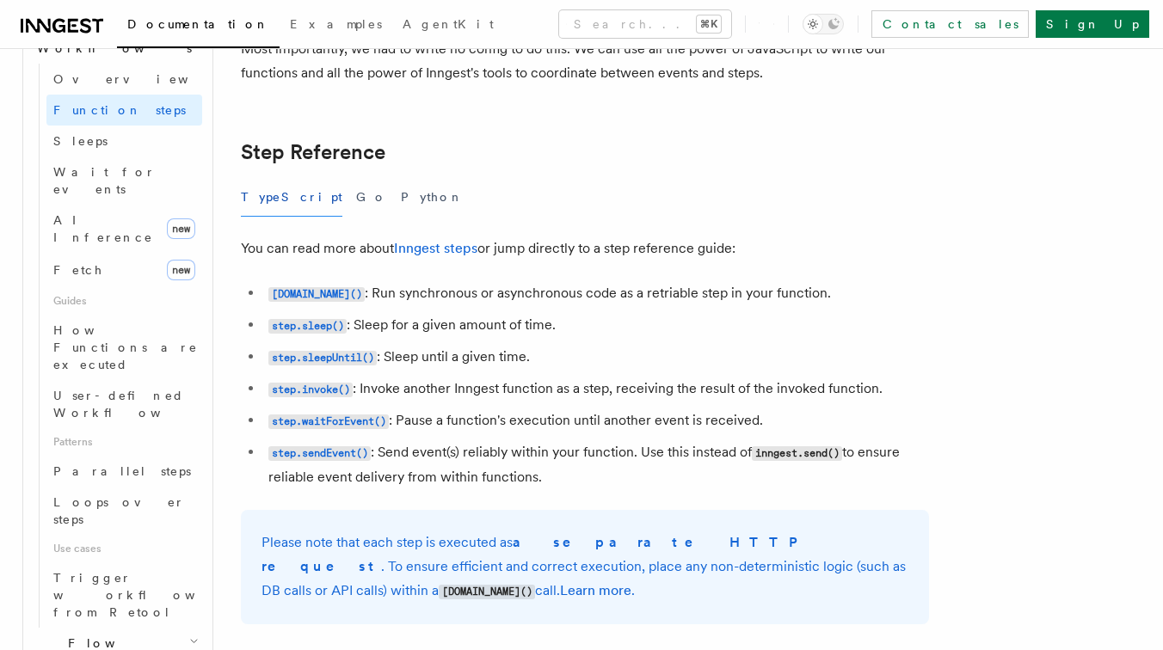
click at [180, 628] on h2 "Flow Control new" at bounding box center [116, 652] width 172 height 48
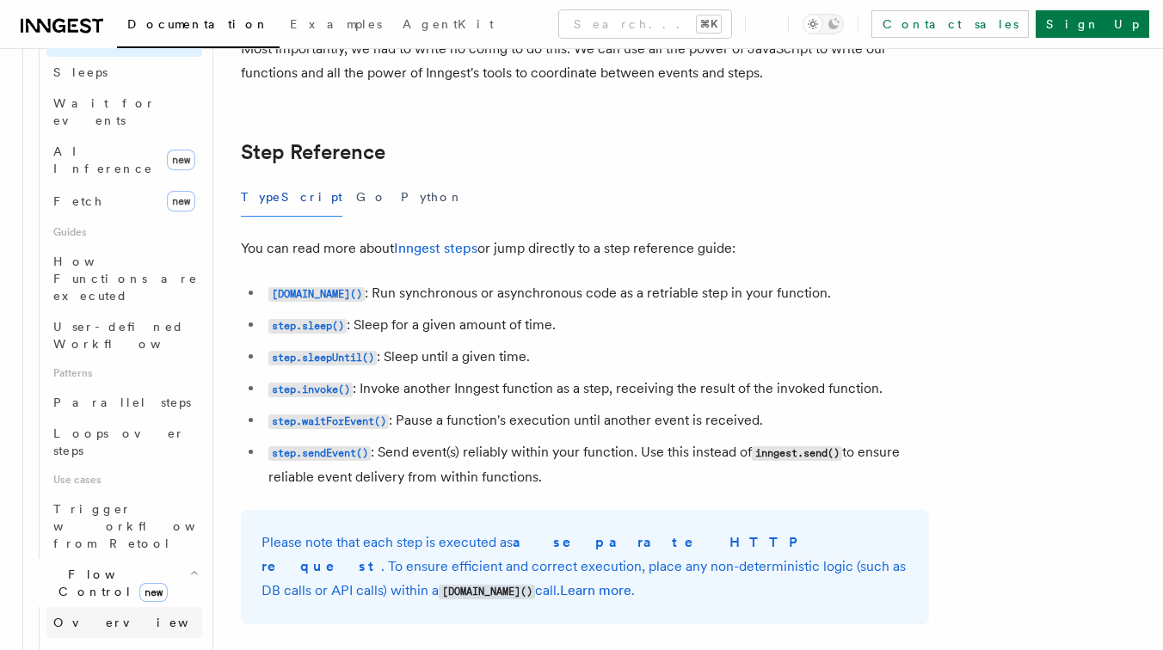
scroll to position [693, 0]
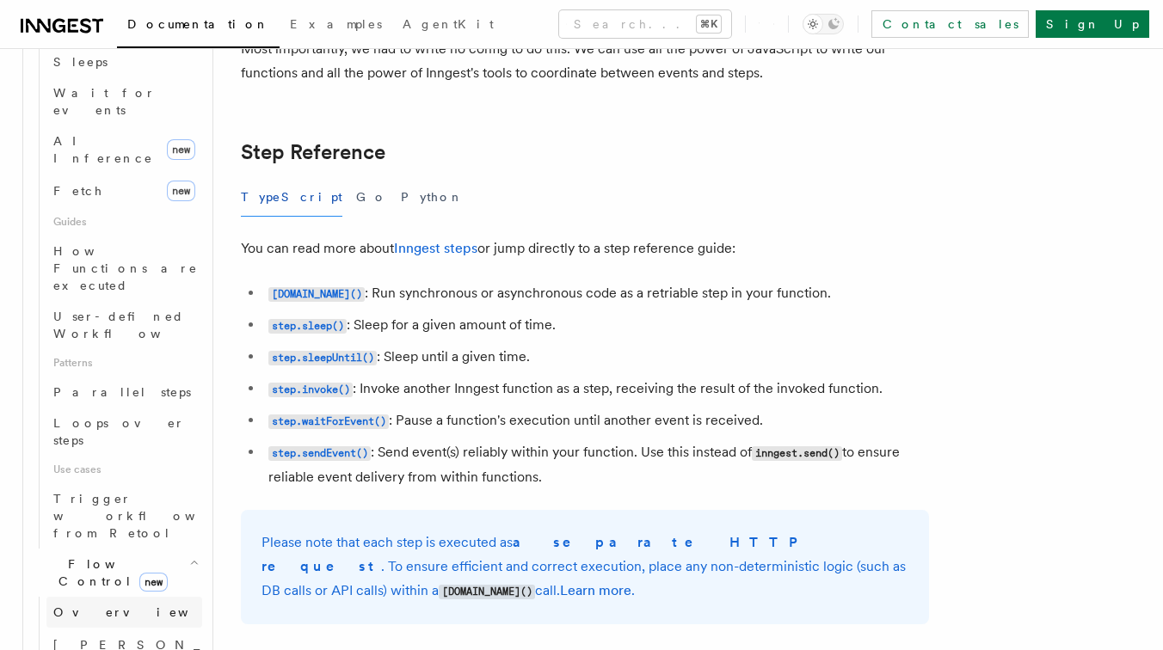
click at [145, 597] on link "Overview" at bounding box center [124, 612] width 156 height 31
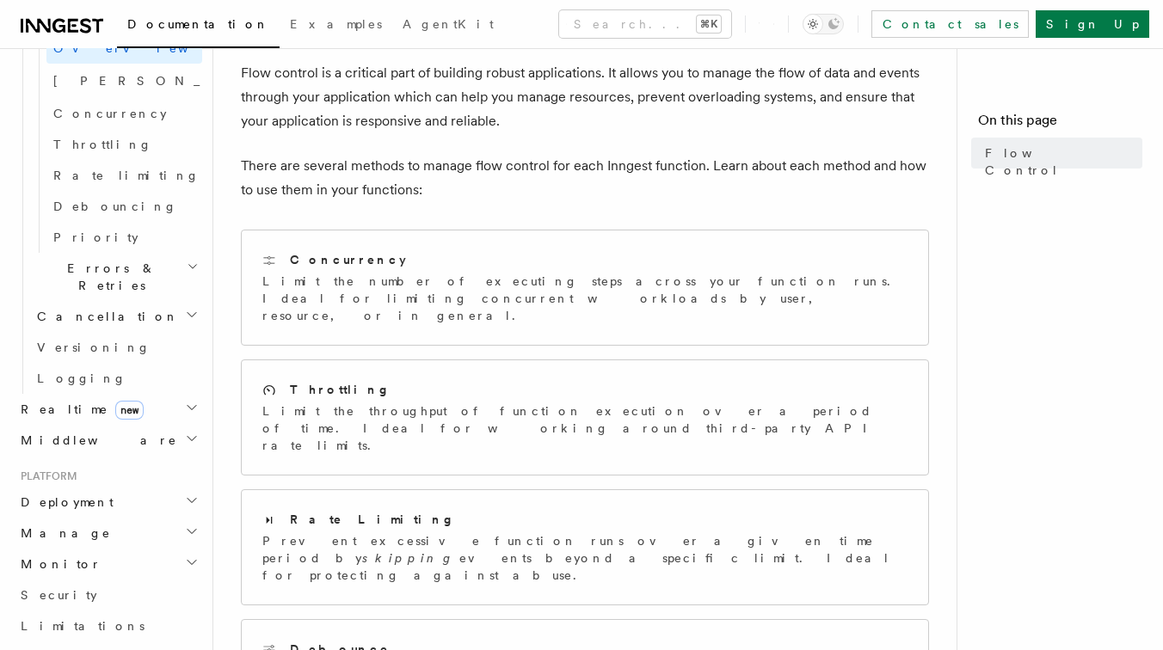
scroll to position [113, 0]
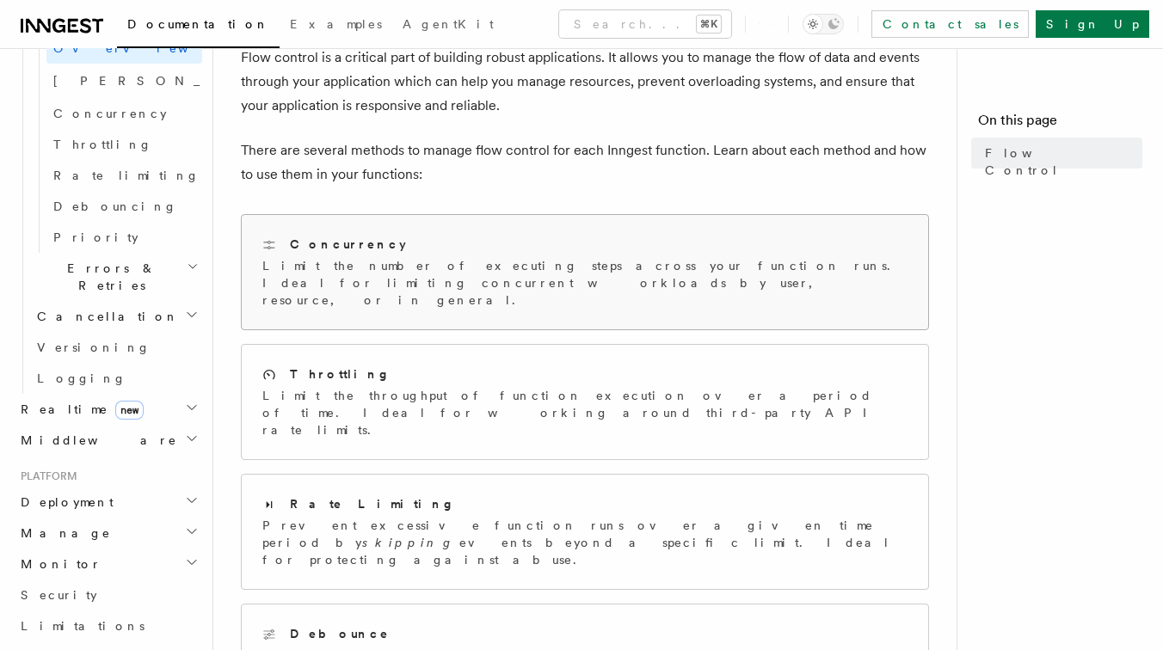
click at [363, 289] on p "Limit the number of executing steps across your function runs. Ideal for limiti…" at bounding box center [584, 283] width 645 height 52
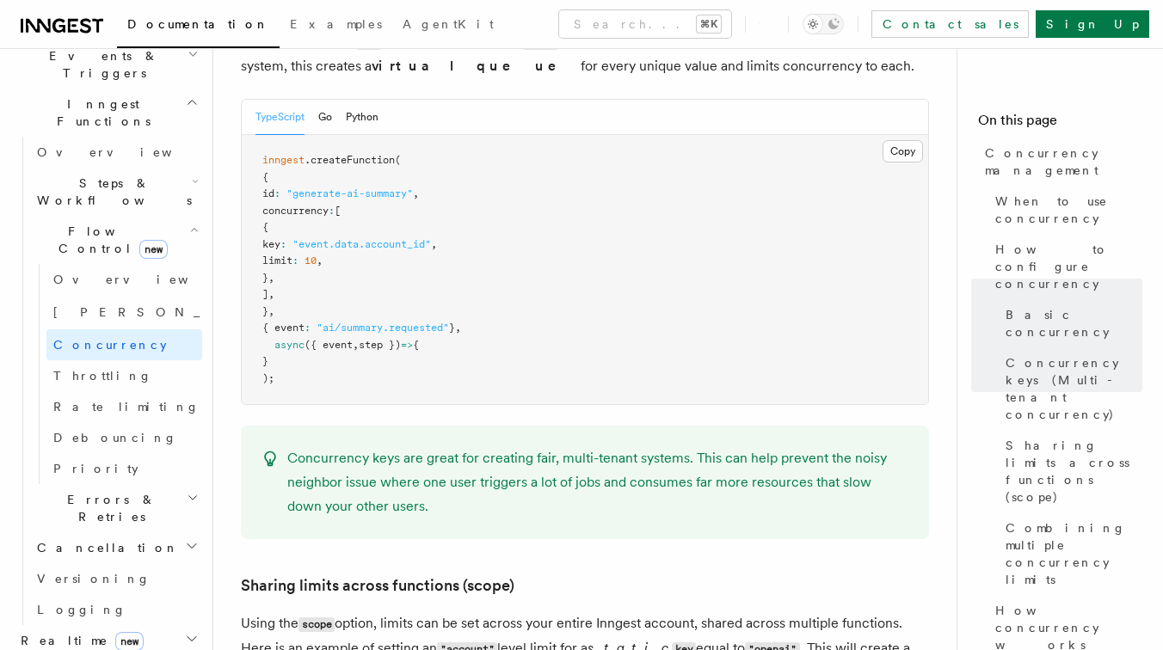
scroll to position [519, 0]
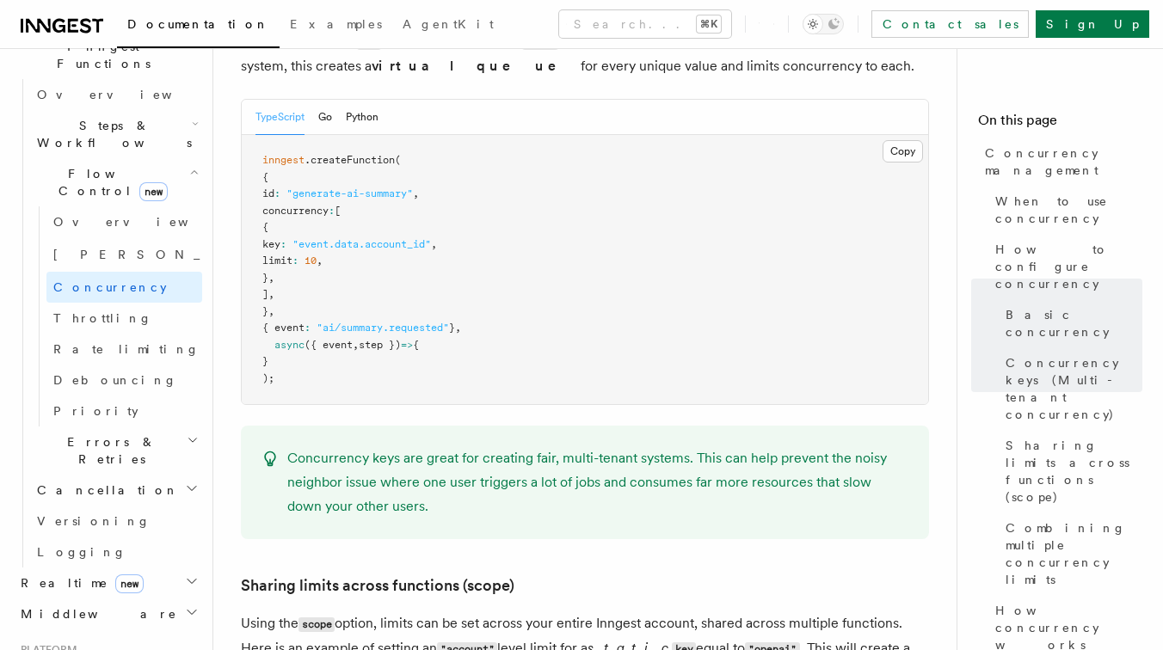
click at [187, 433] on icon "button" at bounding box center [193, 440] width 12 height 14
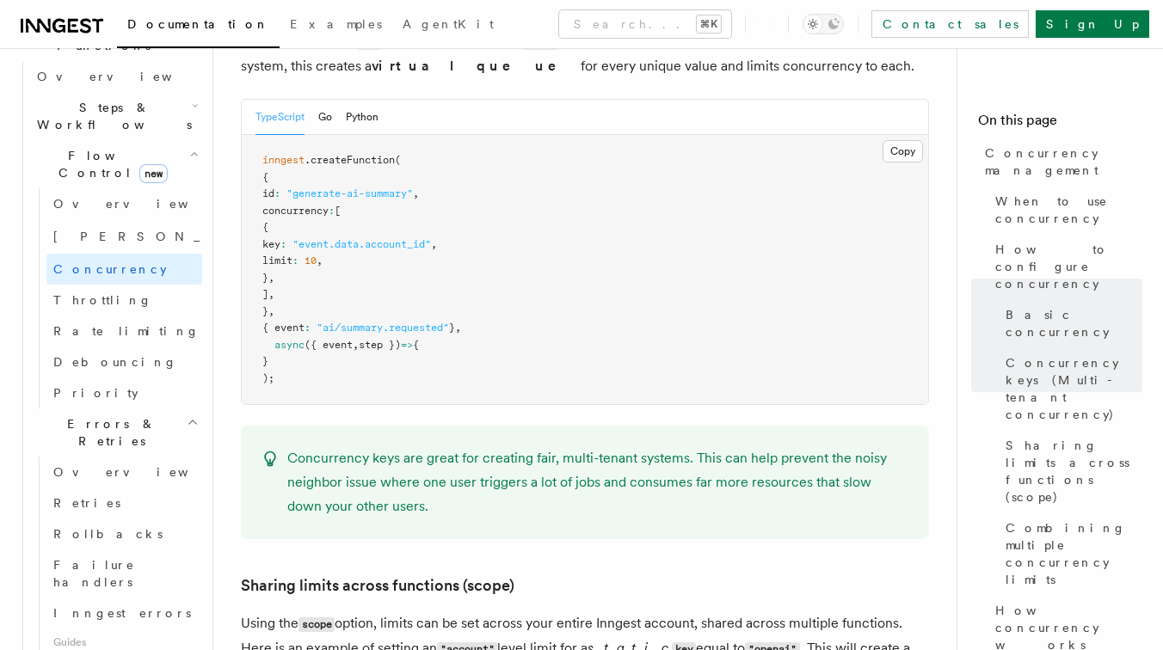
scroll to position [609, 0]
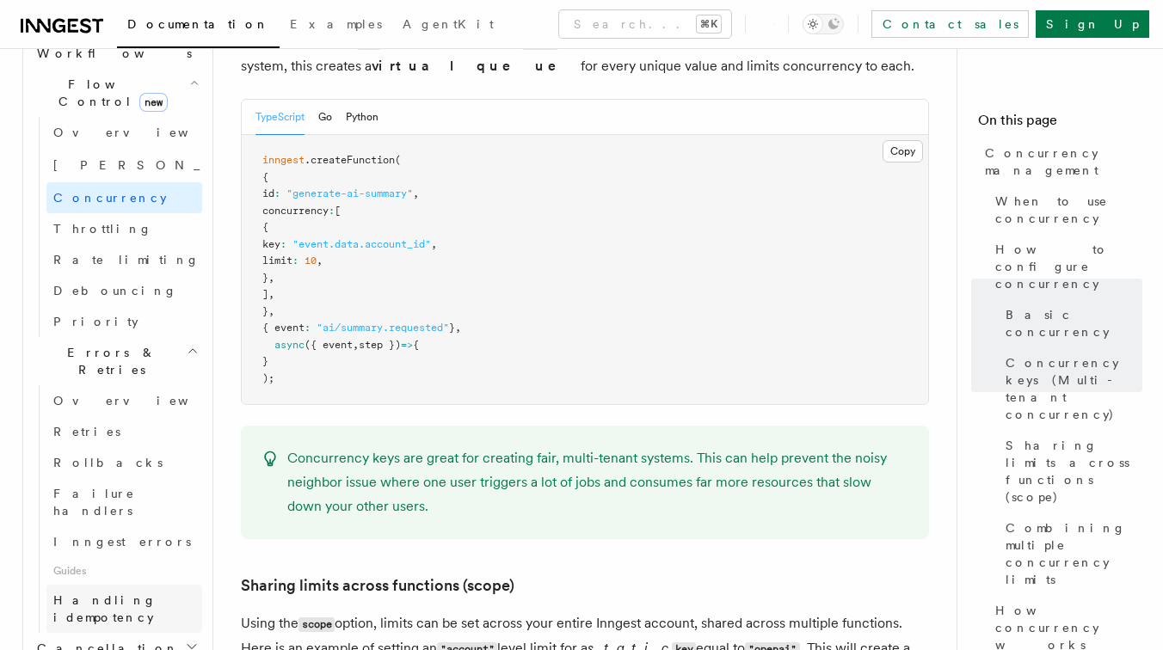
click at [142, 593] on span "Handling idempotency" at bounding box center [104, 608] width 103 height 31
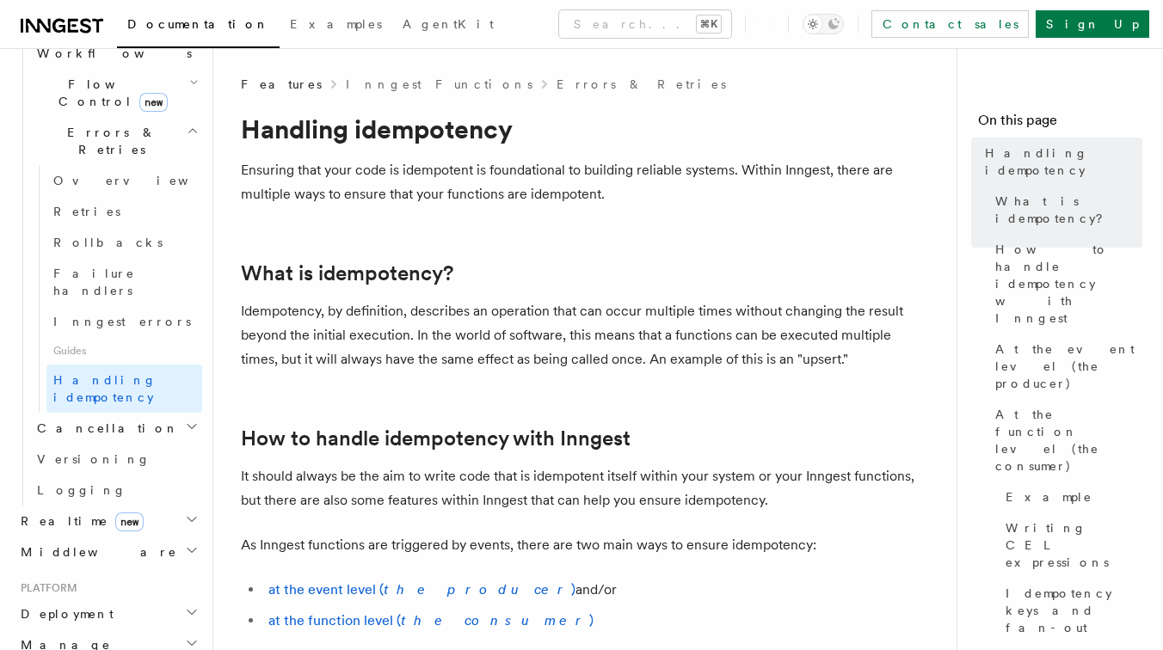
click at [350, 345] on p "Idempotency, by definition, describes an operation that can occur multiple time…" at bounding box center [585, 335] width 688 height 72
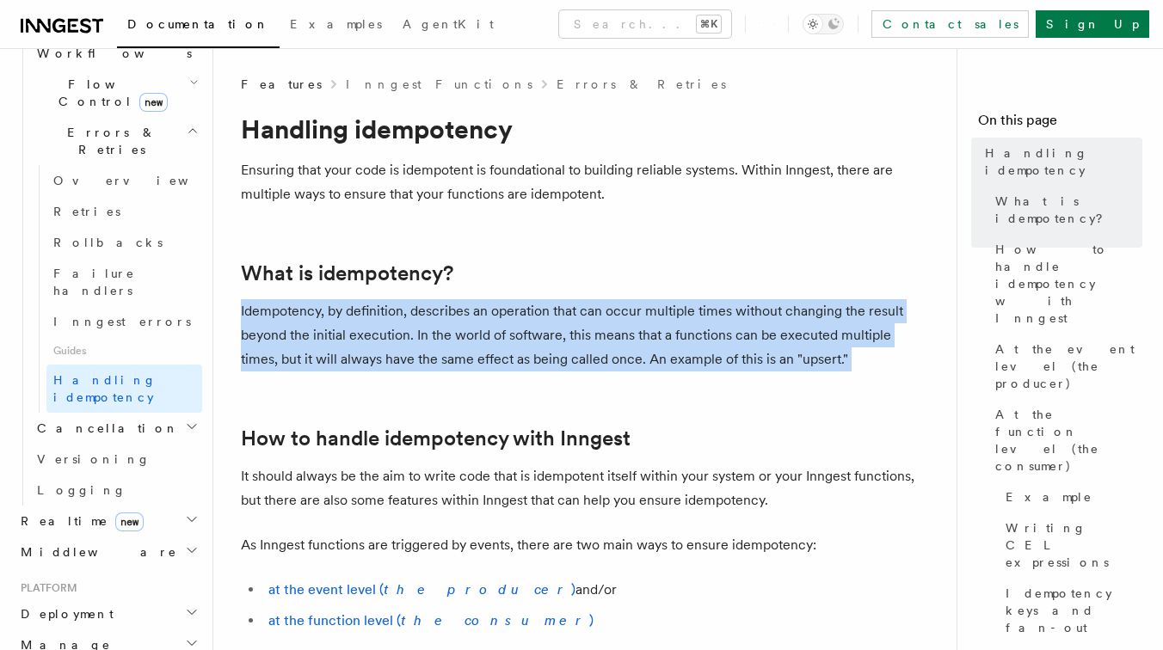
click at [383, 347] on p "Idempotency, by definition, describes an operation that can occur multiple time…" at bounding box center [585, 335] width 688 height 72
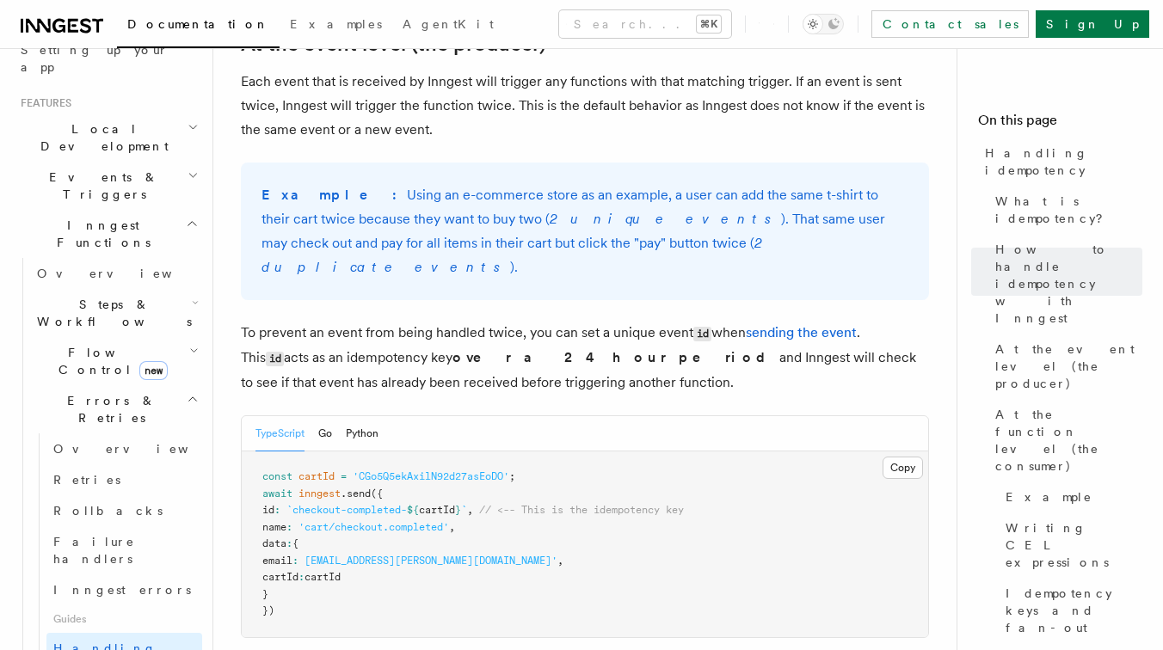
scroll to position [255, 0]
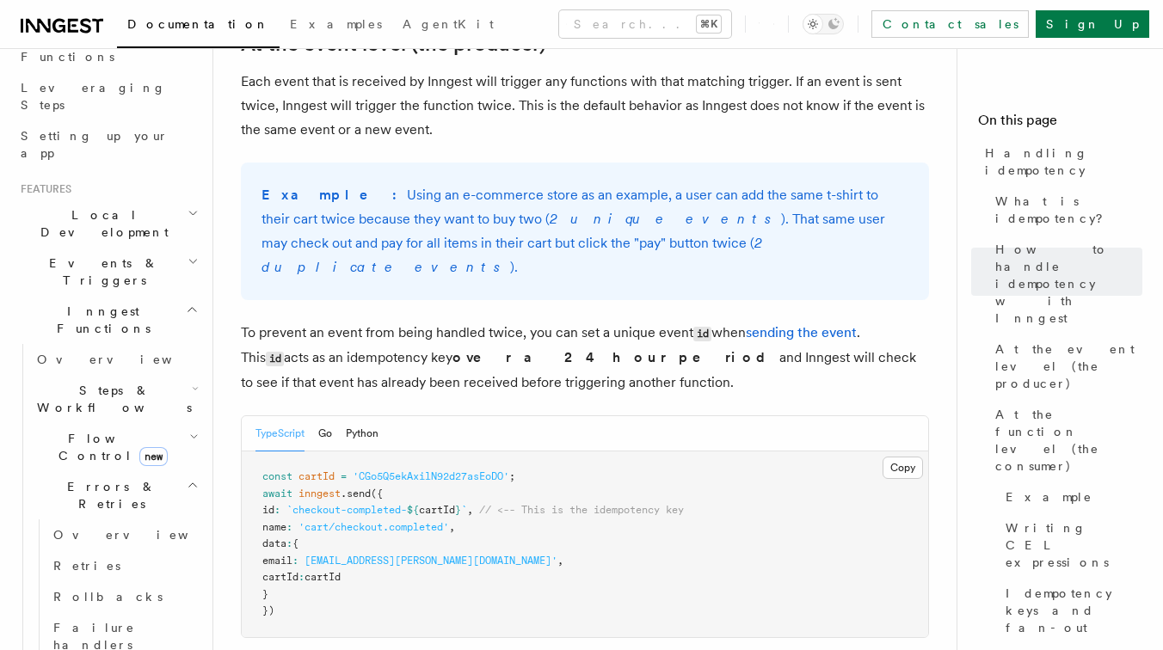
click at [189, 430] on icon "button" at bounding box center [193, 437] width 9 height 14
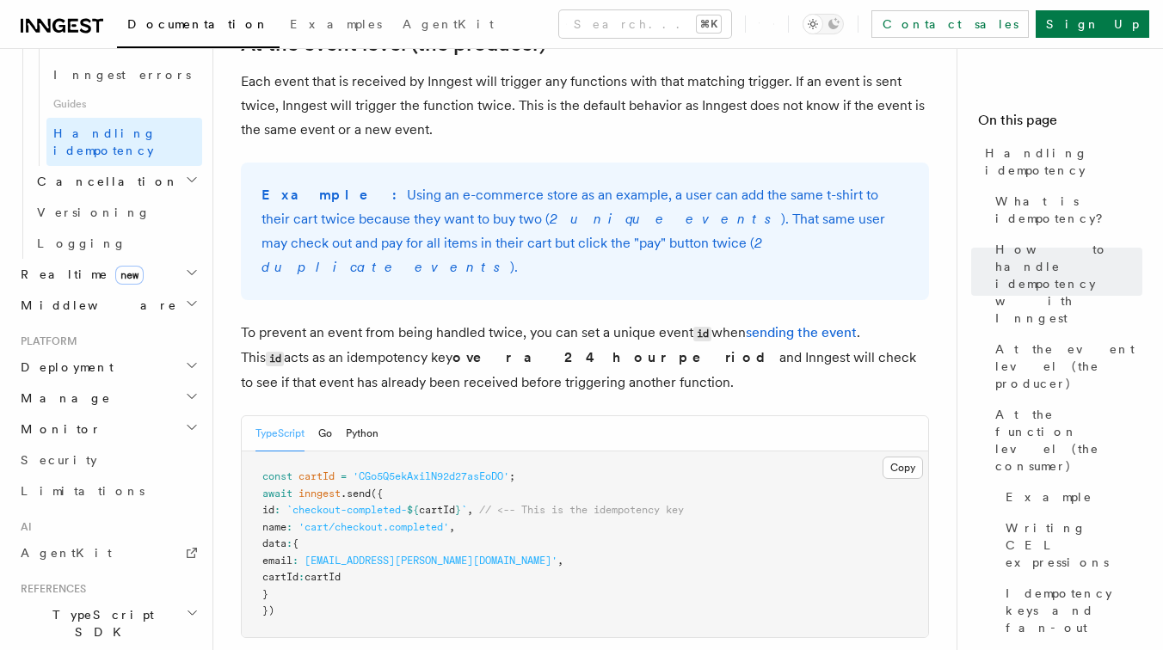
scroll to position [1159, 0]
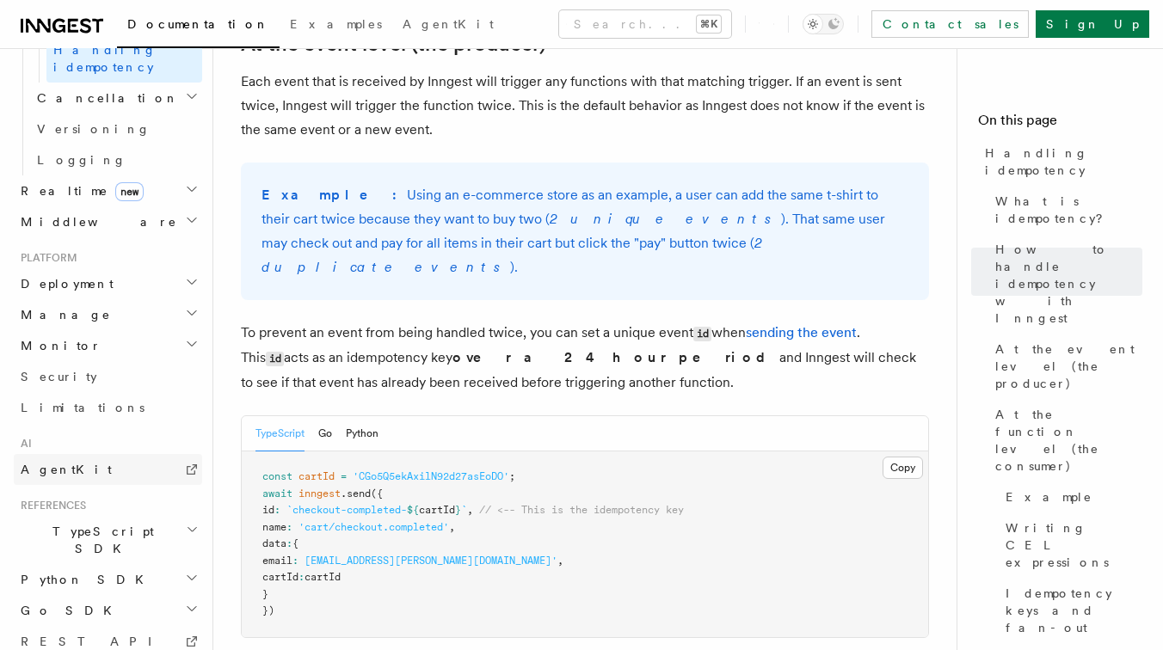
click at [83, 454] on link "AgentKit" at bounding box center [108, 469] width 188 height 31
